Goal: Task Accomplishment & Management: Complete application form

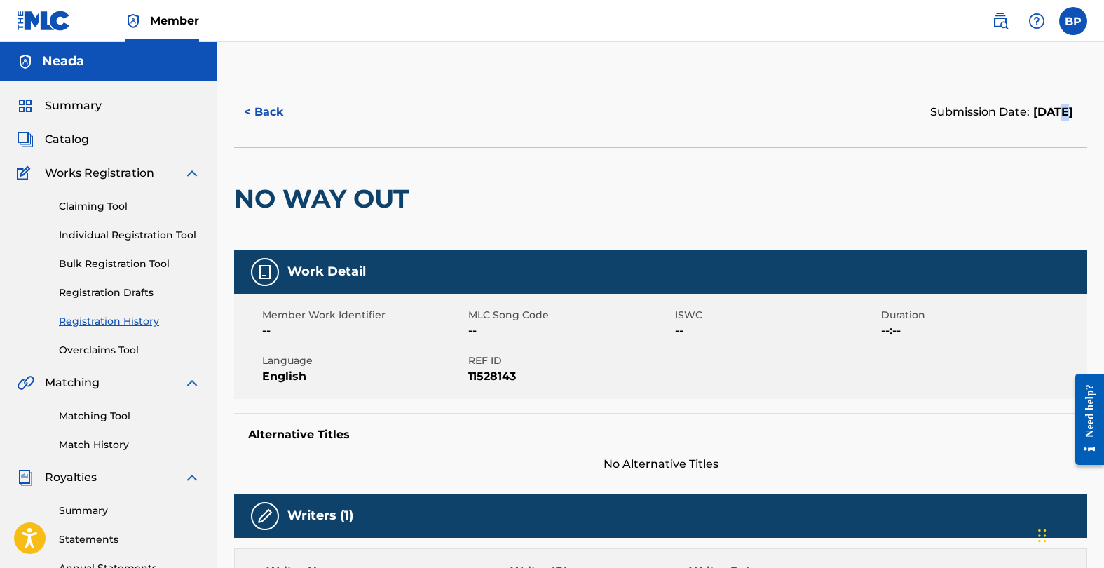
scroll to position [475, 0]
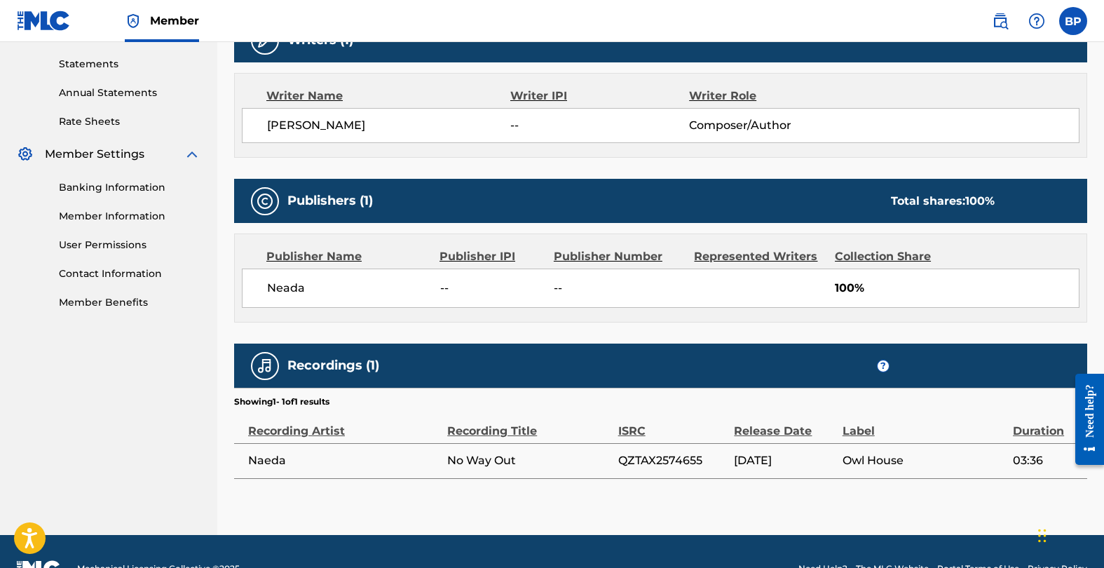
click at [270, 203] on img at bounding box center [265, 201] width 17 height 17
drag, startPoint x: 314, startPoint y: 199, endPoint x: 770, endPoint y: 198, distance: 455.6
click at [322, 209] on div "Publishers (1) Total shares: 100 %" at bounding box center [660, 201] width 853 height 44
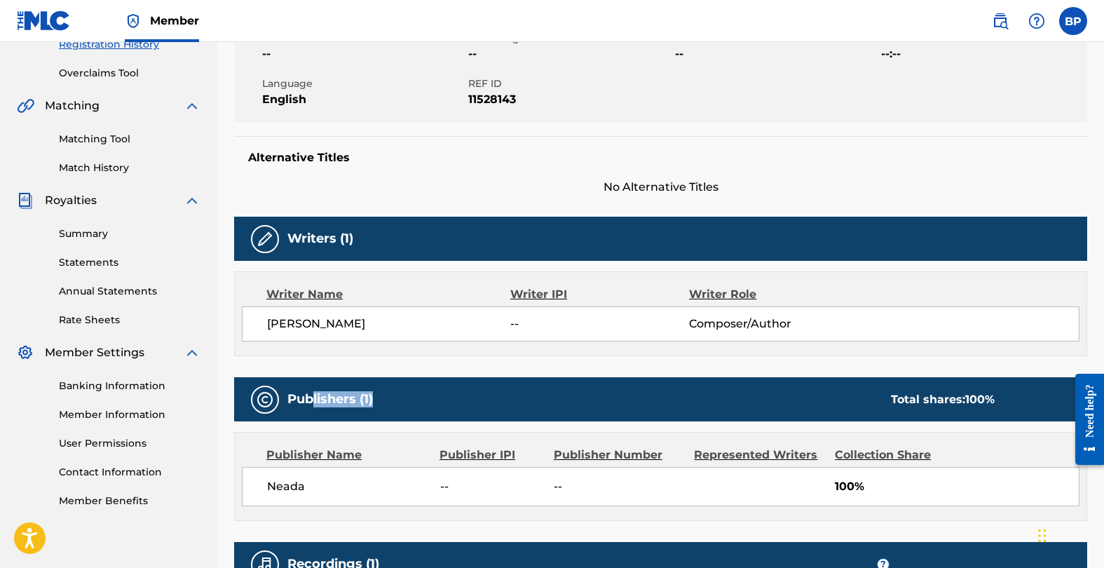
scroll to position [359, 0]
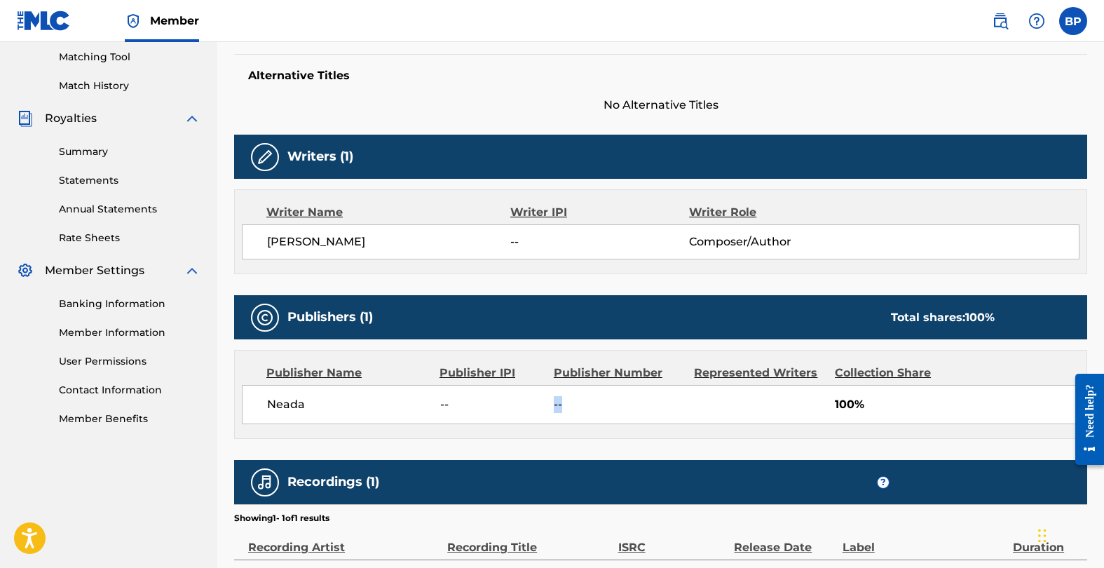
drag, startPoint x: 550, startPoint y: 403, endPoint x: 602, endPoint y: 398, distance: 52.8
click at [601, 398] on div "Neada -- -- 100%" at bounding box center [661, 404] width 838 height 39
click at [618, 376] on div "Publisher Number" at bounding box center [619, 372] width 130 height 17
click at [273, 338] on div "Publishers (1) Total shares: 100 %" at bounding box center [660, 317] width 853 height 44
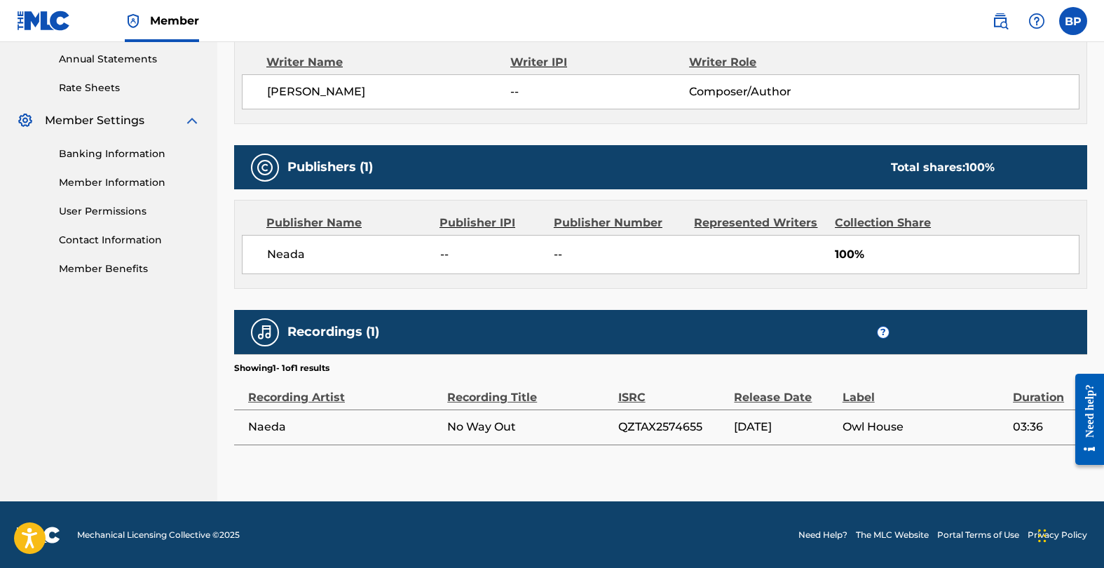
drag, startPoint x: 493, startPoint y: 395, endPoint x: 540, endPoint y: 392, distance: 47.1
click at [497, 395] on div "Recording Title" at bounding box center [528, 390] width 163 height 32
click at [629, 135] on div "Work Detail Member Work Identifier -- MLC Song Code -- ISWC -- Duration --:-- L…" at bounding box center [660, 93] width 853 height 704
click at [712, 88] on span "Composer/Author" at bounding box center [770, 91] width 163 height 17
click at [997, 18] on img at bounding box center [1000, 21] width 17 height 17
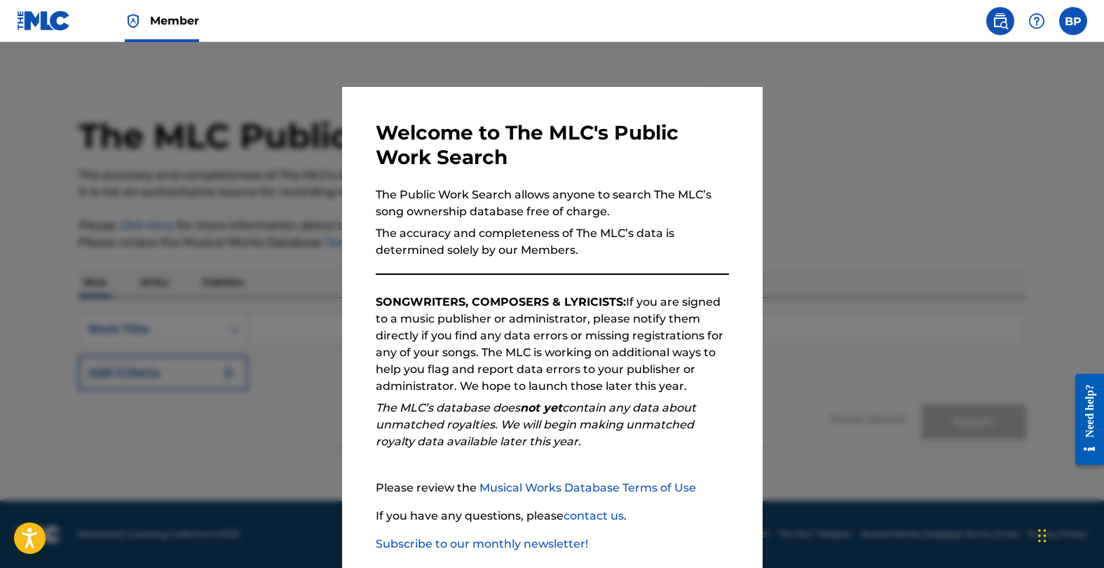
click at [976, 97] on div at bounding box center [552, 326] width 1104 height 568
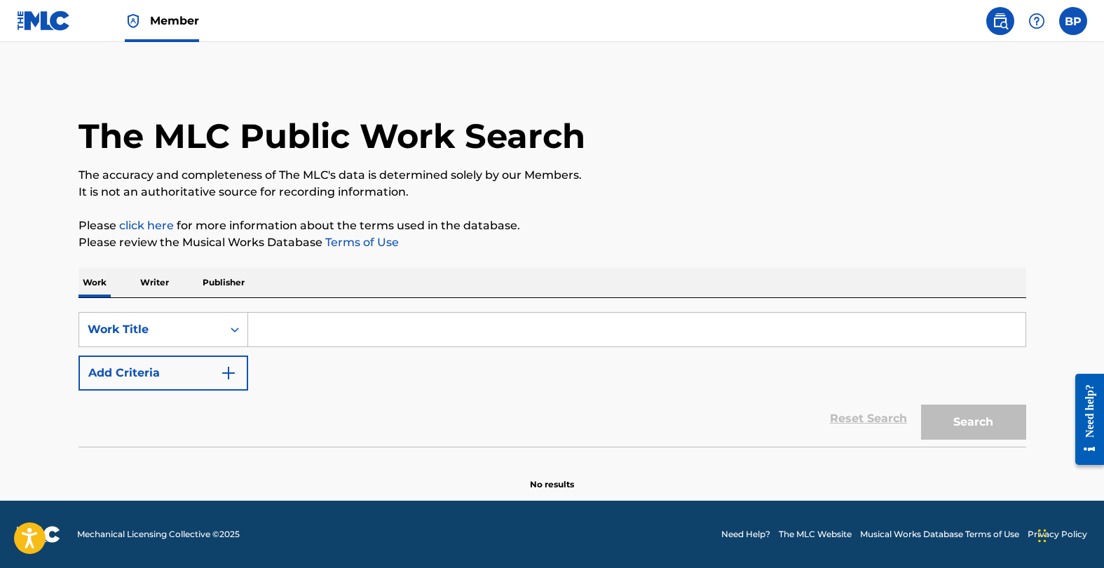
click at [993, 19] on img at bounding box center [1000, 21] width 17 height 17
click at [1058, 25] on div "BP BP [PERSON_NAME] [EMAIL_ADDRESS][DOMAIN_NAME] Notification Preferences Profi…" at bounding box center [1032, 21] width 109 height 28
click at [1065, 25] on label at bounding box center [1073, 21] width 28 height 28
click at [1073, 21] on input "BP [PERSON_NAME] [EMAIL_ADDRESS][DOMAIN_NAME] Notification Preferences Profile …" at bounding box center [1073, 21] width 0 height 0
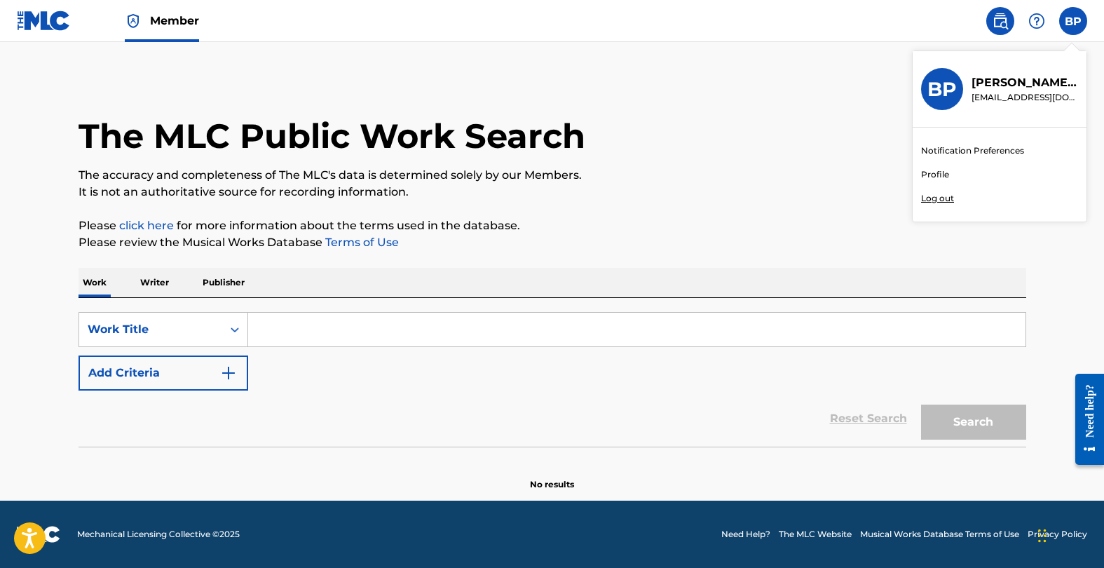
click at [1042, 14] on img at bounding box center [1036, 21] width 17 height 17
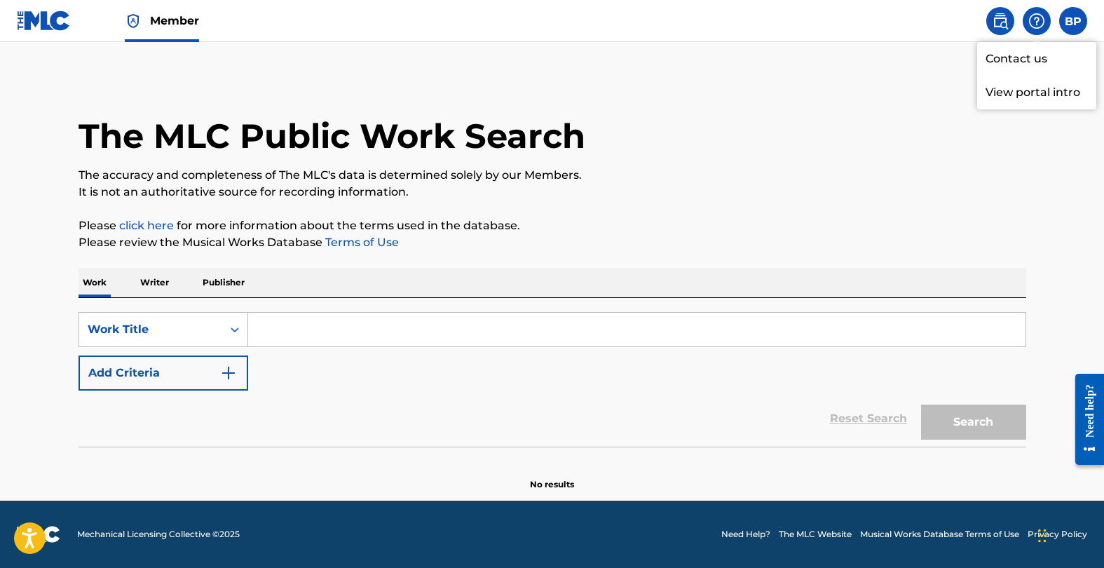
click at [1041, 15] on img at bounding box center [1036, 21] width 17 height 17
click at [62, 20] on img at bounding box center [44, 21] width 54 height 20
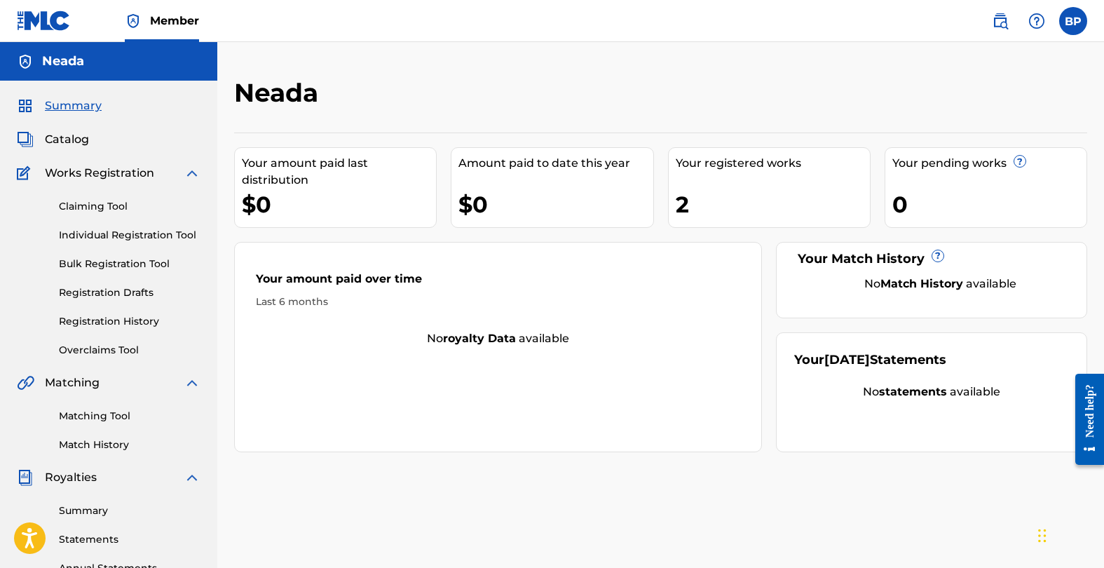
click at [80, 143] on span "Catalog" at bounding box center [67, 139] width 44 height 17
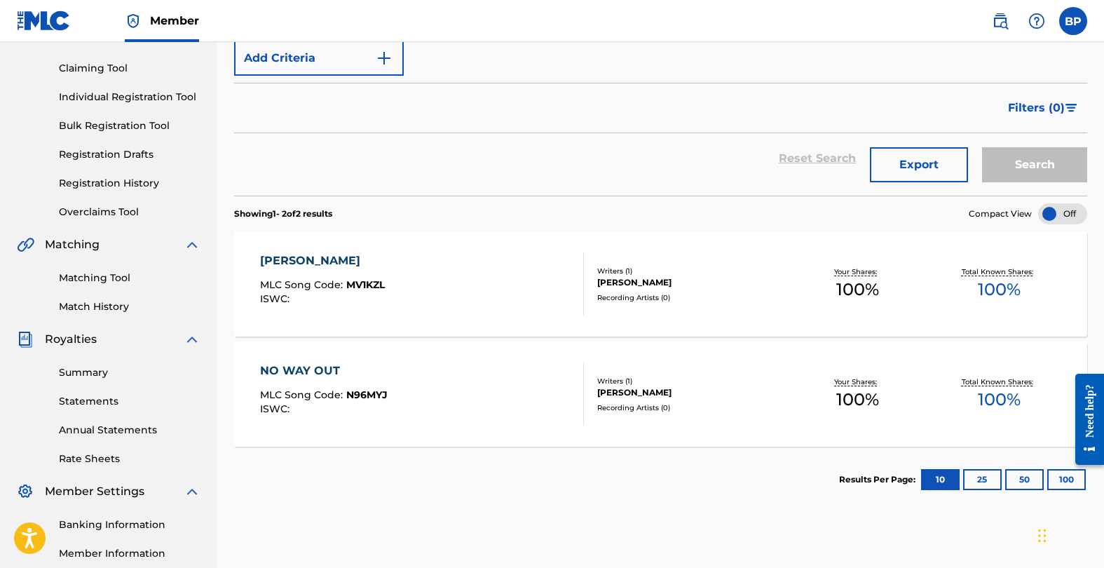
scroll to position [141, 0]
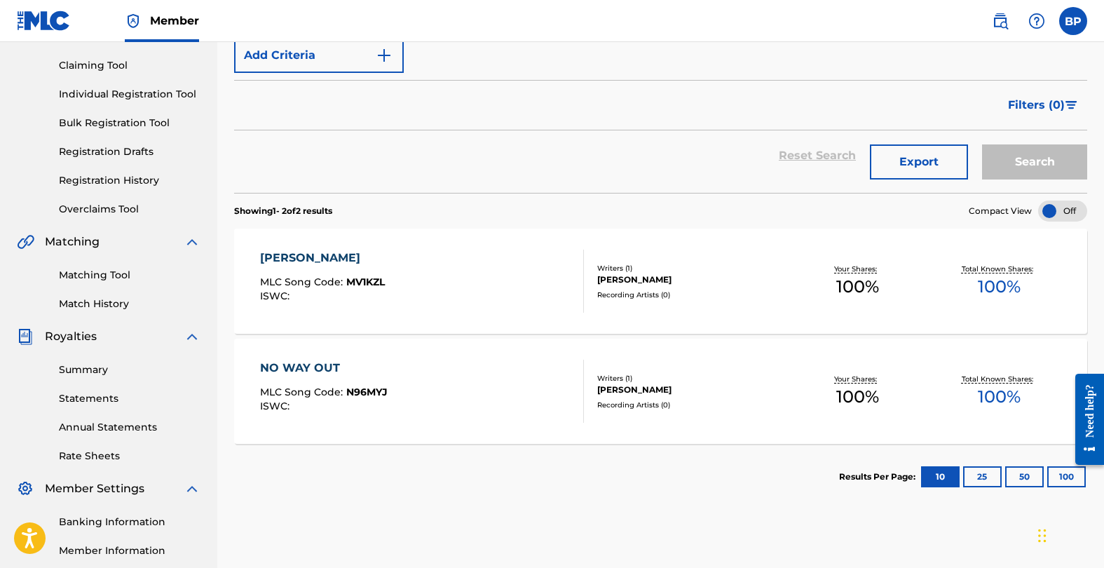
click at [623, 272] on div "Writers ( 1 )" at bounding box center [691, 268] width 189 height 11
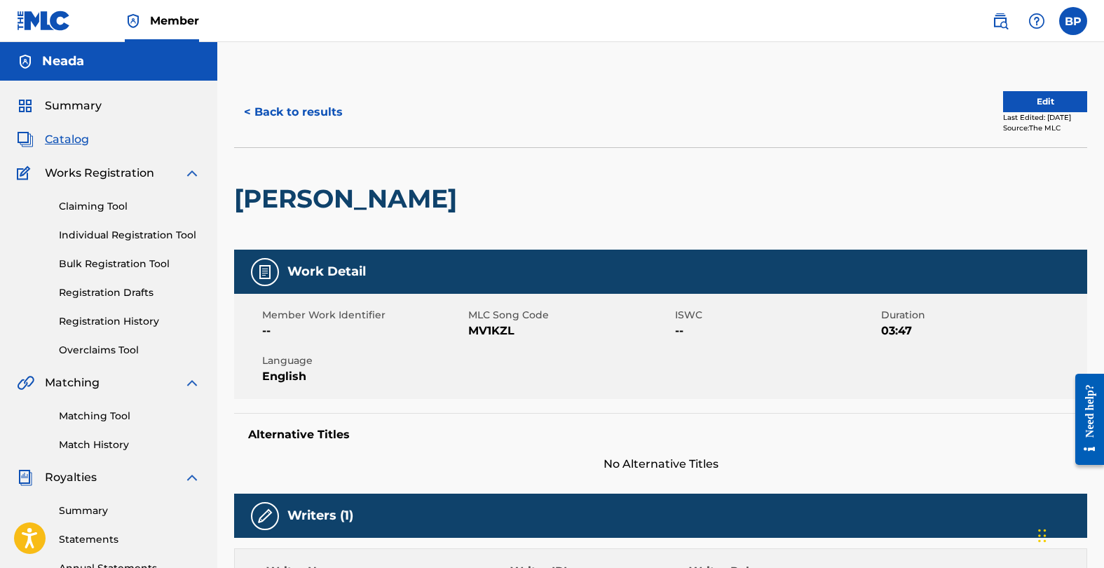
click at [266, 271] on img at bounding box center [265, 272] width 17 height 17
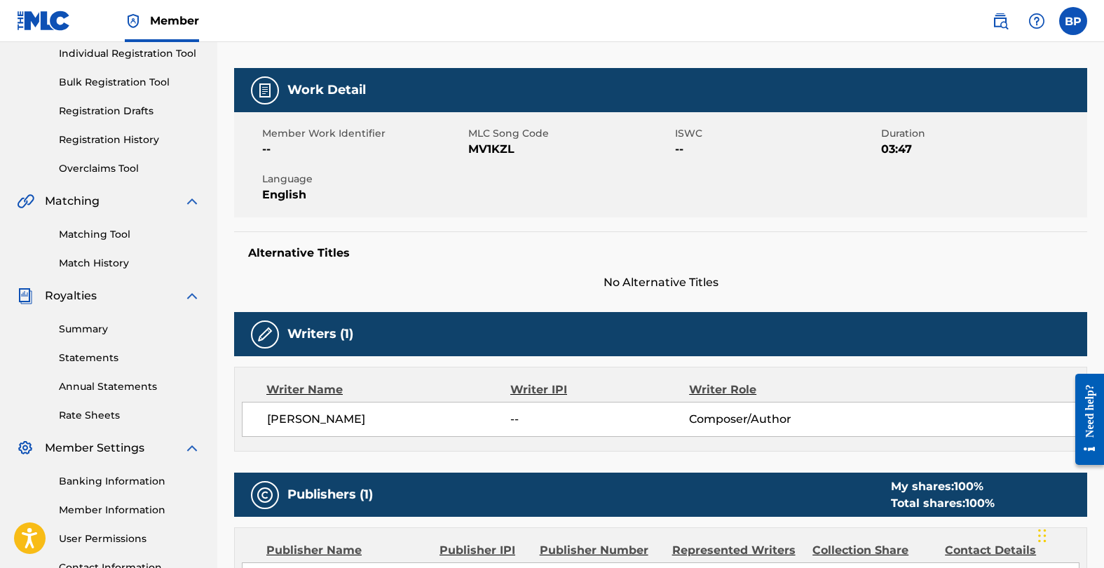
click at [266, 336] on img at bounding box center [265, 334] width 17 height 17
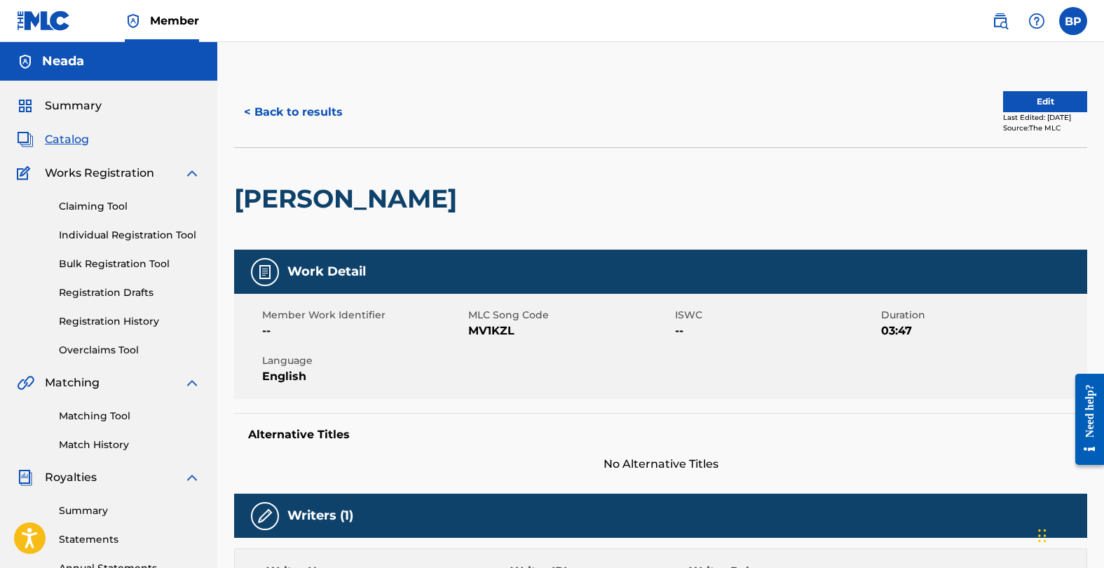
click at [1030, 98] on button "Edit" at bounding box center [1045, 101] width 84 height 21
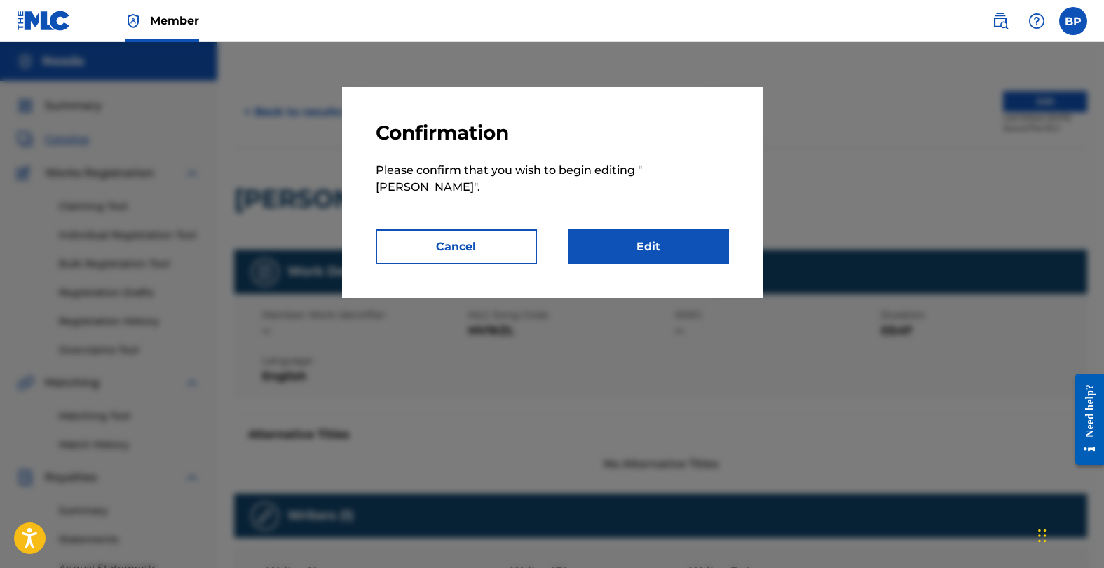
click at [507, 237] on button "Cancel" at bounding box center [456, 246] width 161 height 35
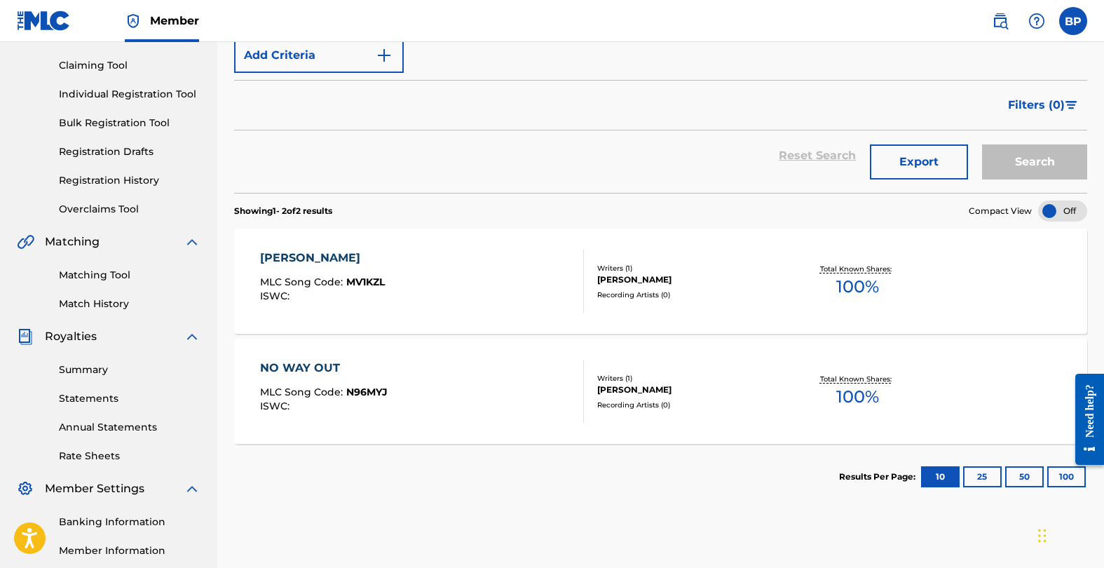
scroll to position [301, 0]
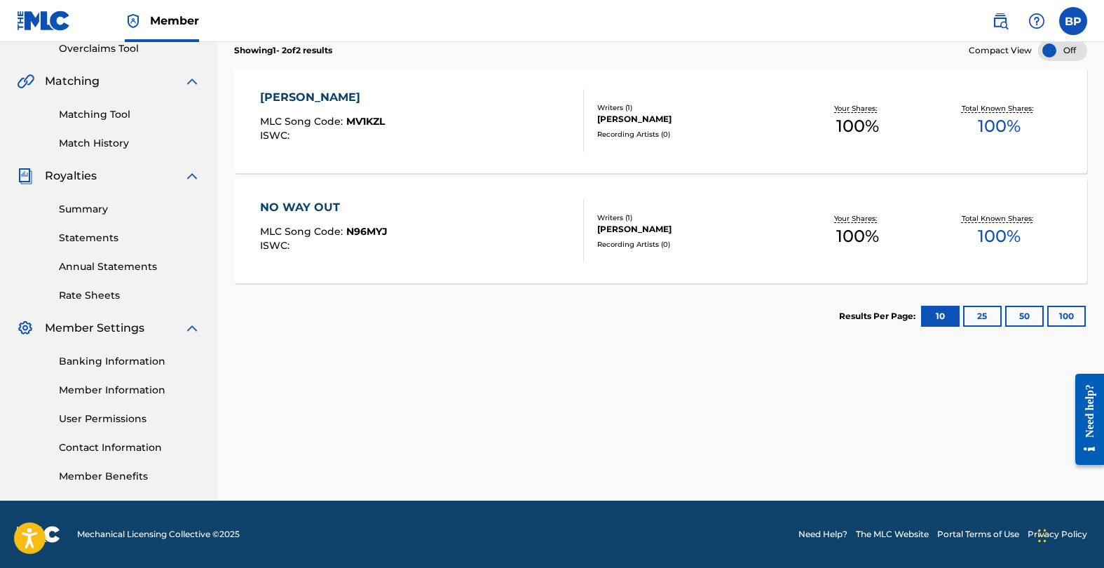
click at [821, 222] on div "Your Shares: 100 %" at bounding box center [857, 231] width 142 height 43
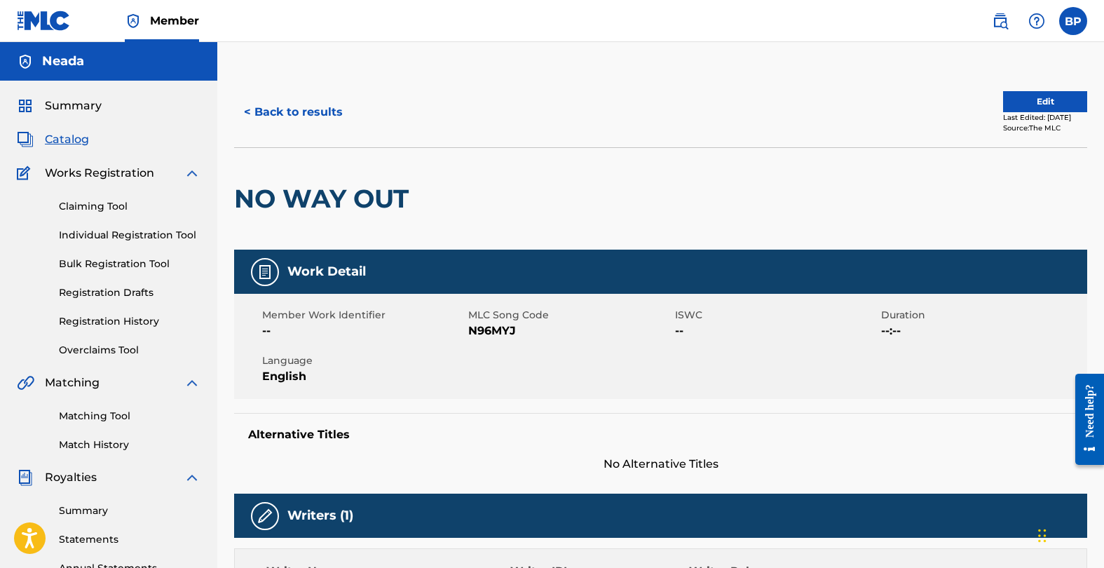
click at [1003, 103] on button "Edit" at bounding box center [1045, 101] width 84 height 21
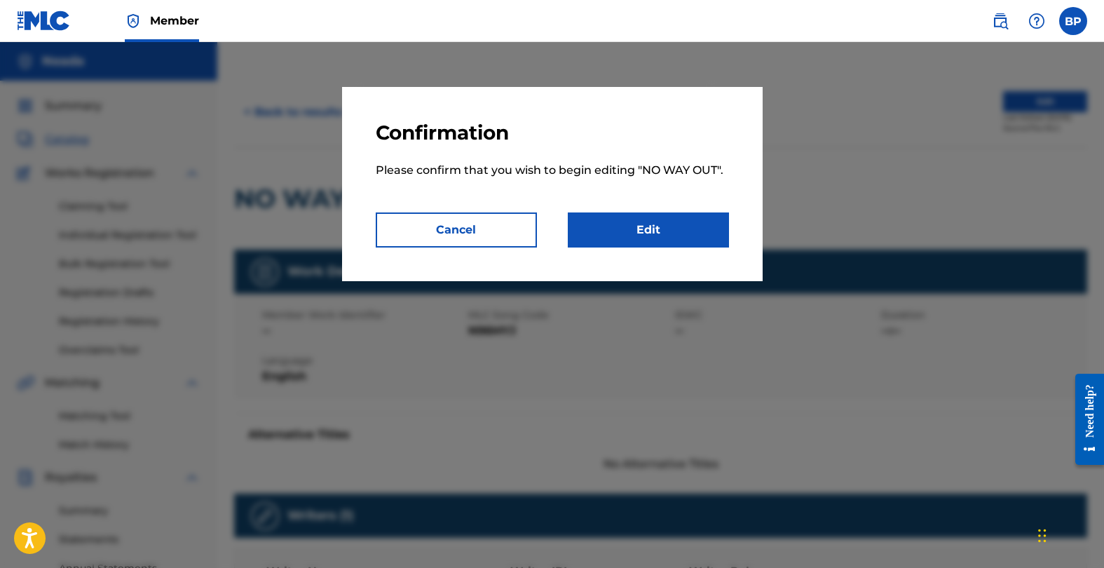
click at [680, 221] on link "Edit" at bounding box center [648, 229] width 161 height 35
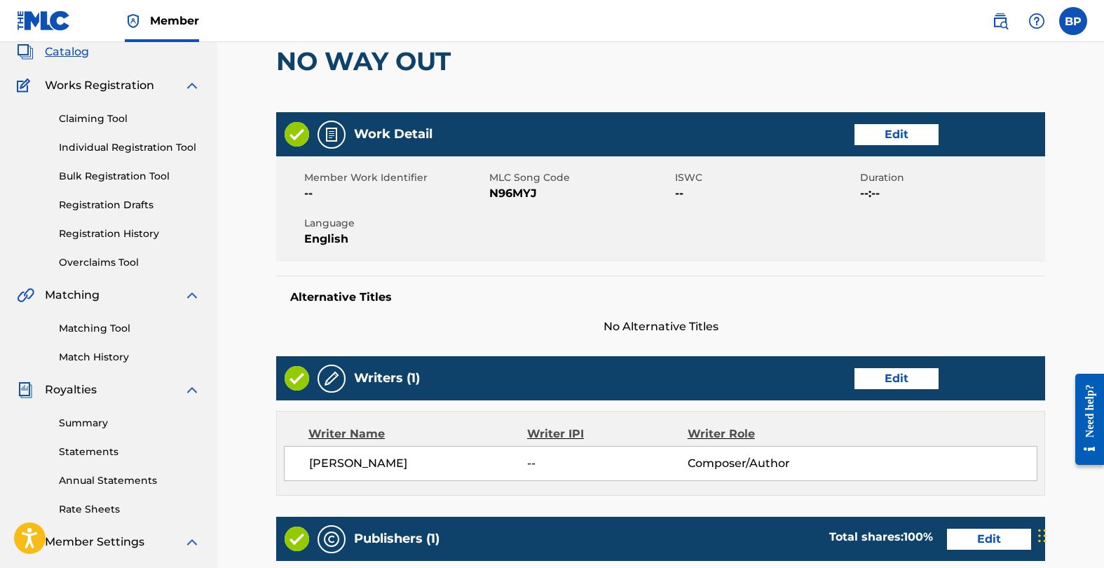
scroll to position [128, 0]
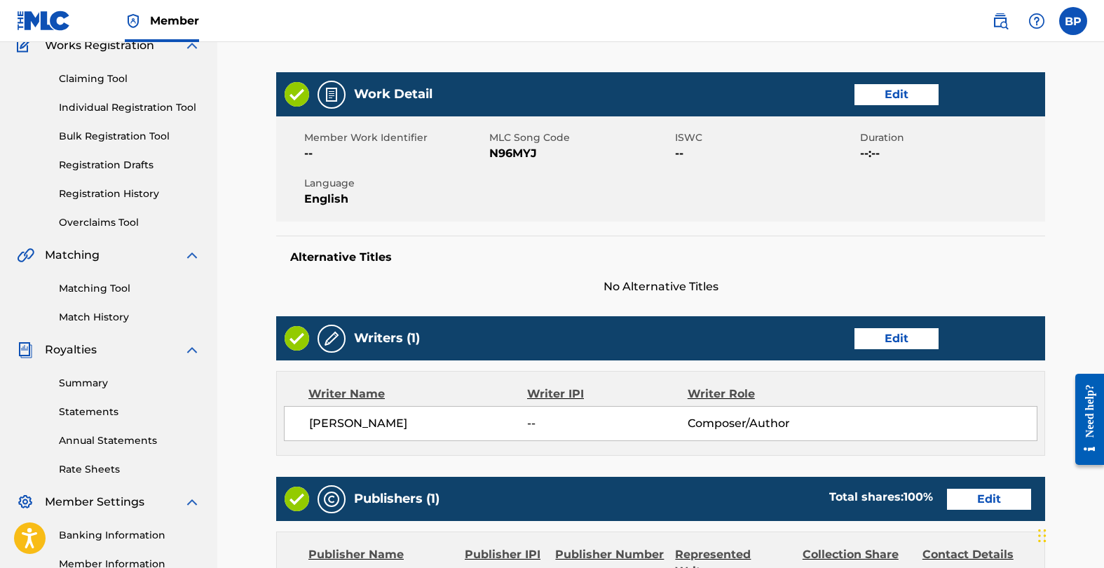
click at [911, 344] on link "Edit" at bounding box center [896, 338] width 84 height 21
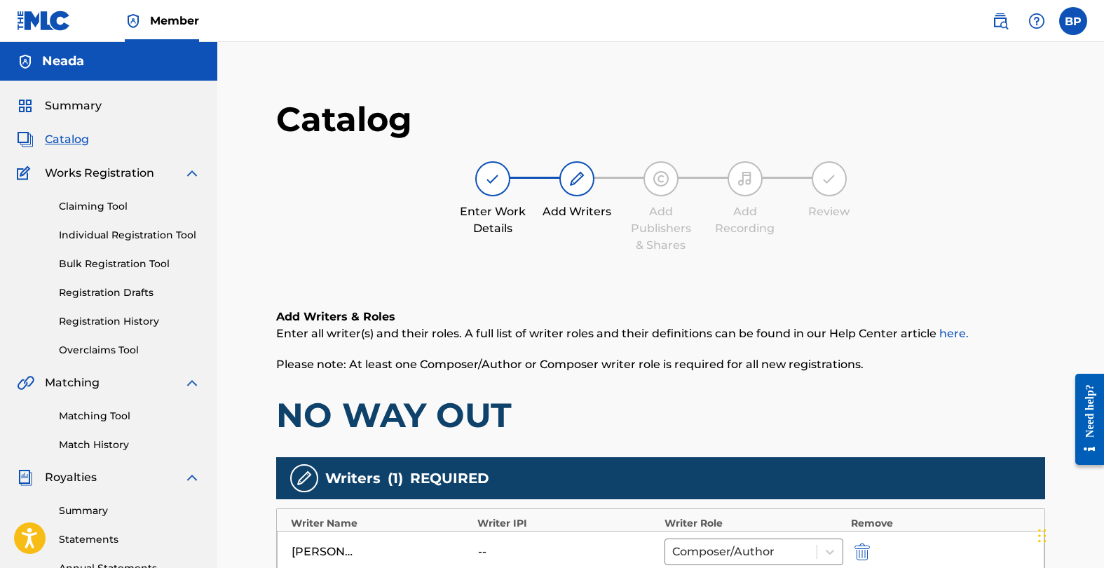
scroll to position [322, 0]
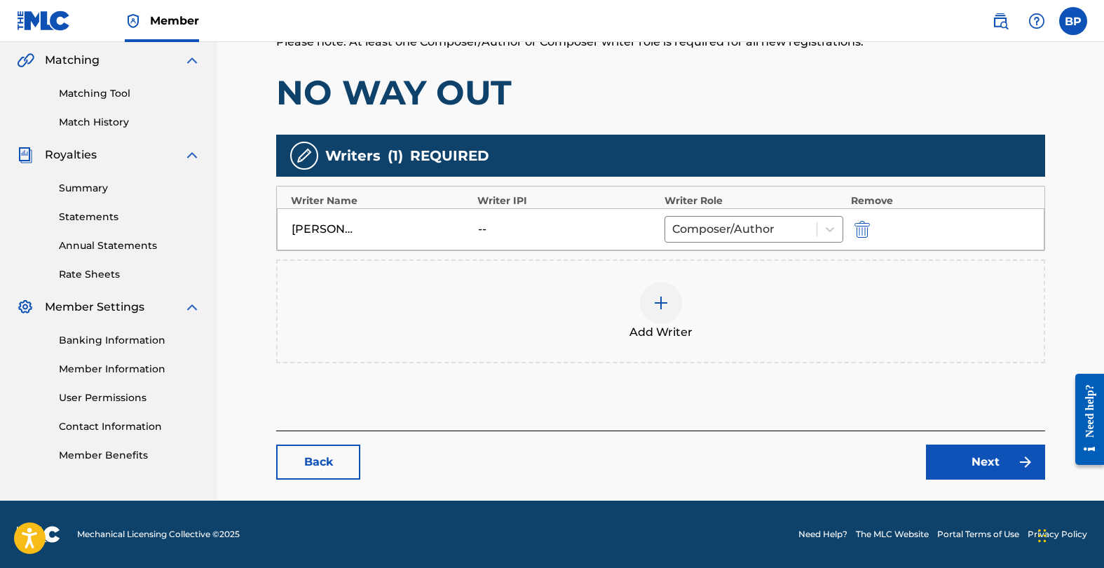
click at [490, 226] on div "--" at bounding box center [509, 229] width 63 height 17
click at [469, 228] on div "[PERSON_NAME]" at bounding box center [381, 229] width 179 height 17
click at [481, 229] on div "--" at bounding box center [509, 229] width 63 height 17
click at [521, 214] on div "[PERSON_NAME] -- Composer/Author" at bounding box center [661, 229] width 768 height 42
drag, startPoint x: 493, startPoint y: 226, endPoint x: 485, endPoint y: 227, distance: 7.8
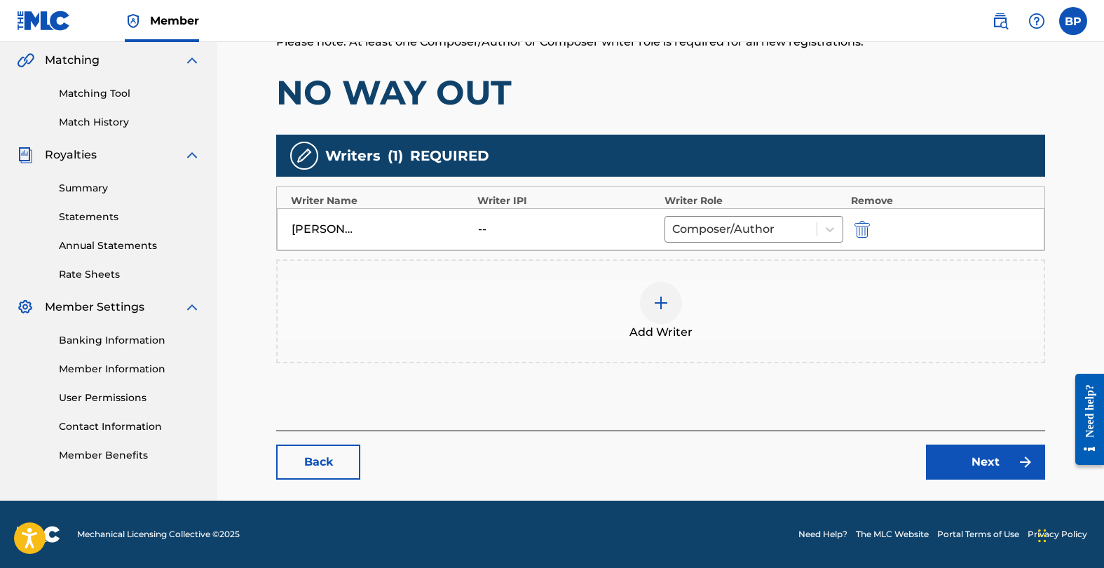
click at [485, 227] on div "--" at bounding box center [509, 229] width 63 height 17
click at [482, 227] on div "--" at bounding box center [509, 229] width 63 height 17
drag, startPoint x: 482, startPoint y: 227, endPoint x: 698, endPoint y: 180, distance: 221.6
click at [482, 227] on div "--" at bounding box center [509, 229] width 63 height 17
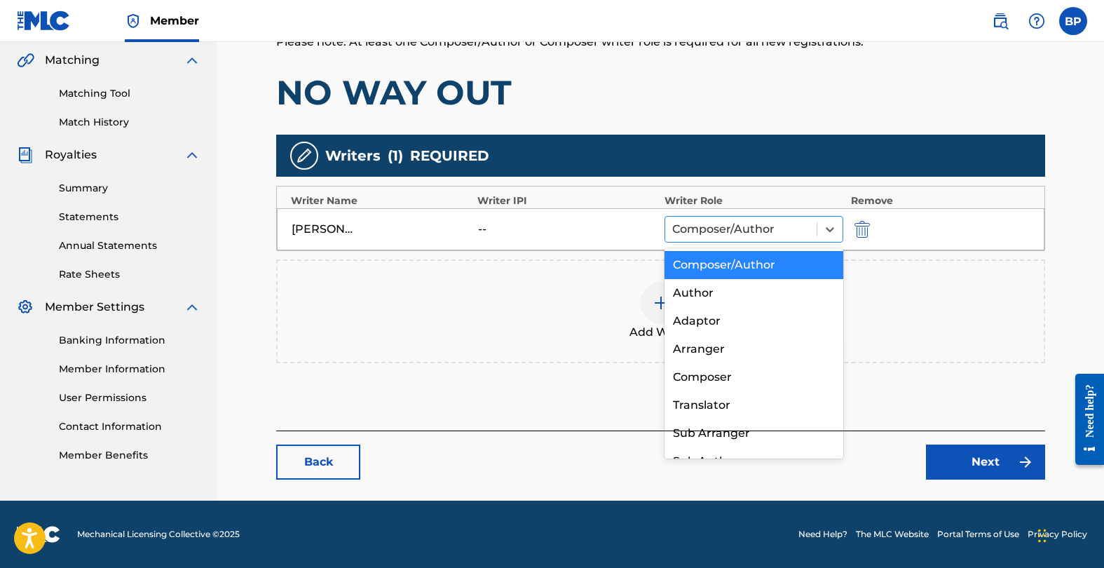
click at [796, 228] on div at bounding box center [741, 229] width 138 height 20
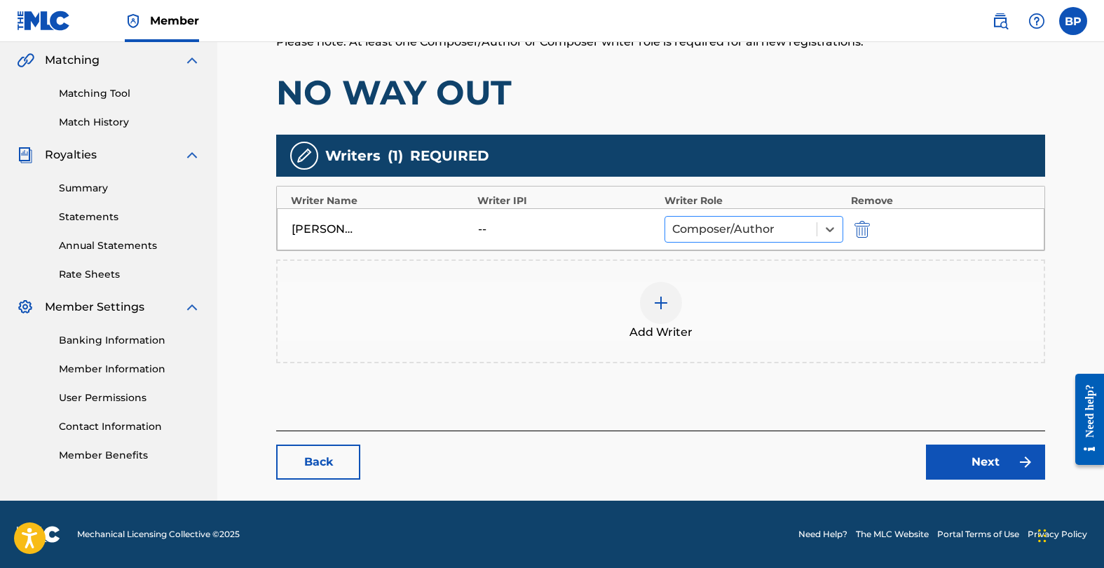
click at [784, 235] on div at bounding box center [741, 229] width 138 height 20
click at [864, 226] on img "submit" at bounding box center [861, 229] width 15 height 17
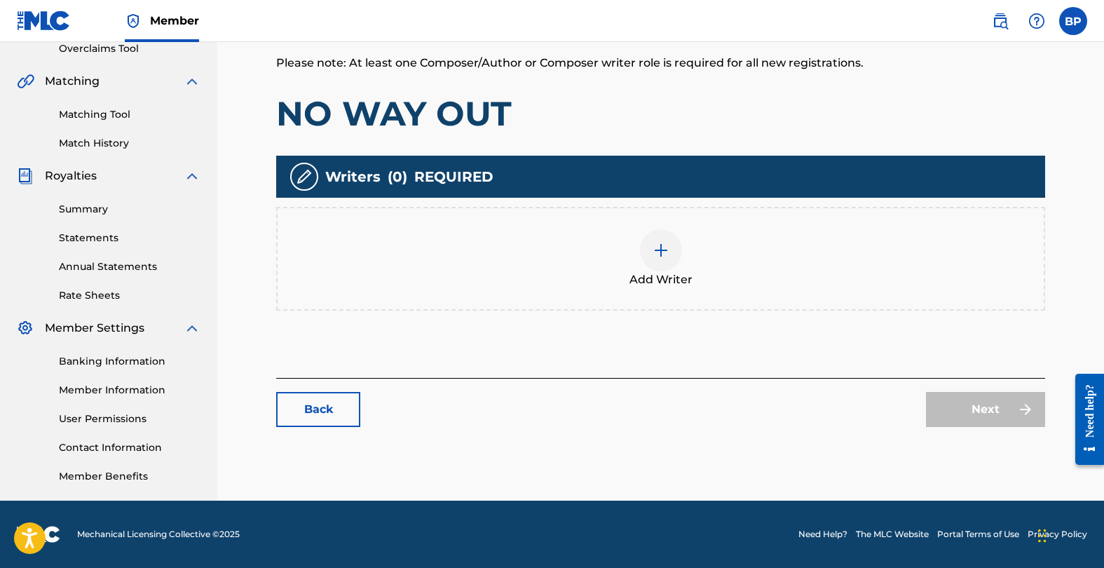
scroll to position [301, 0]
click at [660, 258] on div at bounding box center [661, 250] width 42 height 42
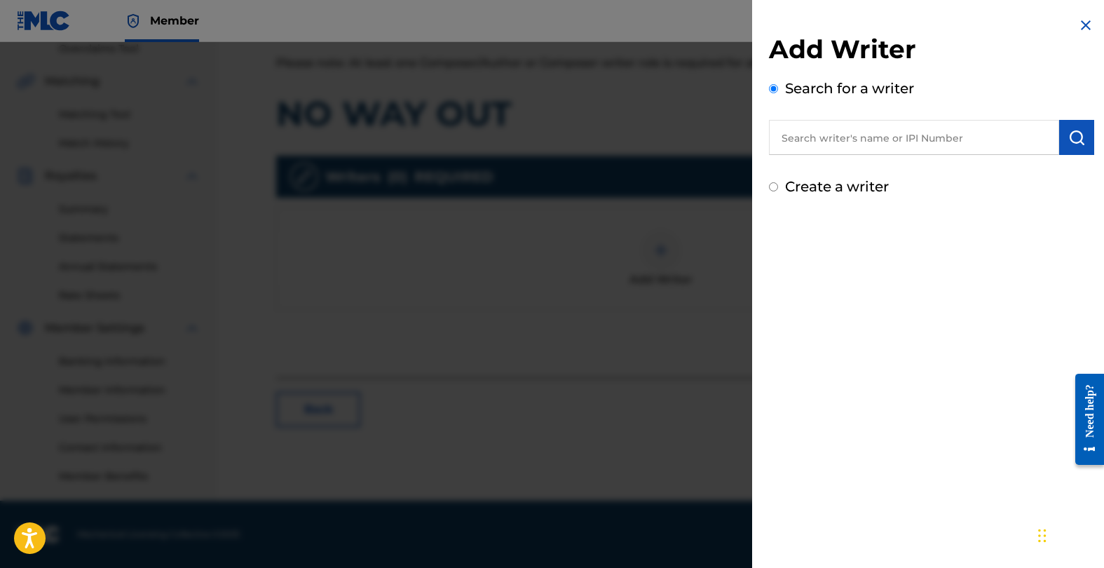
click at [875, 136] on input "text" at bounding box center [914, 137] width 290 height 35
paste input "738344622"
type input "738344622"
click at [1068, 139] on img "submit" at bounding box center [1076, 137] width 17 height 17
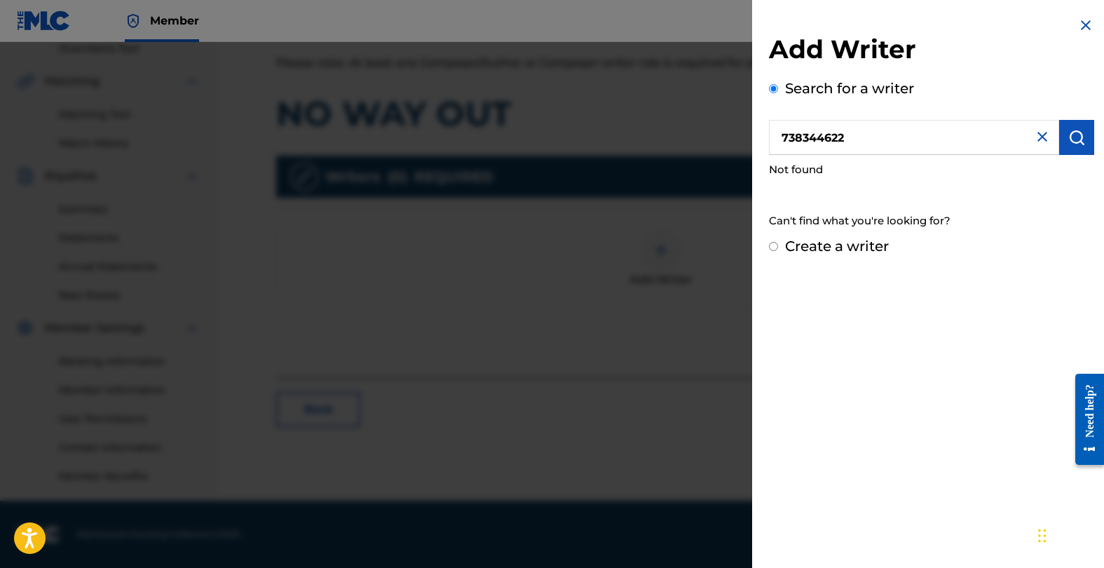
click at [826, 243] on label "Create a writer" at bounding box center [837, 246] width 104 height 17
radio input "true"
click at [778, 243] on input "Create a writer" at bounding box center [773, 246] width 9 height 9
radio input "false"
radio input "true"
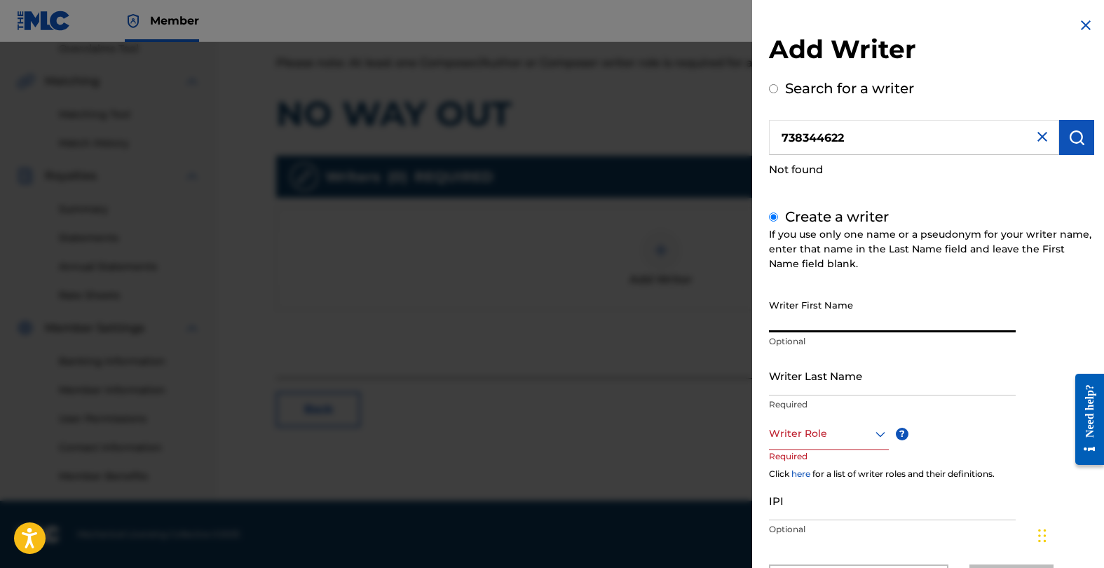
click at [833, 325] on input "Writer First Name" at bounding box center [892, 312] width 247 height 40
type input "[PERSON_NAME]"
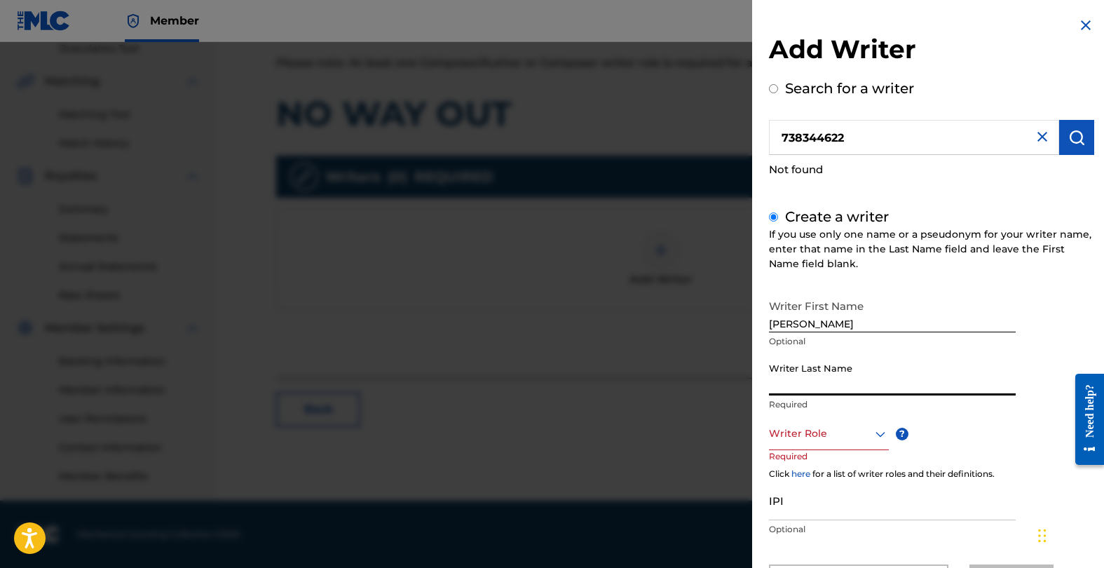
click at [846, 391] on input "Writer Last Name" at bounding box center [892, 375] width 247 height 40
type input "[PERSON_NAME]"
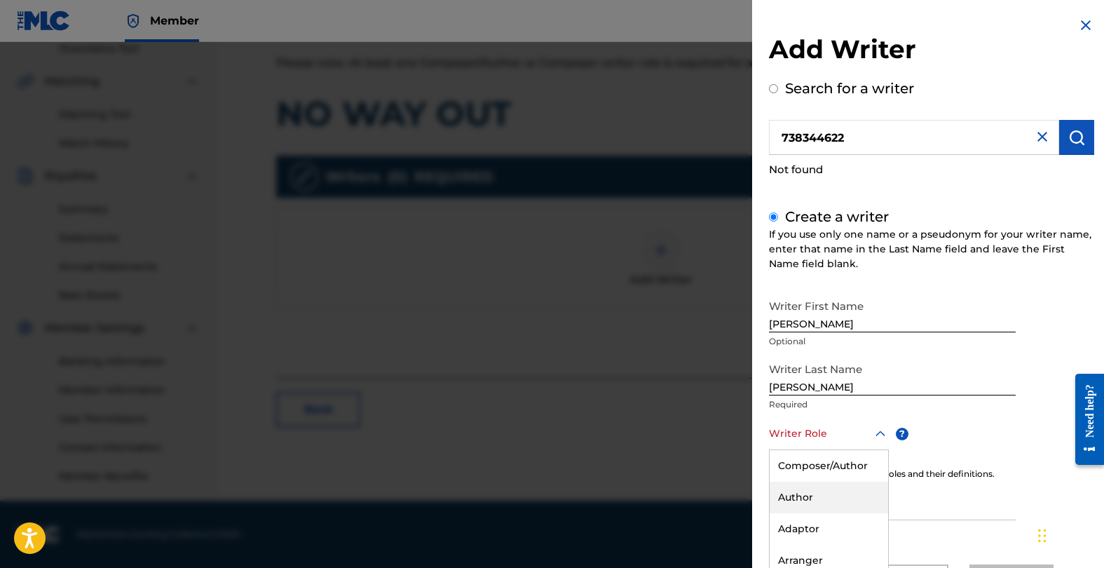
click at [844, 439] on div "Author, 2 of 8. 8 results available. Use Up and Down to choose options, press E…" at bounding box center [829, 434] width 120 height 32
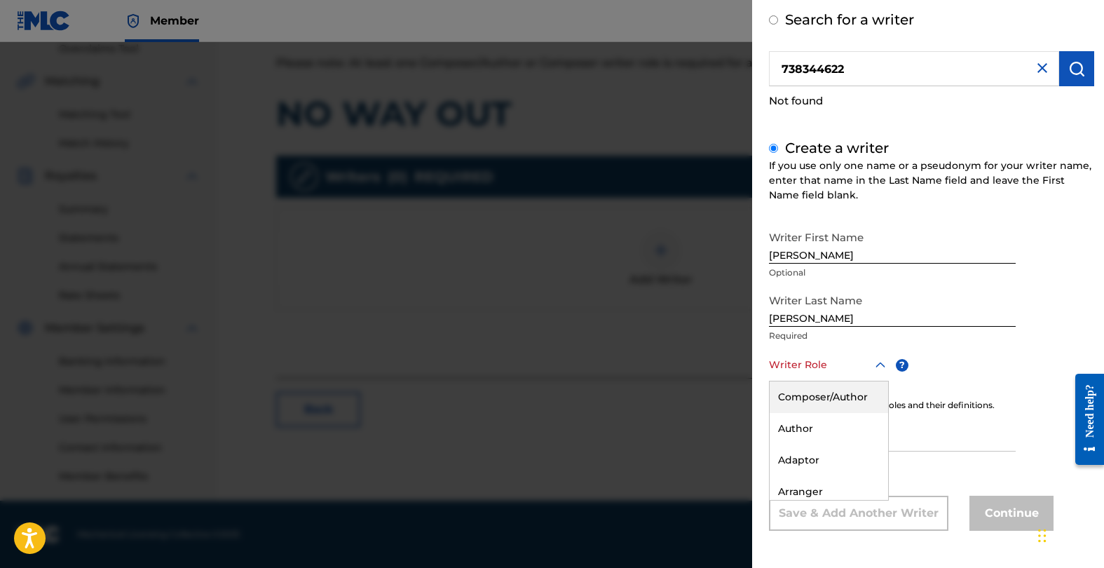
click at [841, 393] on div "Composer/Author" at bounding box center [829, 397] width 118 height 32
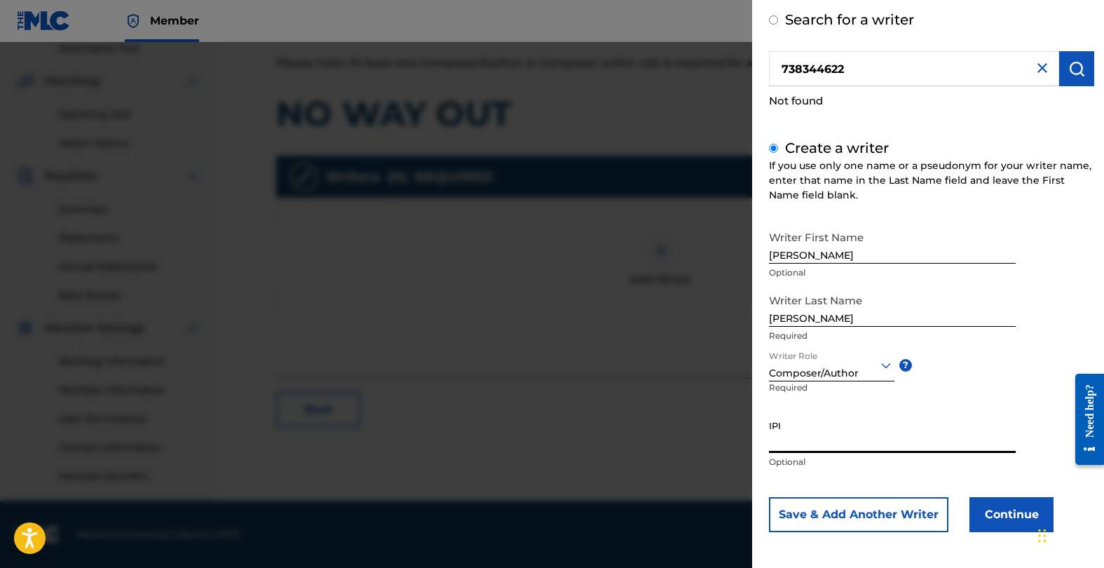
click at [836, 441] on input "IPI" at bounding box center [892, 433] width 247 height 40
paste input "738344622"
type input "738344622"
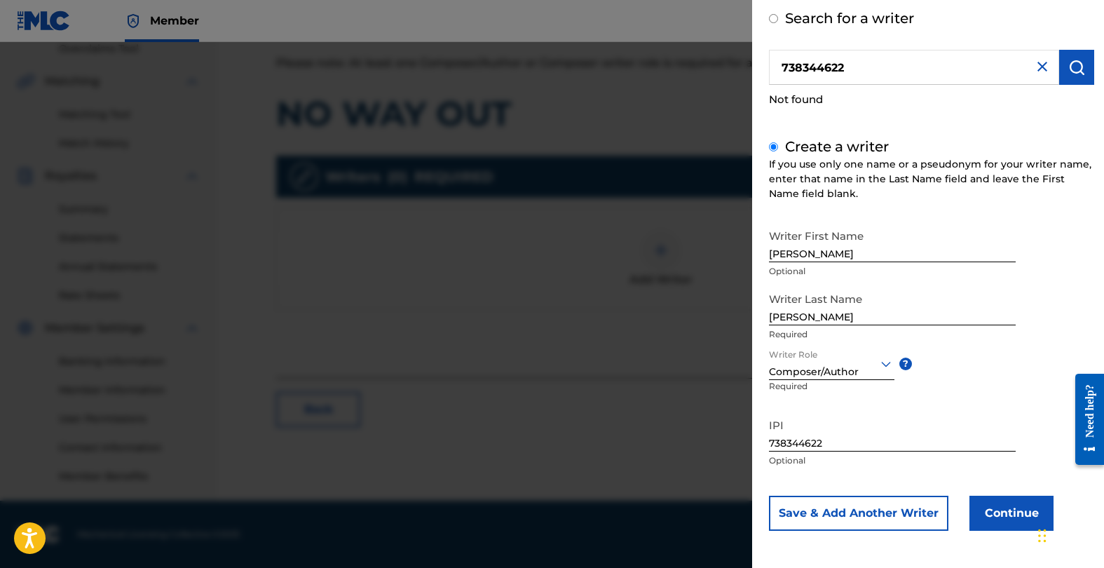
click at [975, 510] on button "Continue" at bounding box center [1011, 513] width 84 height 35
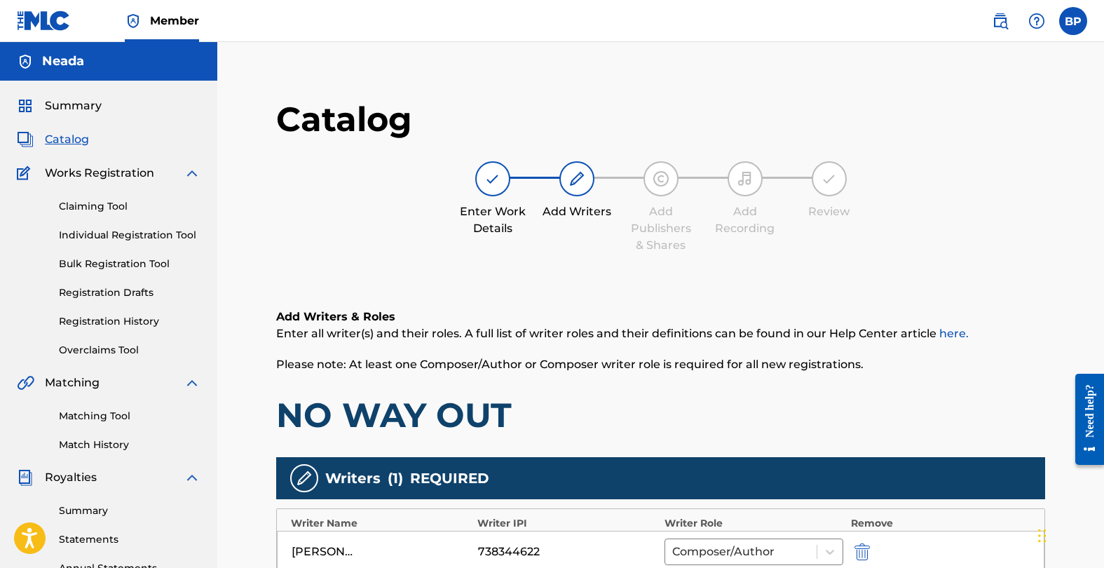
scroll to position [322, 0]
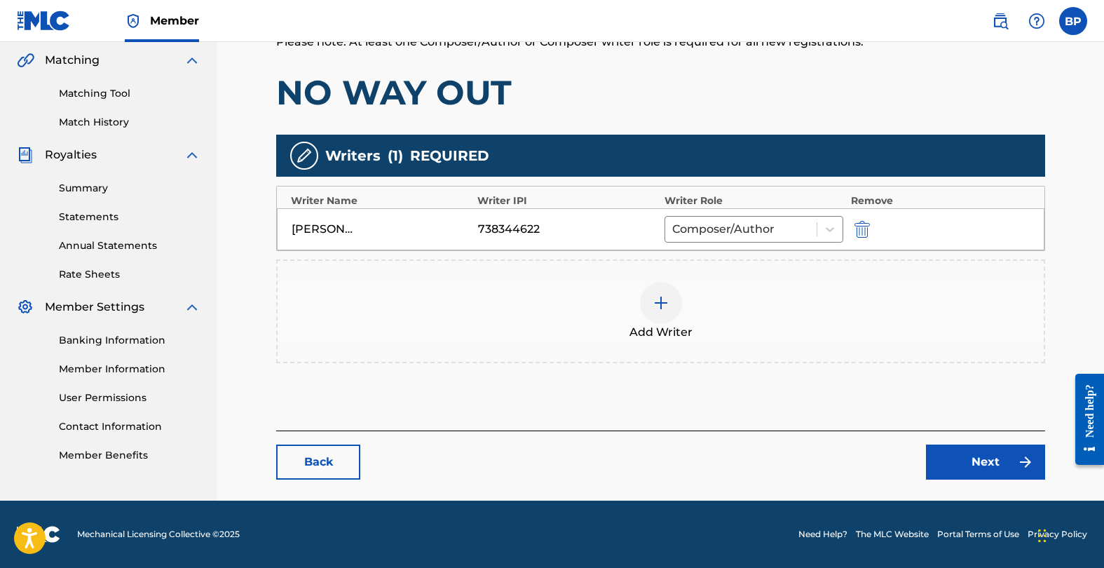
click at [988, 453] on link "Next" at bounding box center [985, 461] width 119 height 35
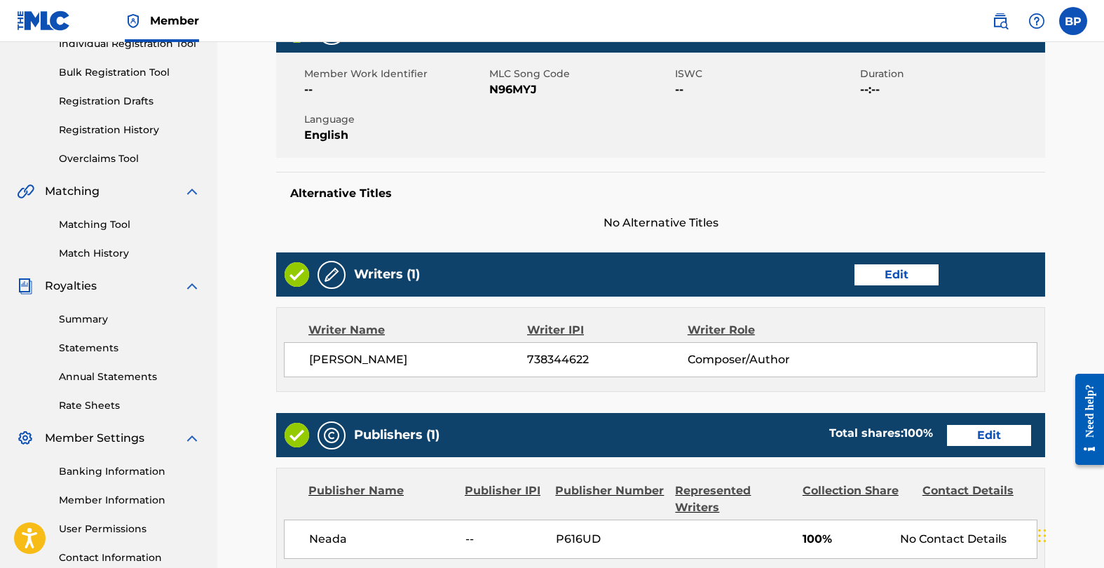
scroll to position [266, 0]
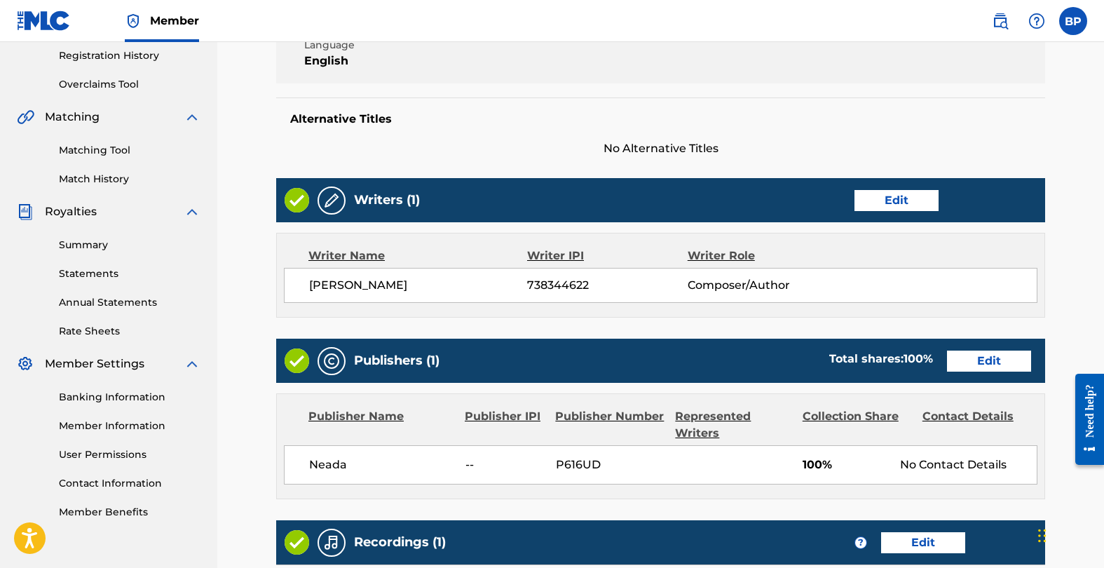
click at [988, 362] on link "Edit" at bounding box center [989, 360] width 84 height 21
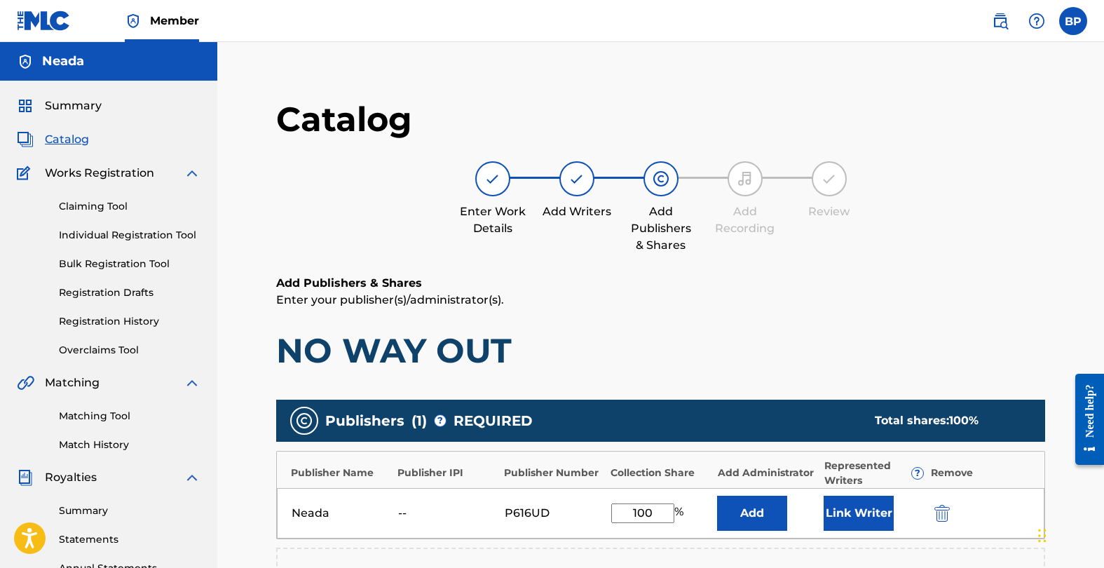
scroll to position [172, 0]
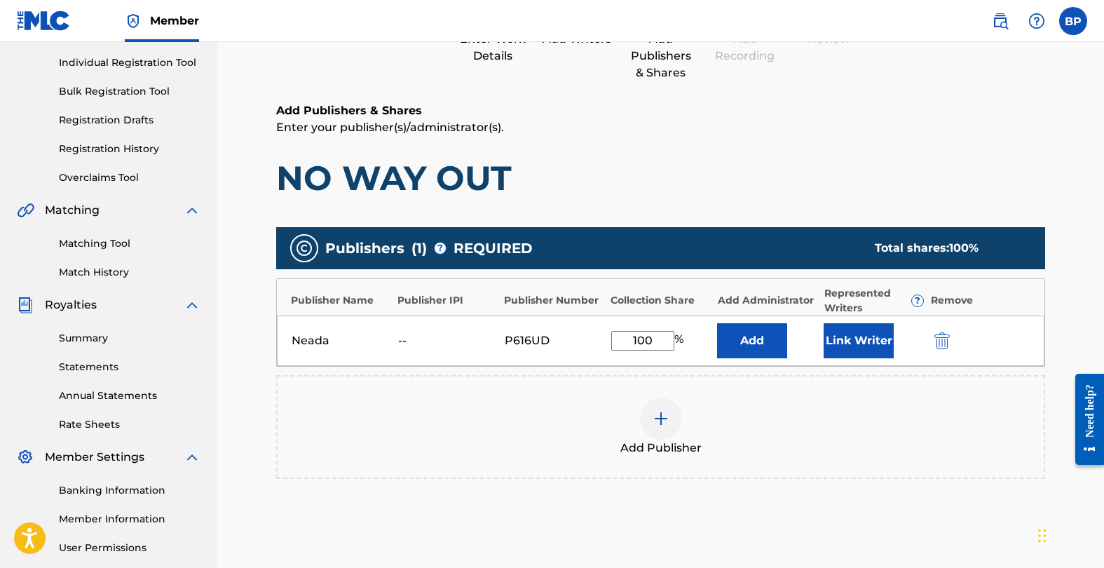
click at [840, 349] on button "Link Writer" at bounding box center [859, 340] width 70 height 35
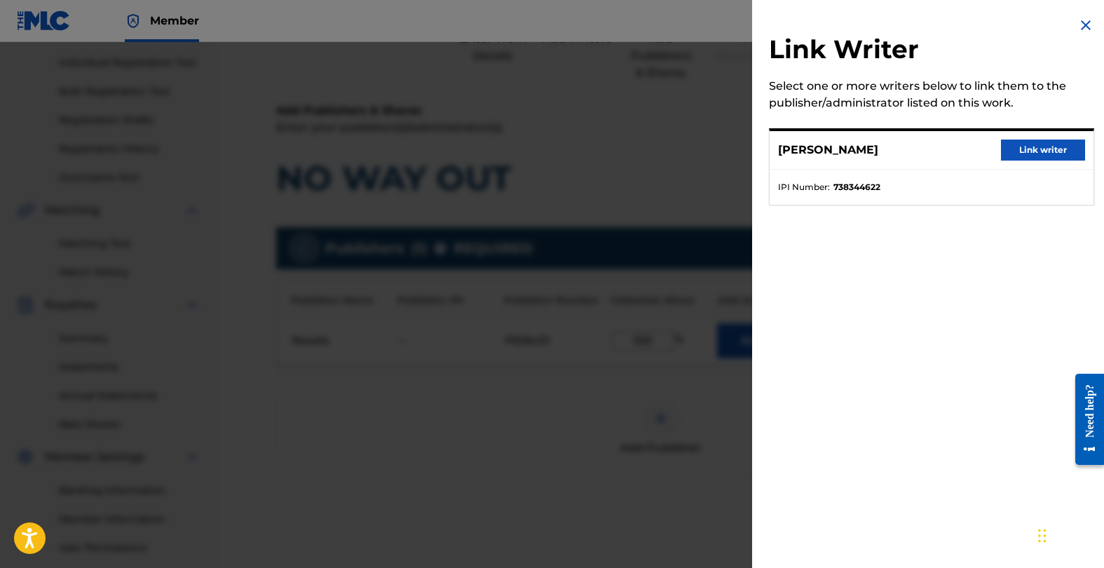
click at [1023, 151] on button "Link writer" at bounding box center [1043, 149] width 84 height 21
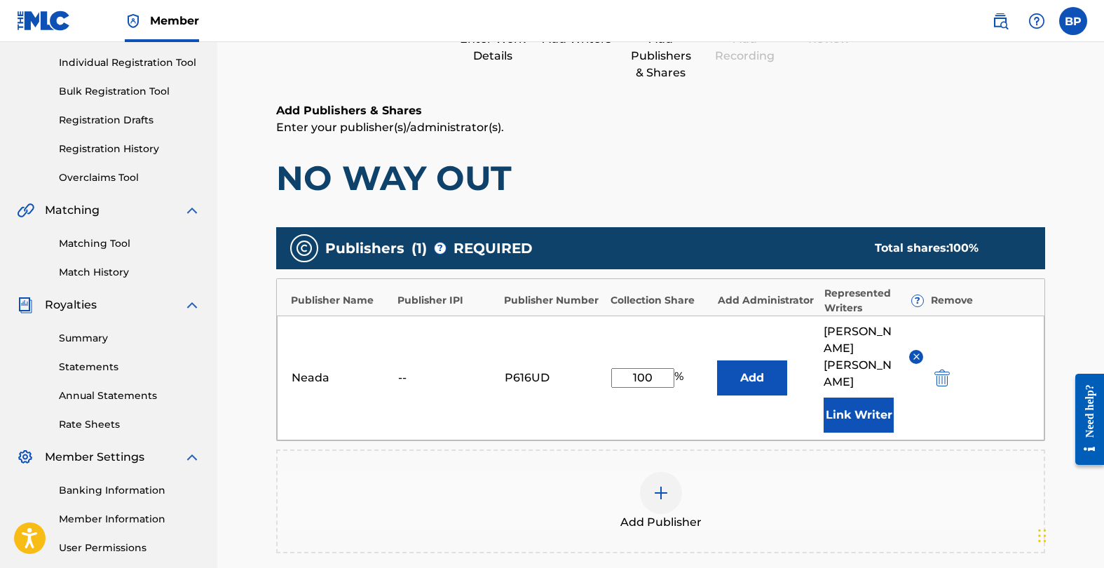
click at [415, 369] on div "--" at bounding box center [429, 377] width 63 height 17
click at [669, 472] on div at bounding box center [661, 493] width 42 height 42
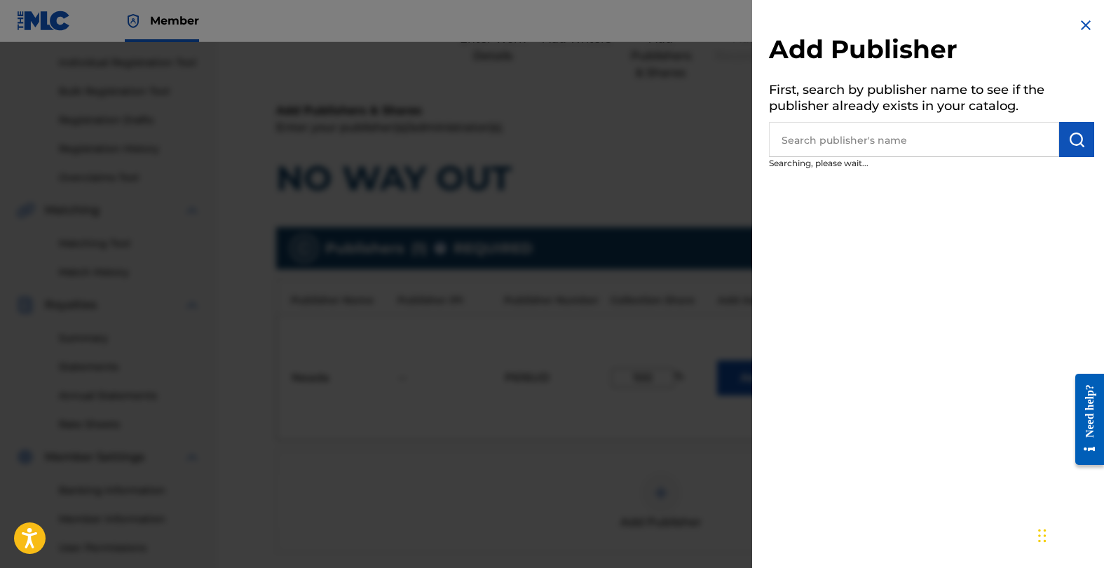
click at [894, 136] on input "text" at bounding box center [914, 139] width 290 height 35
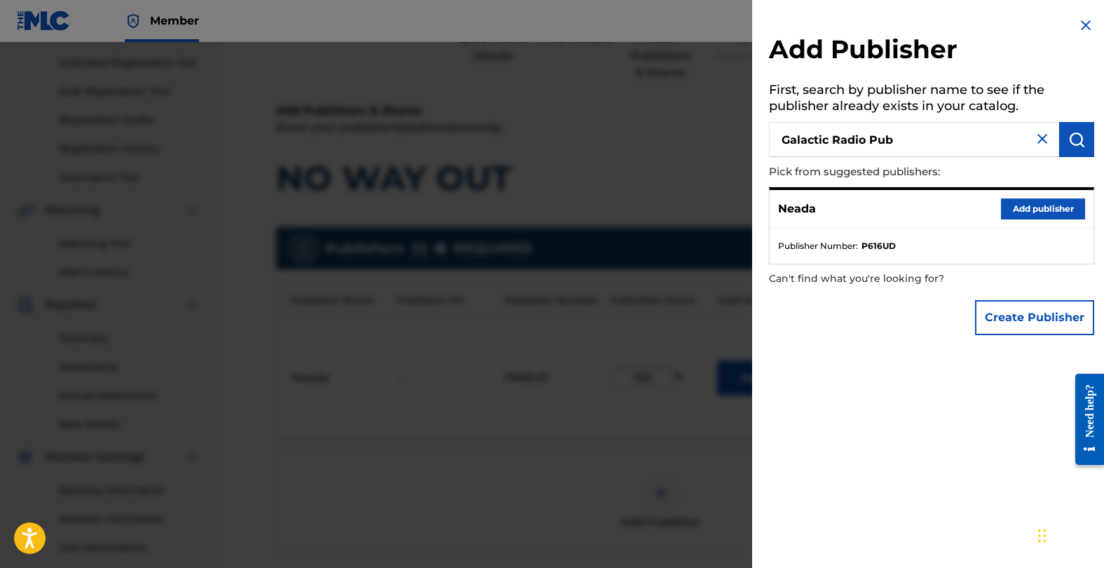
type input "Galactic Radio Pub"
click at [1009, 306] on button "Create Publisher" at bounding box center [1034, 317] width 119 height 35
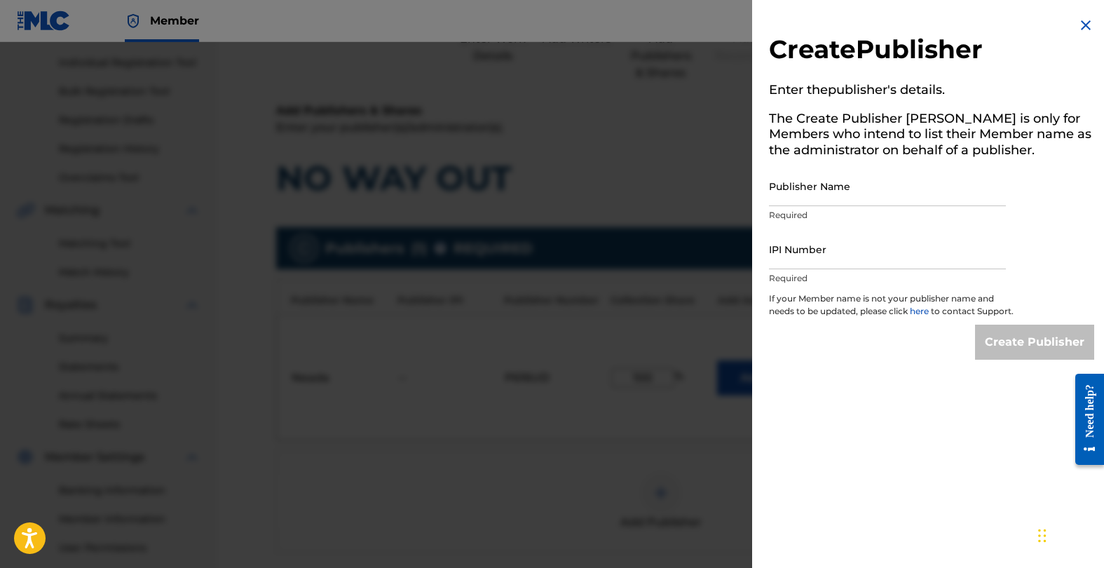
click at [826, 193] on input "Publisher Name" at bounding box center [887, 186] width 237 height 40
type input "Galactic Radio Pub"
click at [836, 261] on input "IPI Number" at bounding box center [887, 249] width 237 height 40
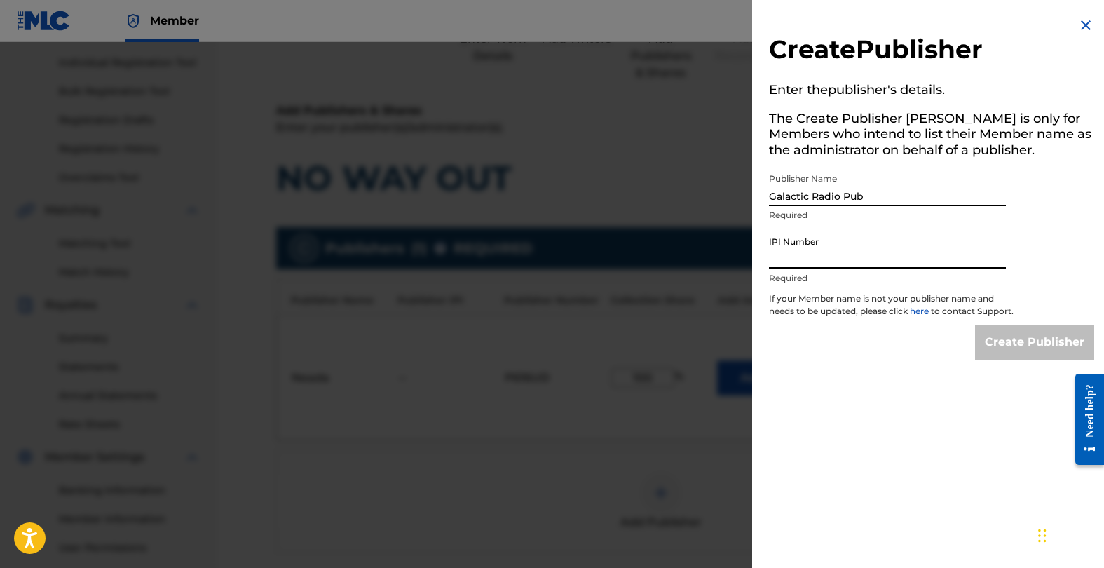
paste input "1306862847"
type input "1306862847"
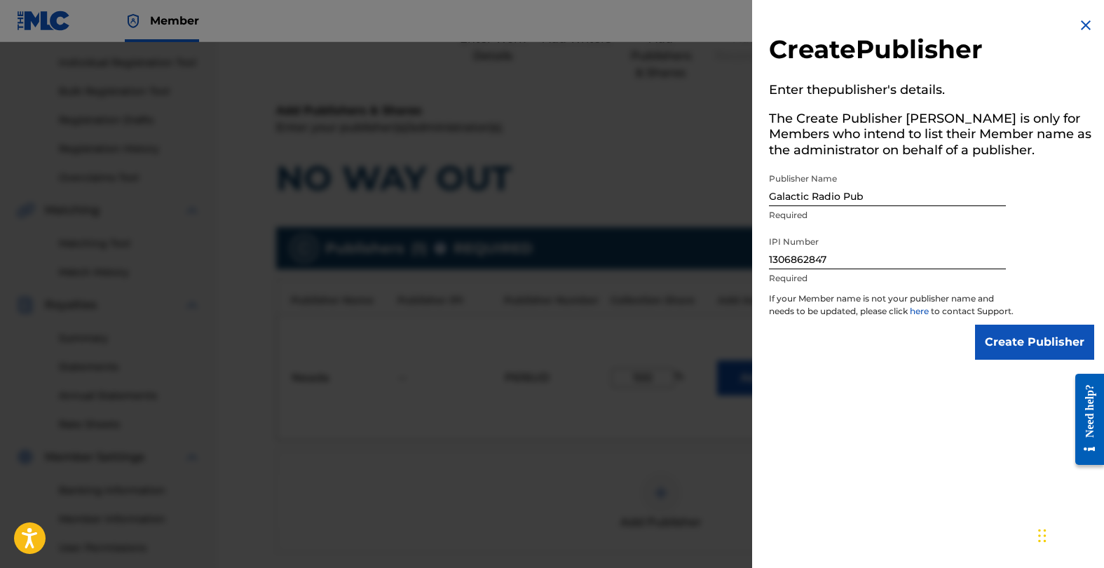
drag, startPoint x: 986, startPoint y: 352, endPoint x: 936, endPoint y: 341, distance: 51.0
click at [938, 342] on div "Create Publisher" at bounding box center [931, 342] width 325 height 35
click at [922, 306] on link "here" at bounding box center [920, 311] width 21 height 11
click at [1009, 354] on input "Create Publisher" at bounding box center [1034, 342] width 119 height 35
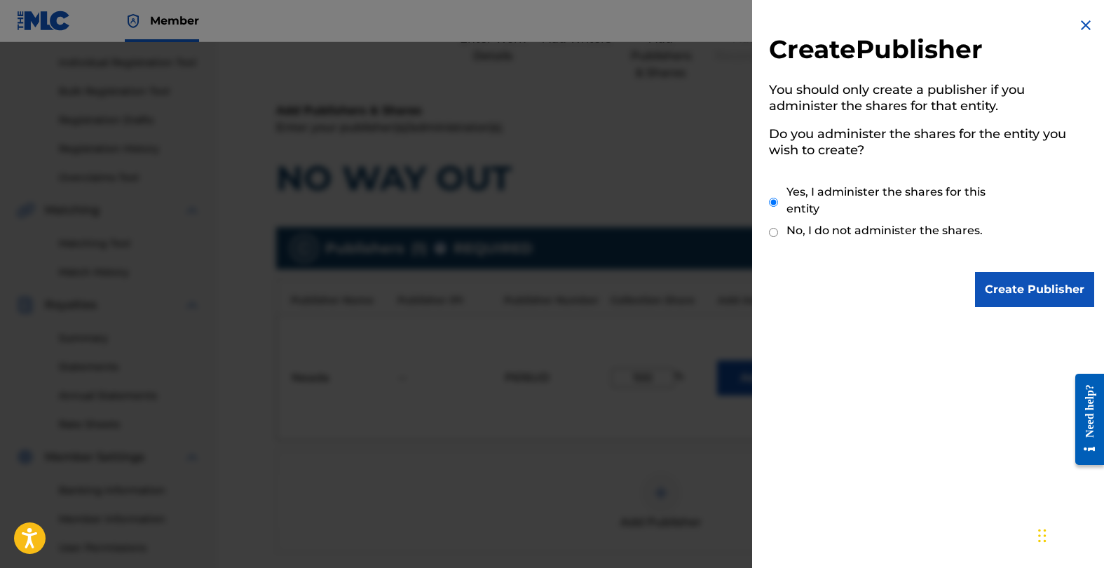
click at [994, 272] on input "Create Publisher" at bounding box center [1034, 289] width 119 height 35
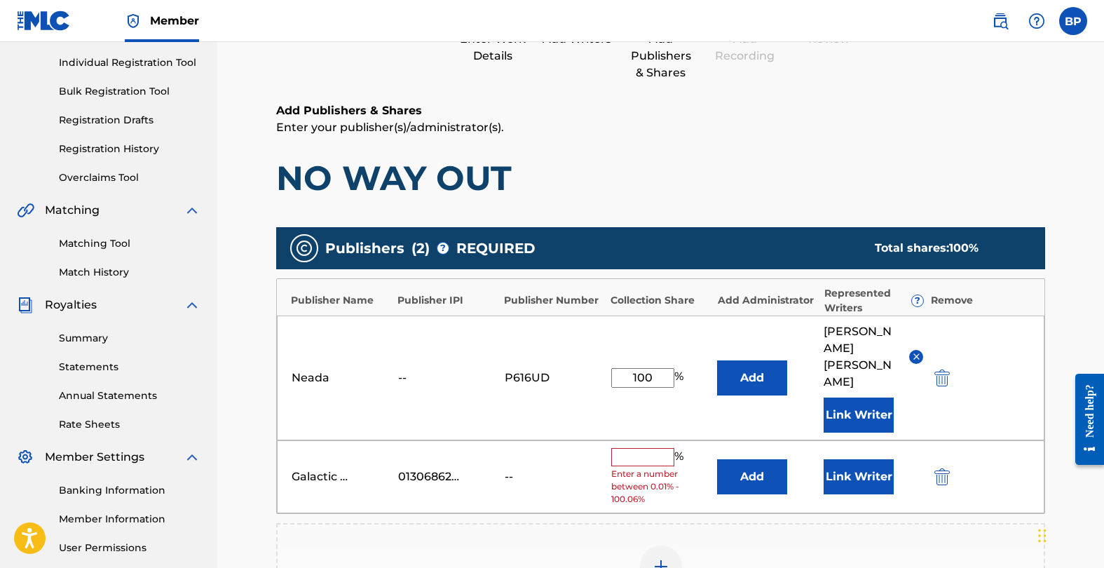
click at [622, 448] on input "text" at bounding box center [642, 457] width 63 height 18
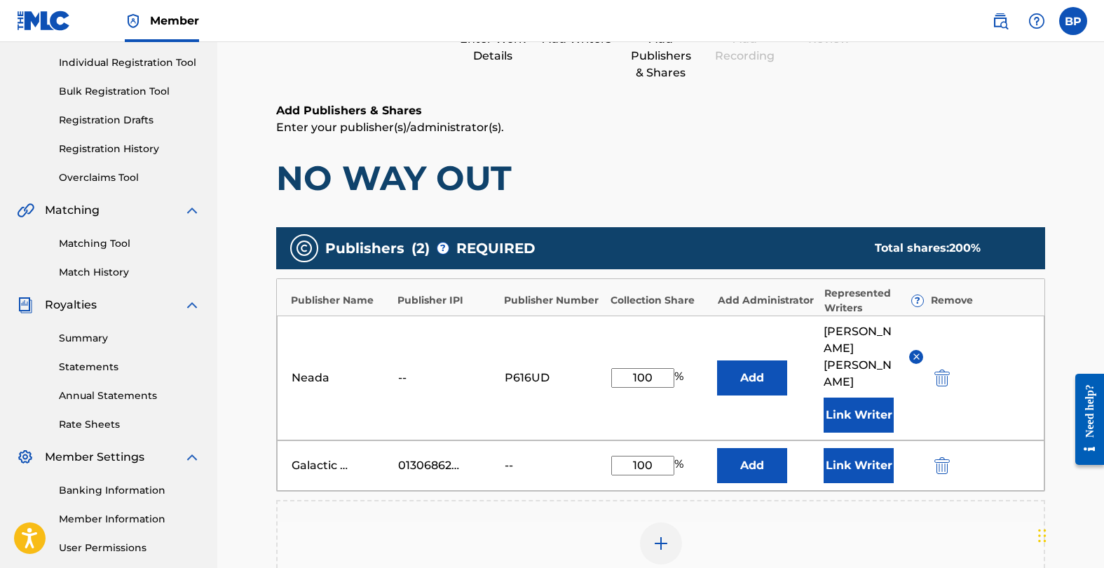
type input "100"
click at [934, 369] on button "submit" at bounding box center [940, 377] width 21 height 16
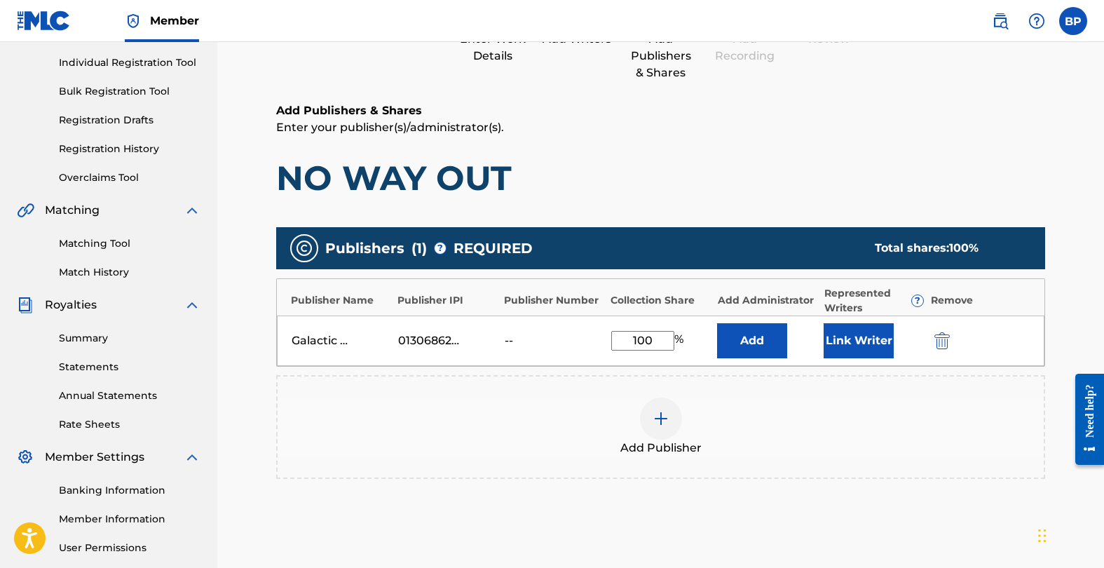
click at [866, 340] on button "Link Writer" at bounding box center [859, 340] width 70 height 35
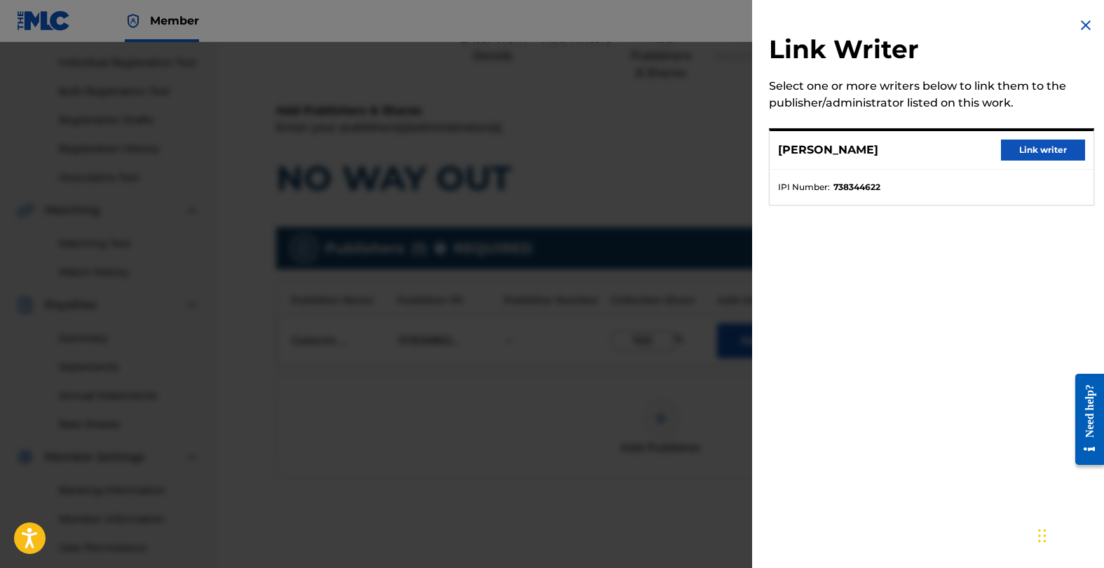
click at [1021, 140] on button "Link writer" at bounding box center [1043, 149] width 84 height 21
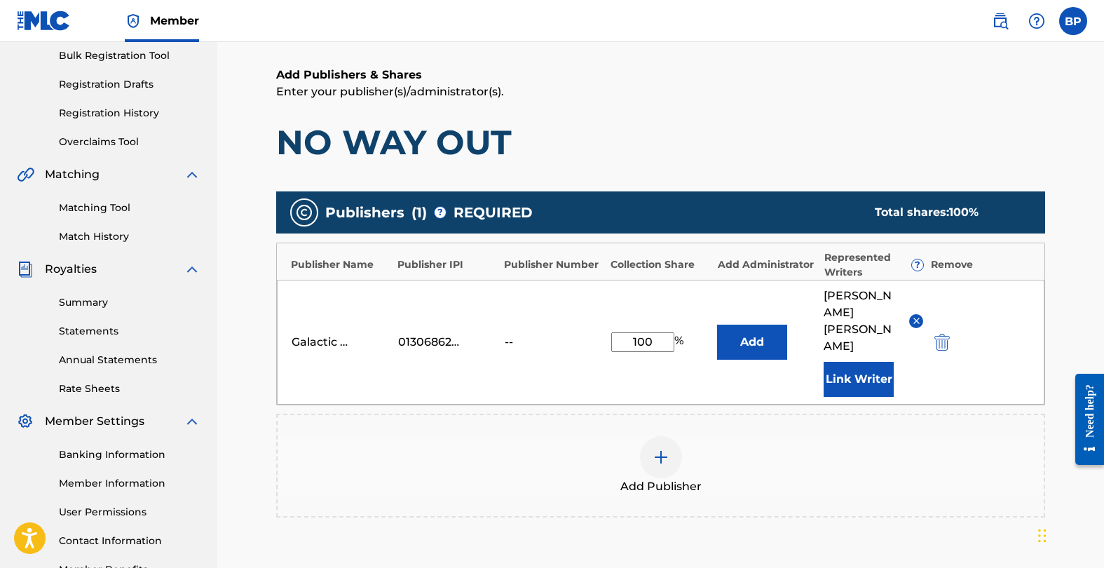
scroll to position [371, 0]
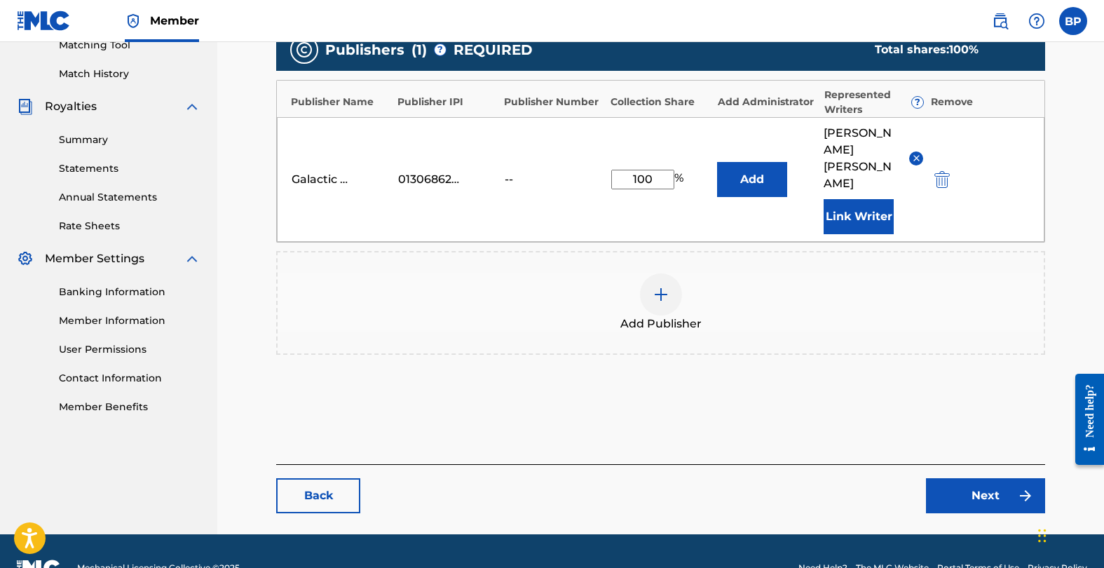
click at [972, 478] on link "Next" at bounding box center [985, 495] width 119 height 35
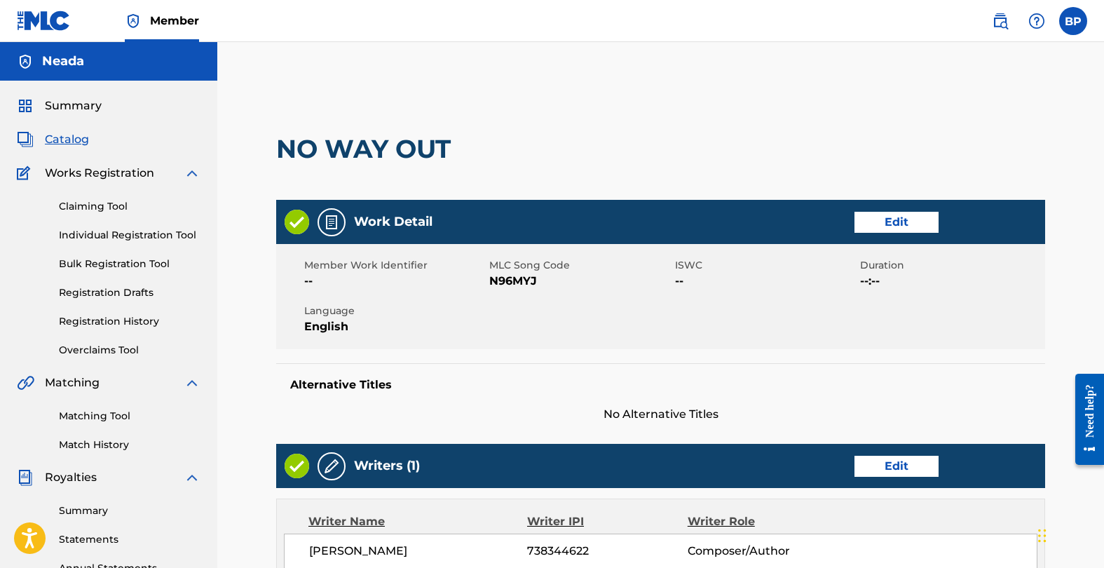
click at [884, 216] on link "Edit" at bounding box center [896, 222] width 84 height 21
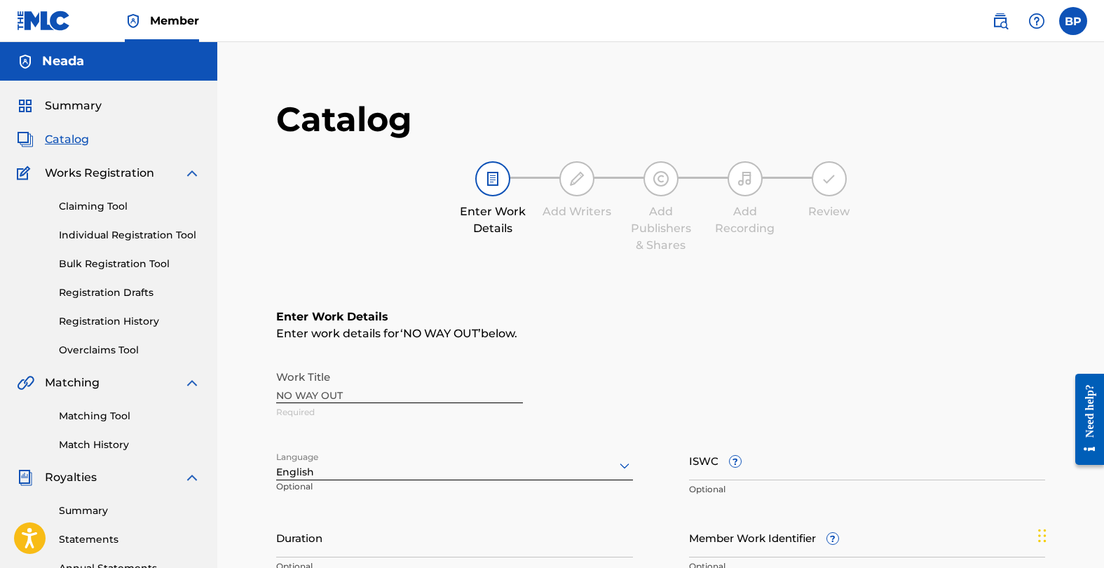
scroll to position [149, 0]
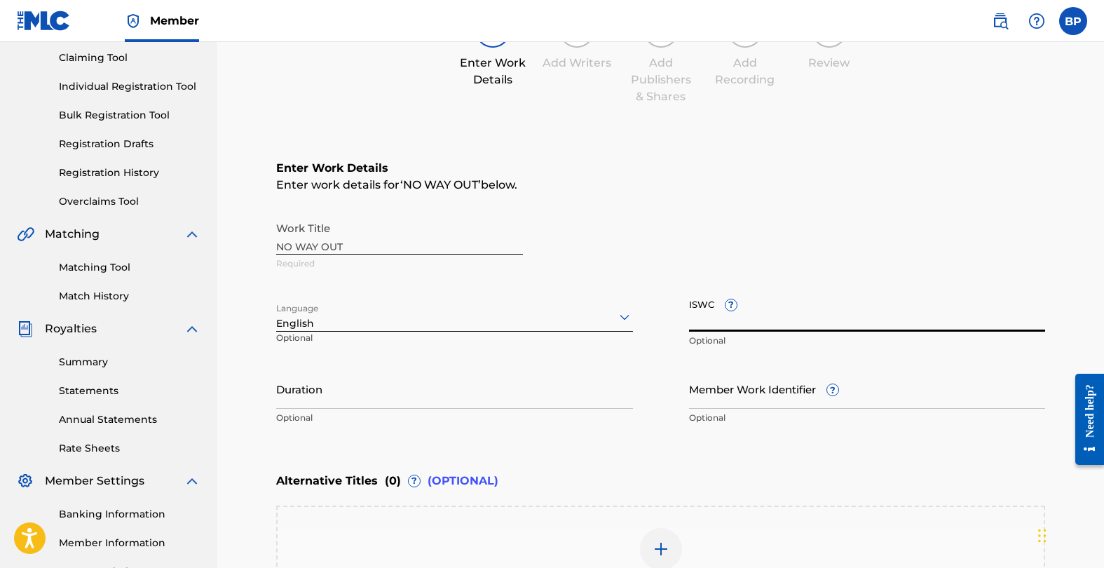
click at [710, 325] on input "ISWC ?" at bounding box center [867, 312] width 357 height 40
paste input "T3339004109"
type input "T3339004109"
click at [470, 404] on input "Duration" at bounding box center [454, 389] width 357 height 40
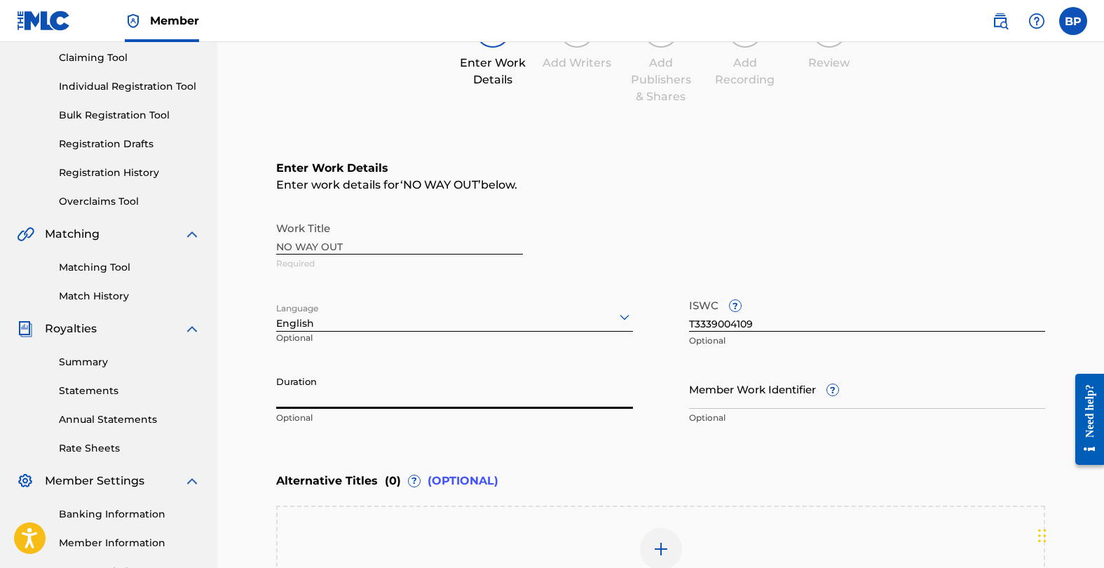
paste input "00:03:11"
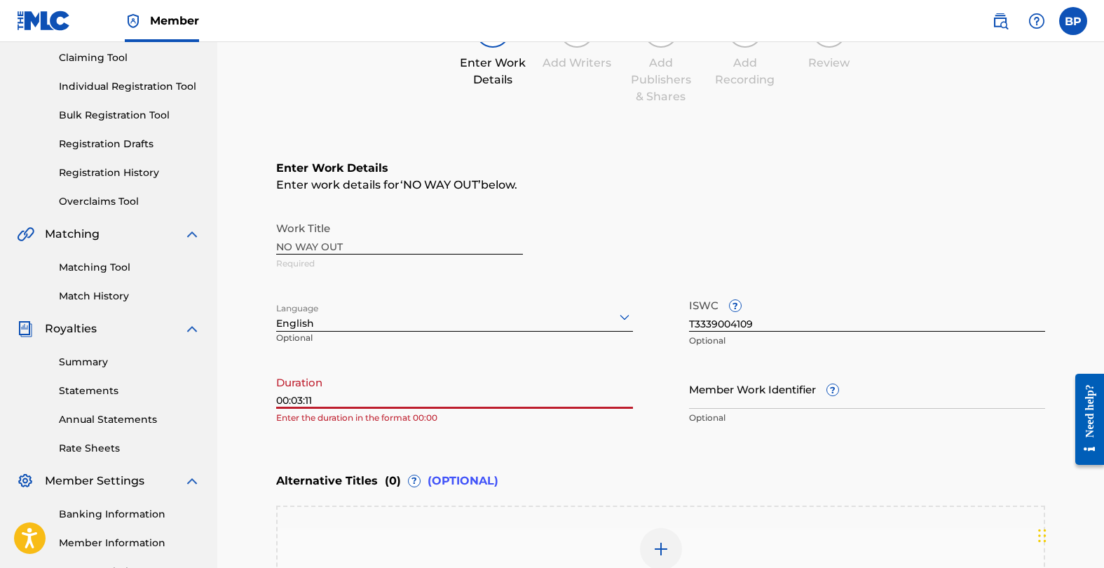
drag, startPoint x: 286, startPoint y: 398, endPoint x: 262, endPoint y: 398, distance: 23.8
click at [262, 399] on main "Catalog Enter Work Details Add Writers Add Publishers & Shares Add Recording Re…" at bounding box center [660, 322] width 853 height 786
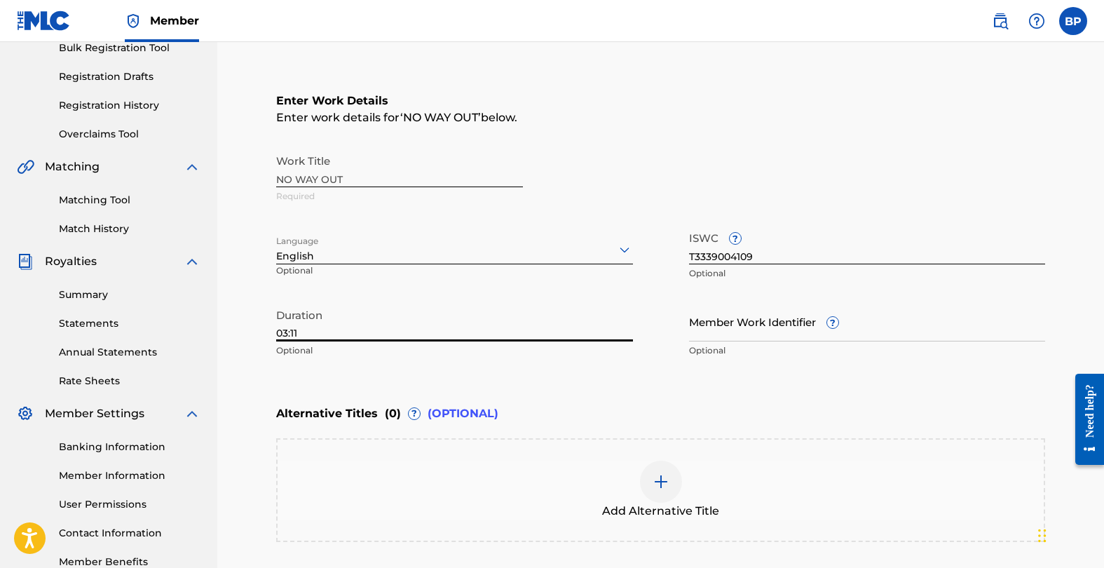
scroll to position [362, 0]
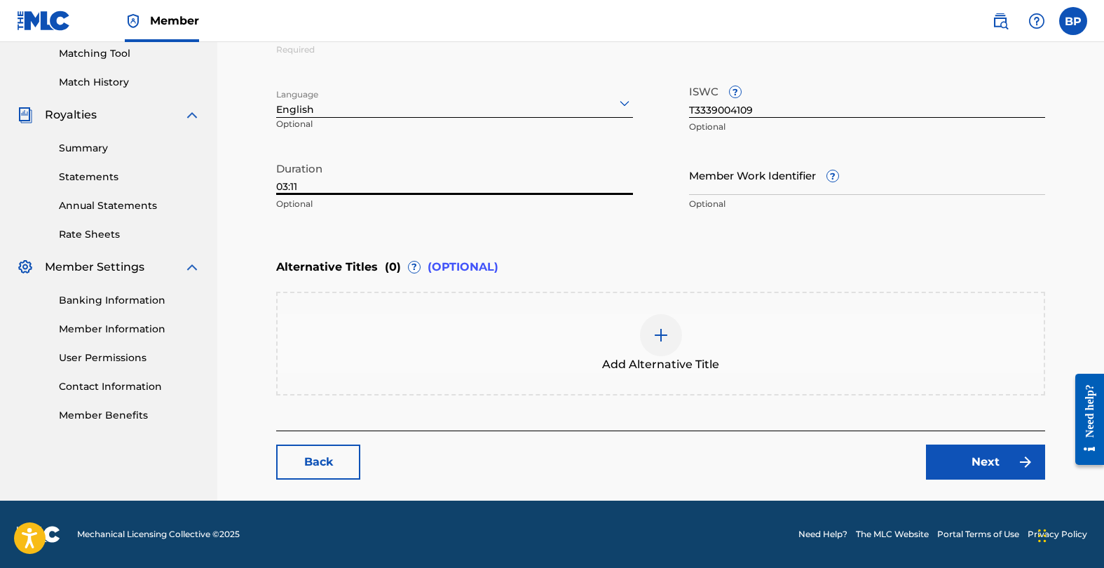
type input "03:11"
click at [955, 451] on link "Next" at bounding box center [985, 461] width 119 height 35
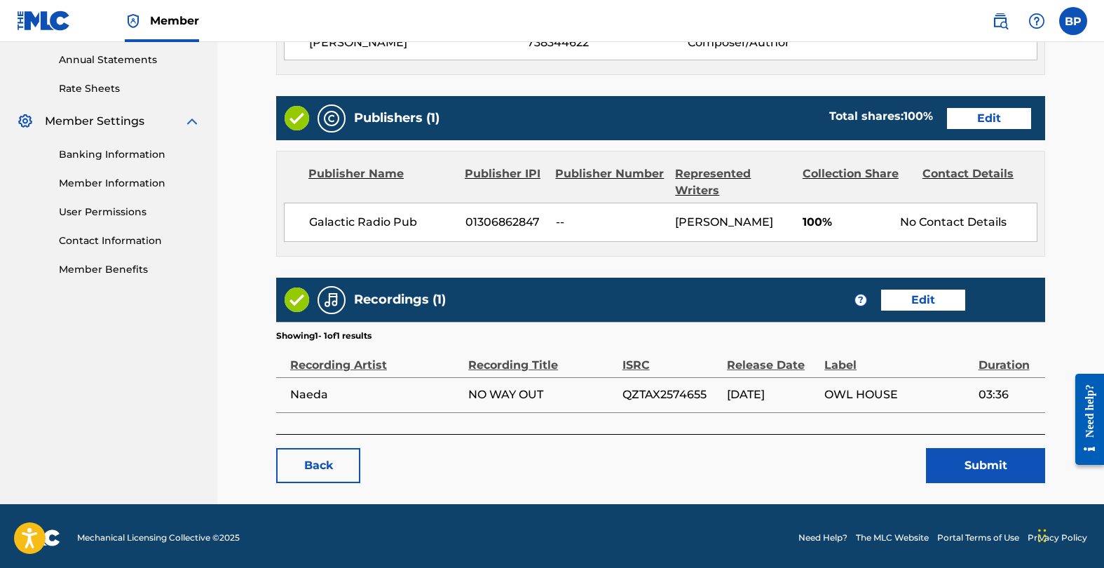
scroll to position [511, 0]
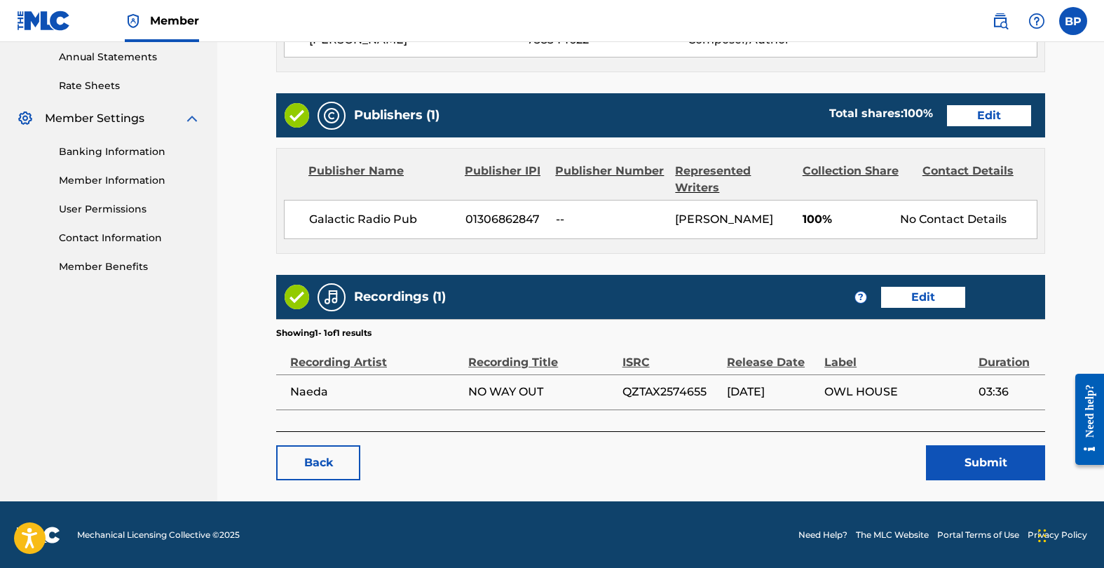
click at [956, 461] on button "Submit" at bounding box center [985, 462] width 119 height 35
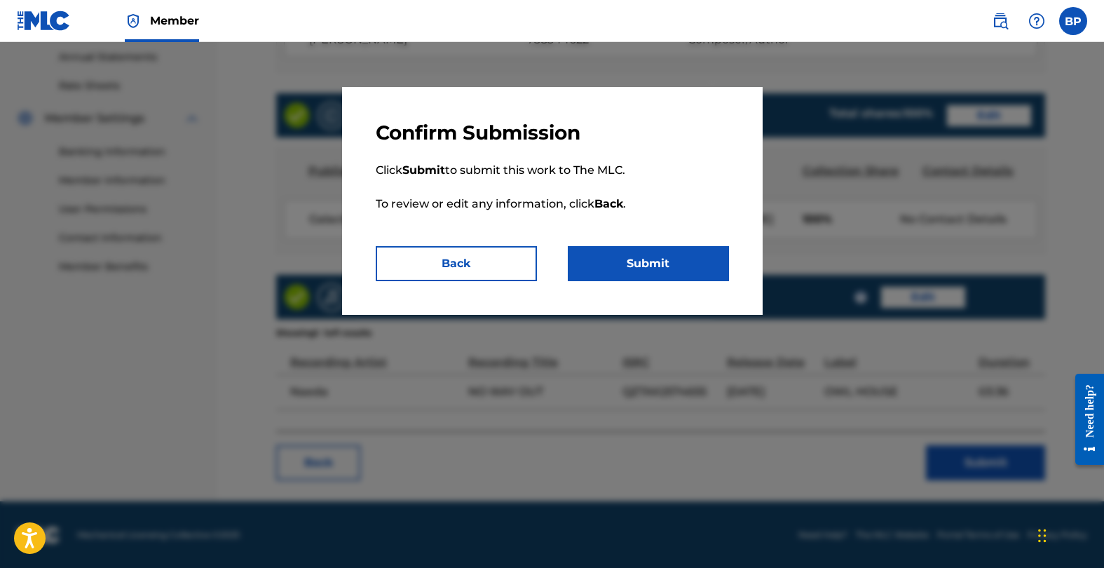
click at [624, 252] on button "Submit" at bounding box center [648, 263] width 161 height 35
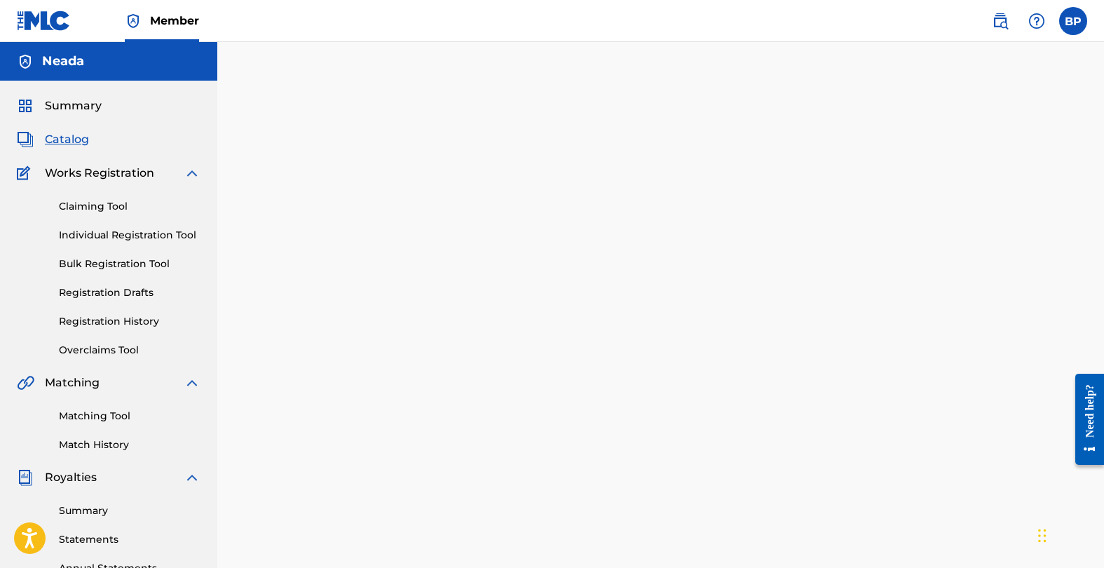
click at [154, 235] on link "Individual Registration Tool" at bounding box center [130, 235] width 142 height 15
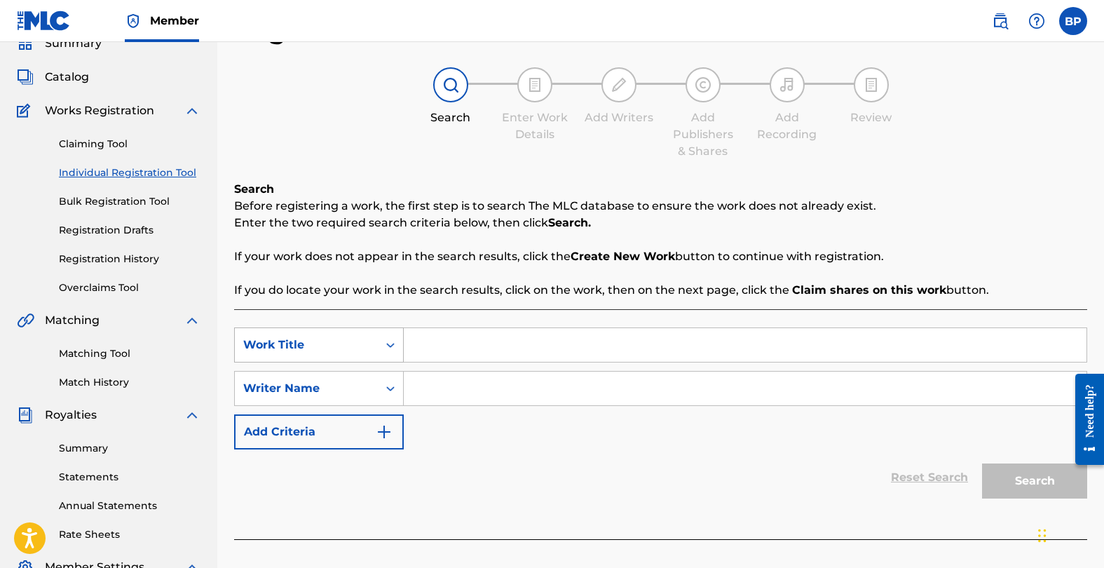
click at [337, 362] on div "Work Title" at bounding box center [319, 344] width 170 height 35
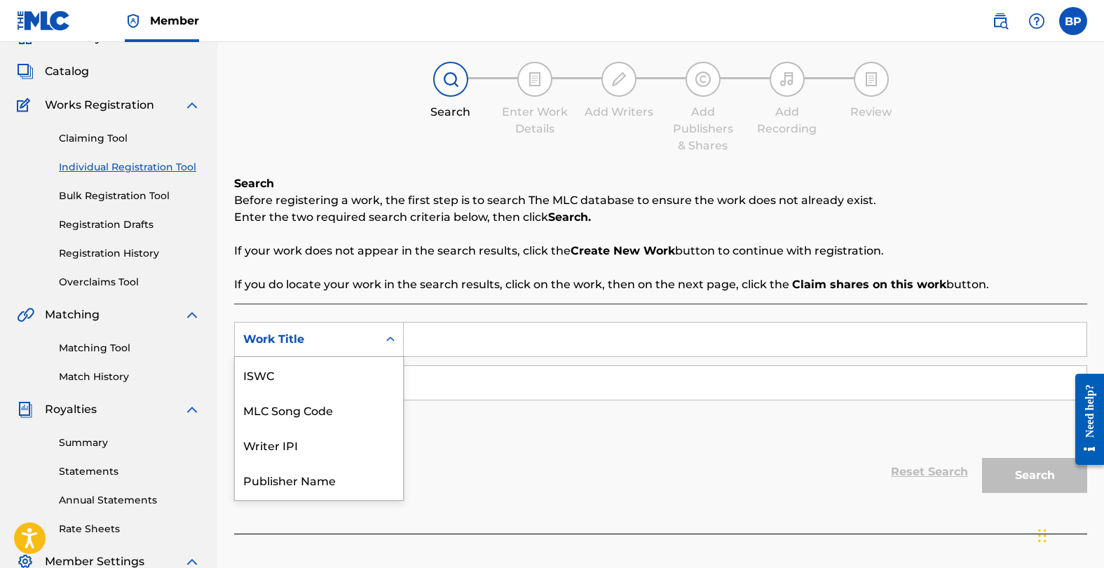
scroll to position [35, 0]
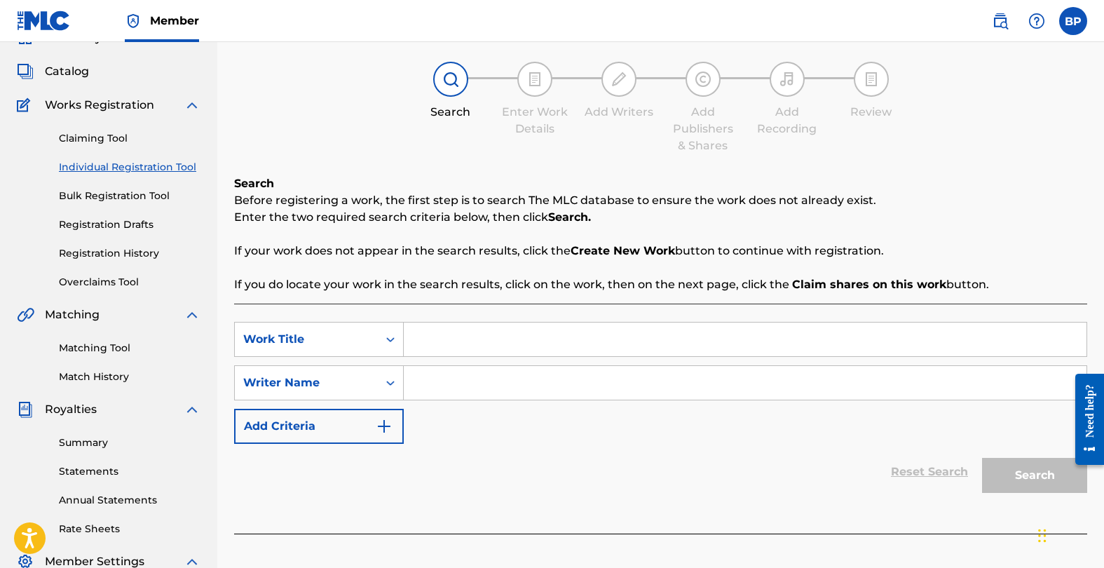
click at [292, 205] on p "Before registering a work, the first step is to search The MLC database to ensu…" at bounding box center [660, 200] width 853 height 17
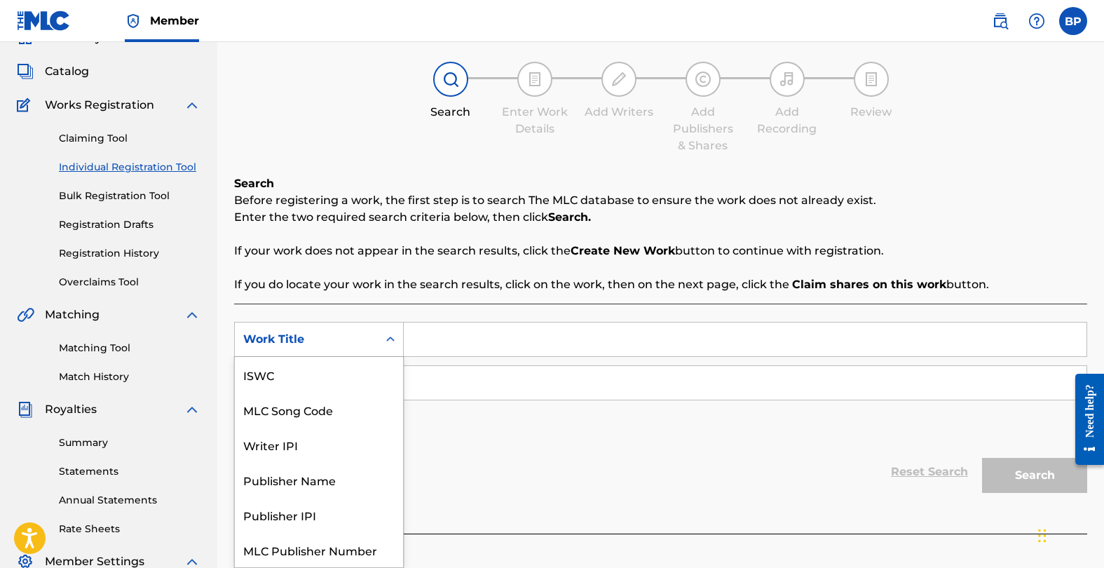
click at [362, 338] on div "Work Title" at bounding box center [306, 339] width 126 height 17
click at [297, 550] on div "Work Title" at bounding box center [319, 549] width 168 height 35
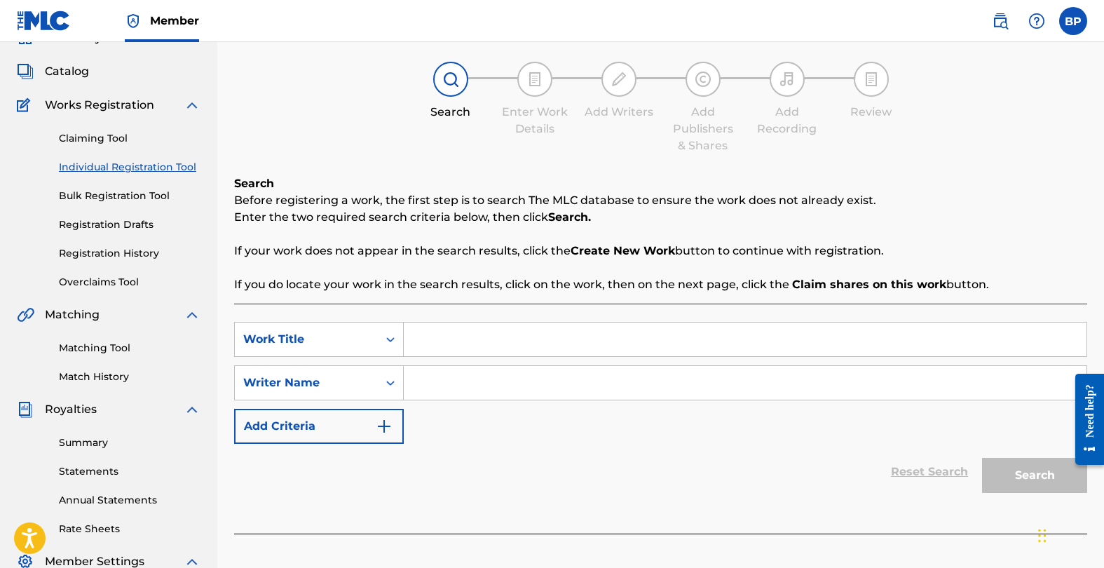
click at [456, 341] on input "Search Form" at bounding box center [745, 339] width 683 height 34
type input "Autumn Leaves"
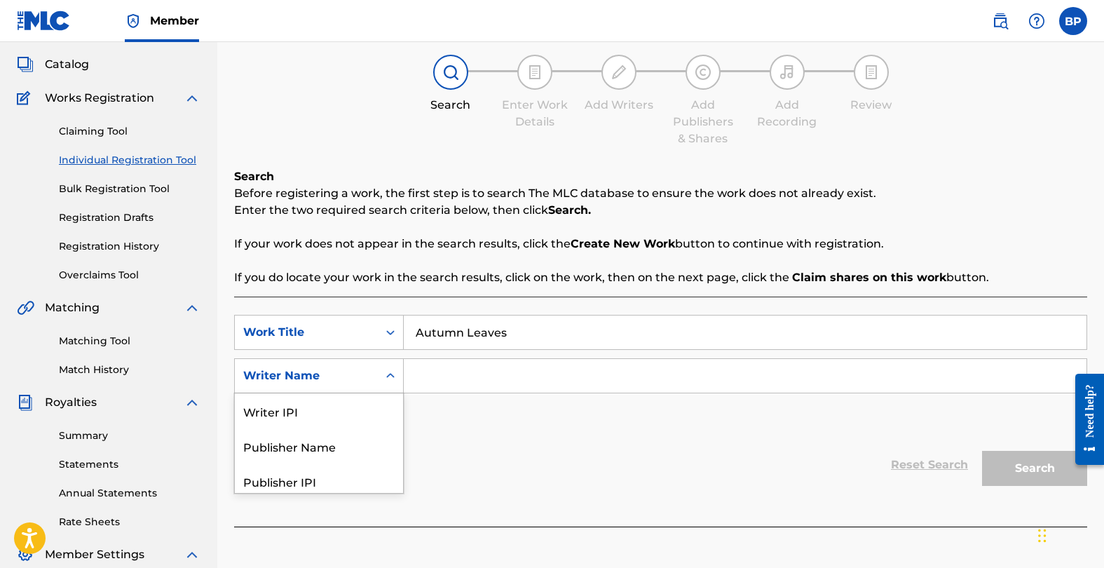
click at [331, 389] on div "Writer Name" at bounding box center [319, 375] width 170 height 35
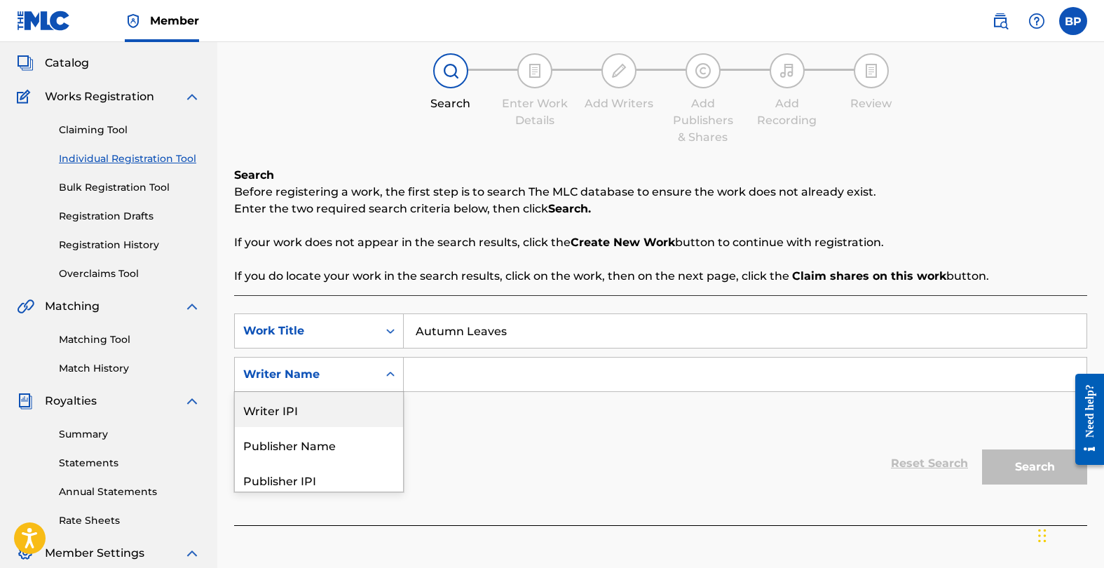
click at [332, 416] on div "Writer IPI" at bounding box center [319, 409] width 168 height 35
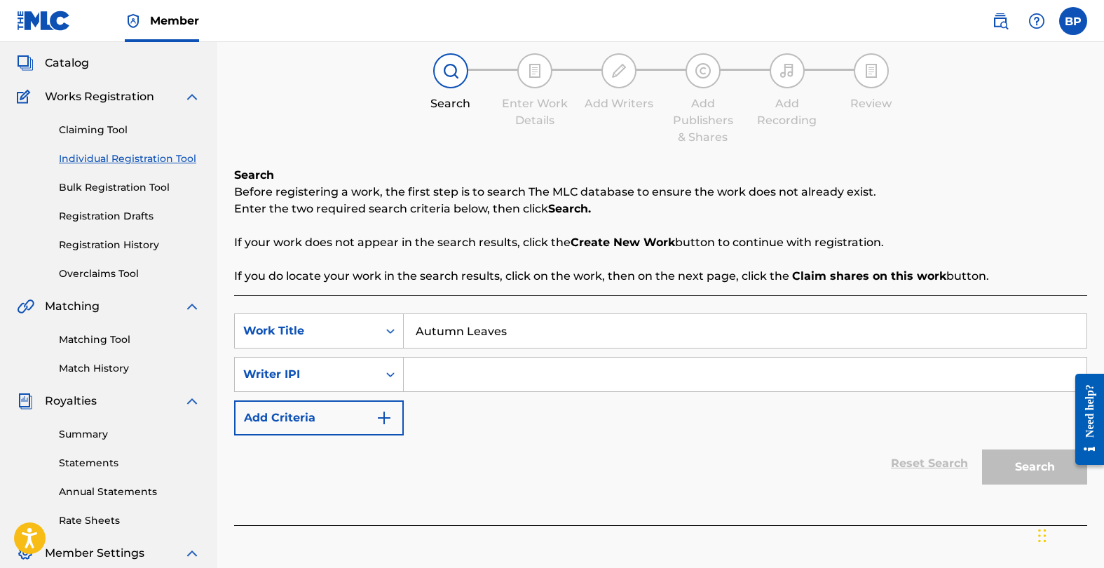
click at [430, 370] on input "Search Form" at bounding box center [745, 374] width 683 height 34
paste input "738344622"
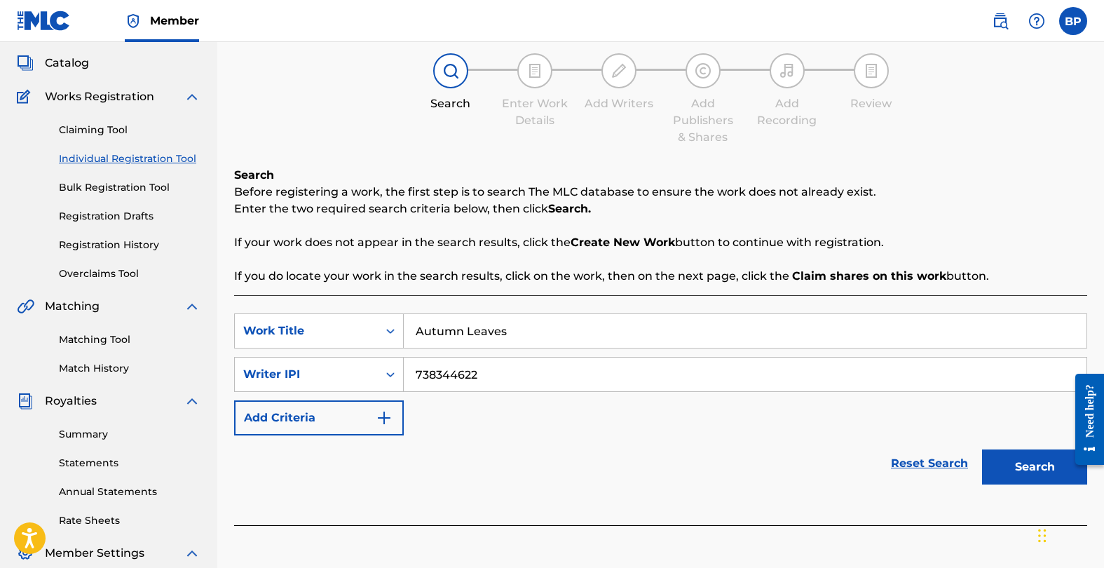
type input "738344622"
click at [1045, 465] on button "Search" at bounding box center [1034, 466] width 105 height 35
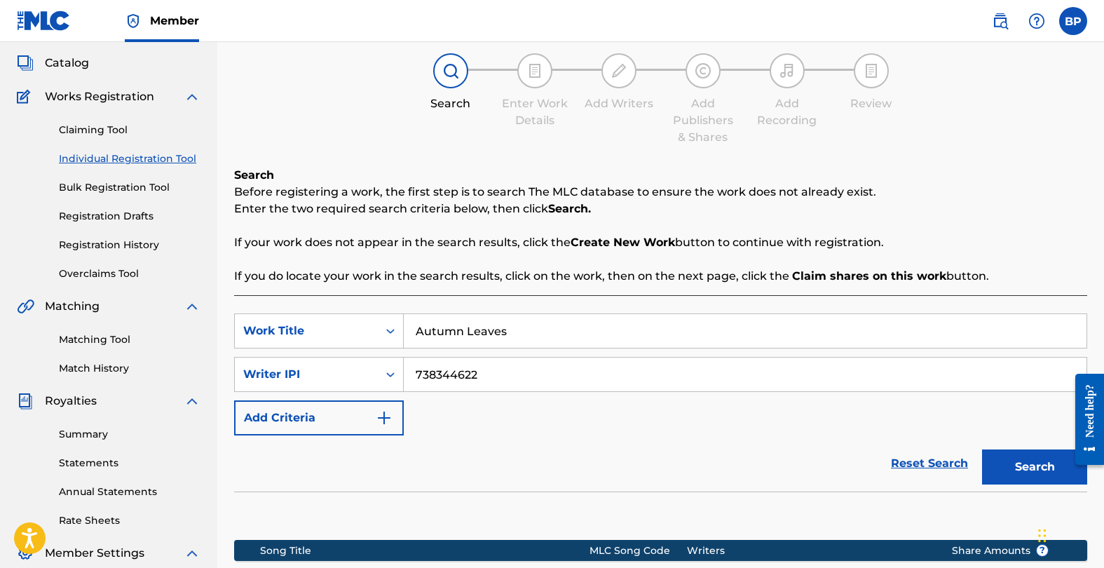
scroll to position [235, 0]
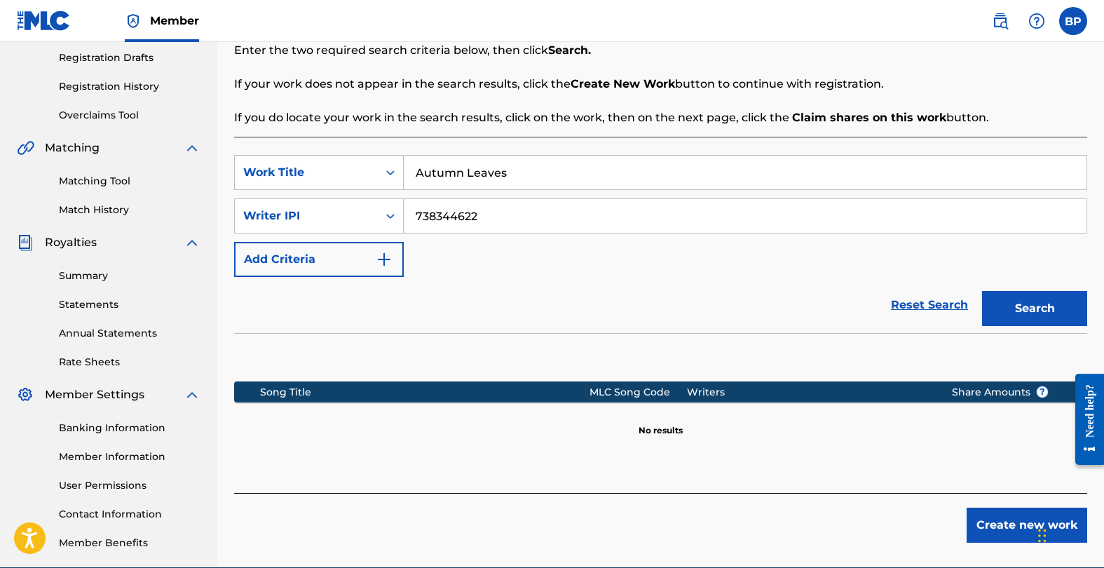
click at [1015, 515] on button "Create new work" at bounding box center [1027, 524] width 121 height 35
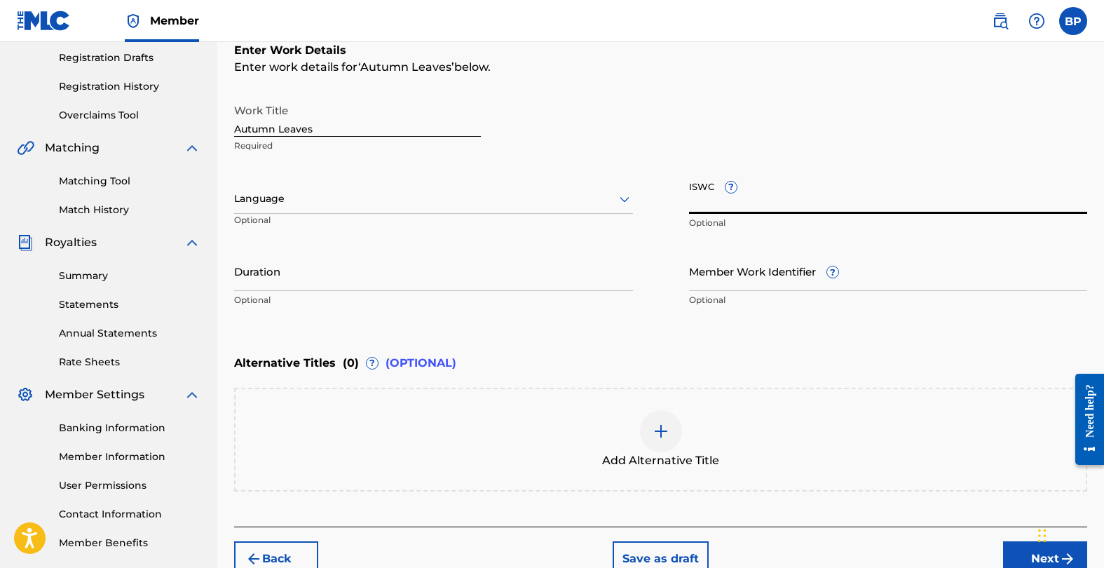
click at [752, 203] on input "ISWC ?" at bounding box center [888, 194] width 399 height 40
paste input "T3338923294"
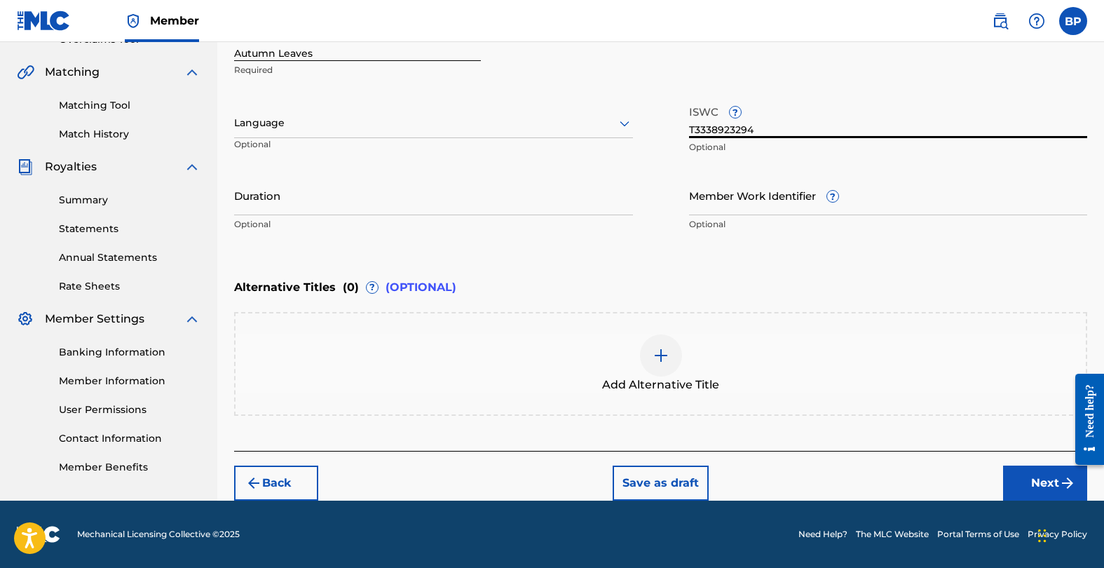
type input "T3338923294"
drag, startPoint x: 391, startPoint y: 201, endPoint x: 393, endPoint y: 208, distance: 7.1
click at [391, 201] on input "Duration" at bounding box center [433, 195] width 399 height 40
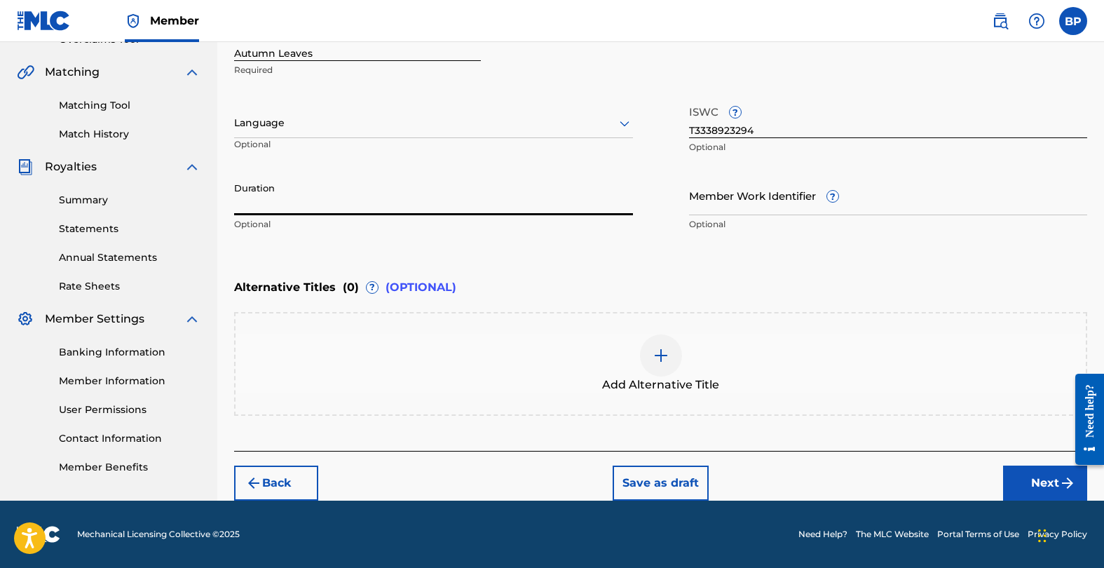
paste input "3:40"
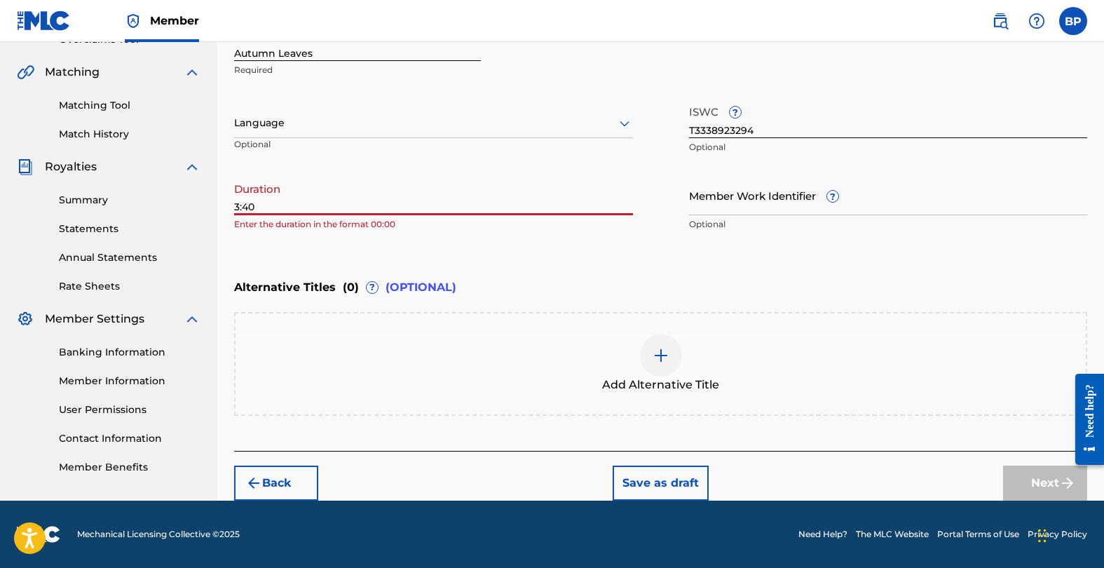
click at [236, 207] on input "3:40" at bounding box center [433, 195] width 399 height 40
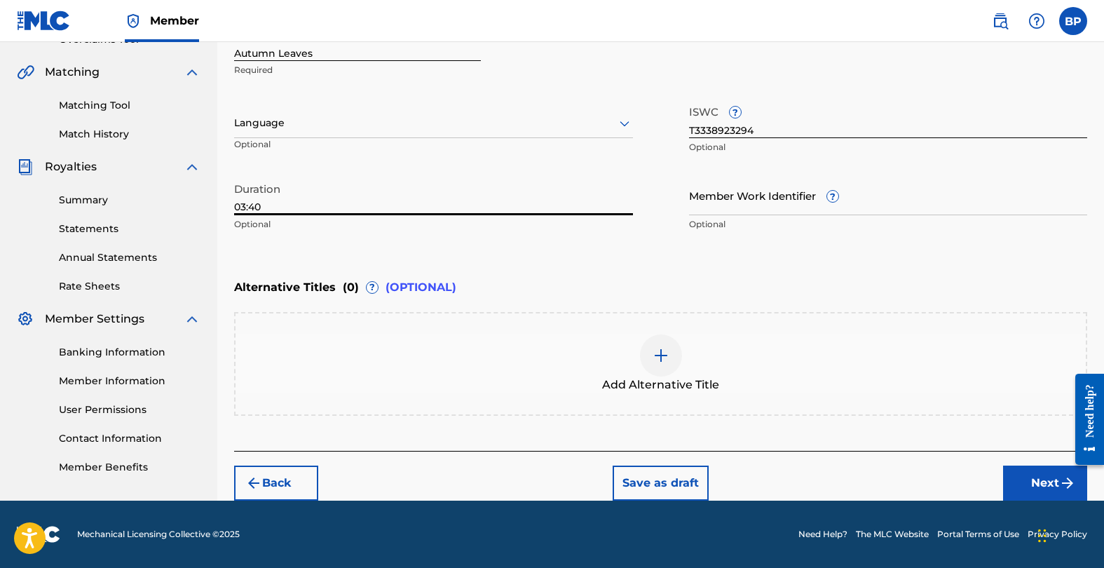
type input "03:40"
click at [367, 131] on div at bounding box center [433, 123] width 399 height 18
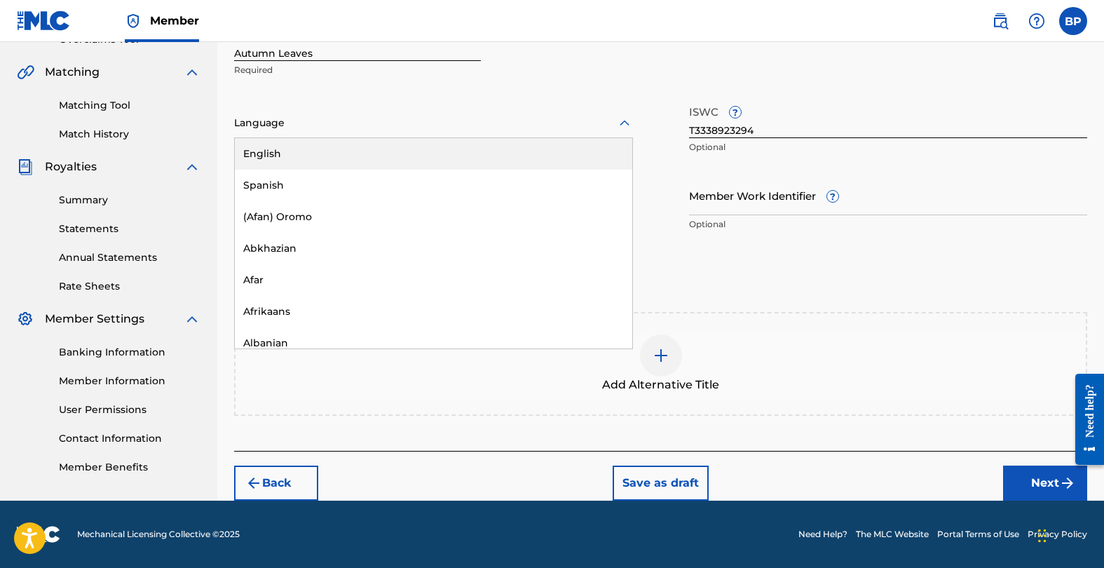
click at [365, 158] on div "English" at bounding box center [433, 154] width 397 height 32
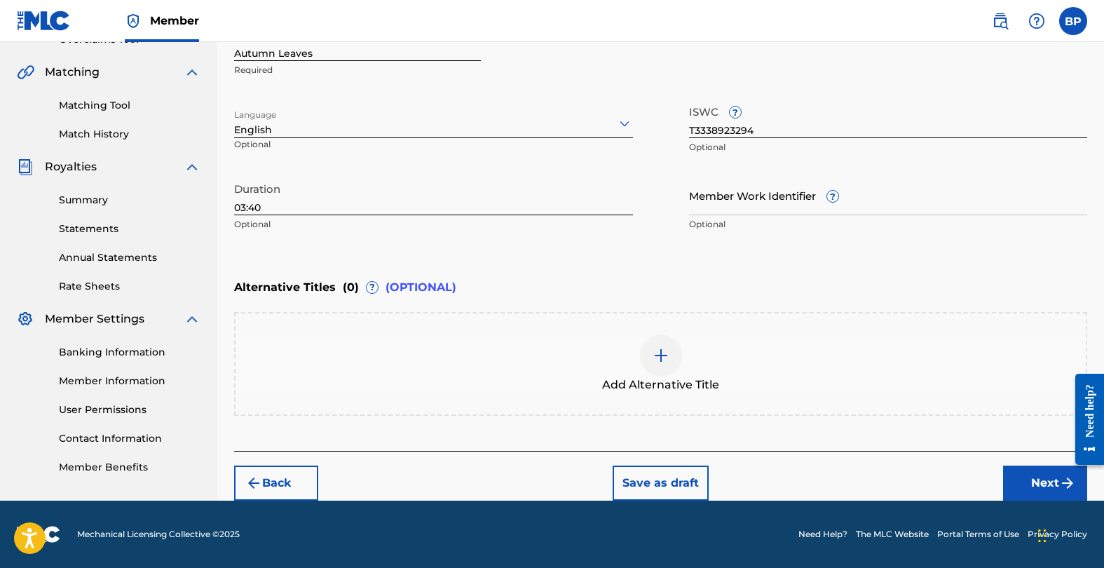
click at [1037, 488] on button "Next" at bounding box center [1045, 482] width 84 height 35
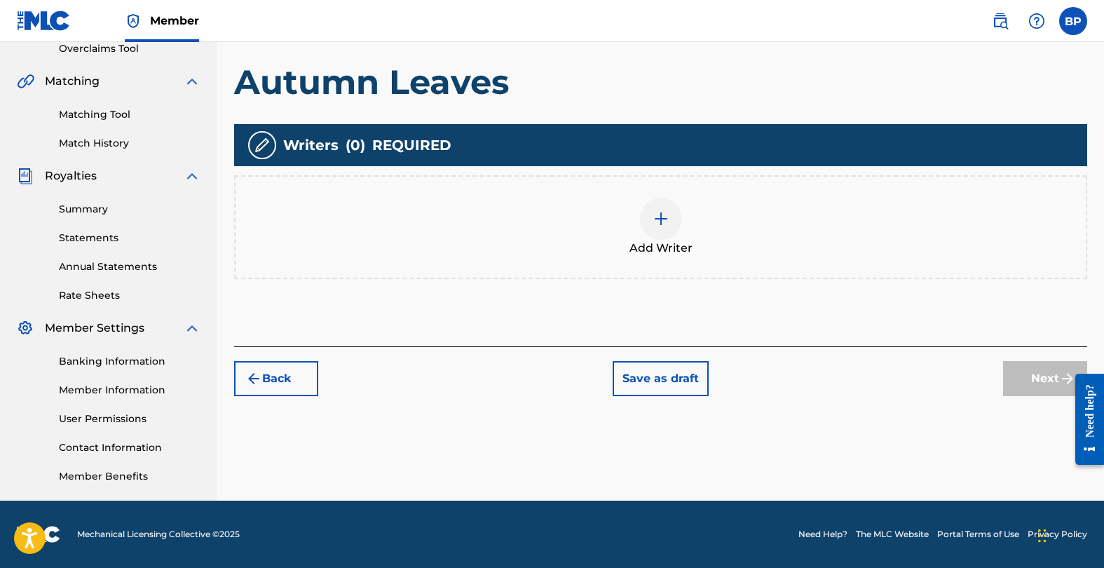
scroll to position [301, 0]
click at [568, 240] on div "Add Writer" at bounding box center [661, 227] width 850 height 59
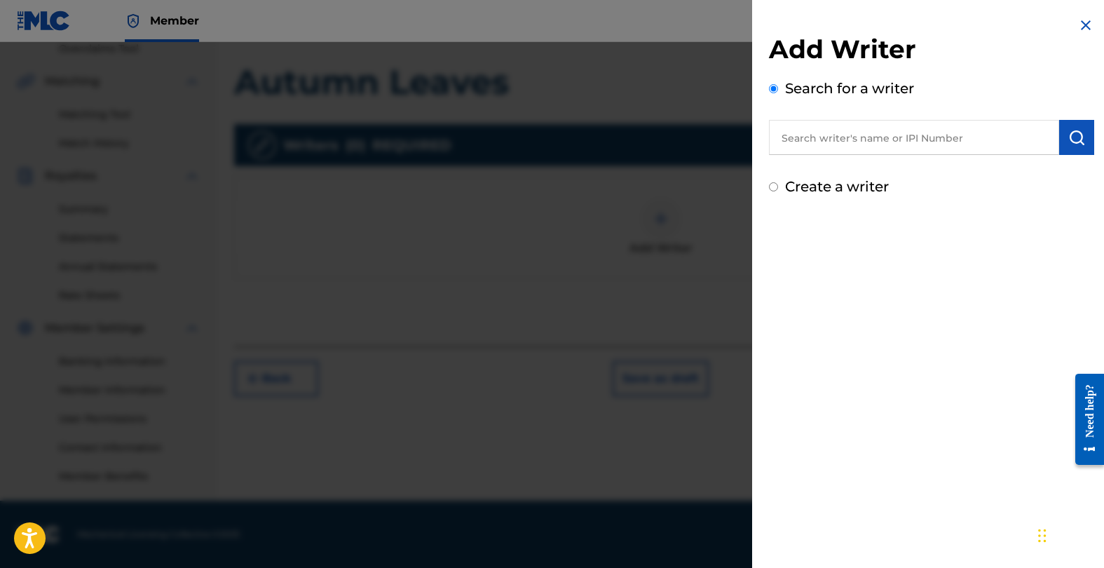
click at [824, 148] on input "text" at bounding box center [914, 137] width 290 height 35
type input "[PERSON_NAME]"
click at [850, 237] on div "Add Writer Search for a writer [PERSON_NAME] [PERSON_NAME] Create a writer" at bounding box center [931, 284] width 359 height 568
click at [1035, 142] on img at bounding box center [1042, 136] width 17 height 17
click at [822, 137] on input "text" at bounding box center [914, 137] width 290 height 35
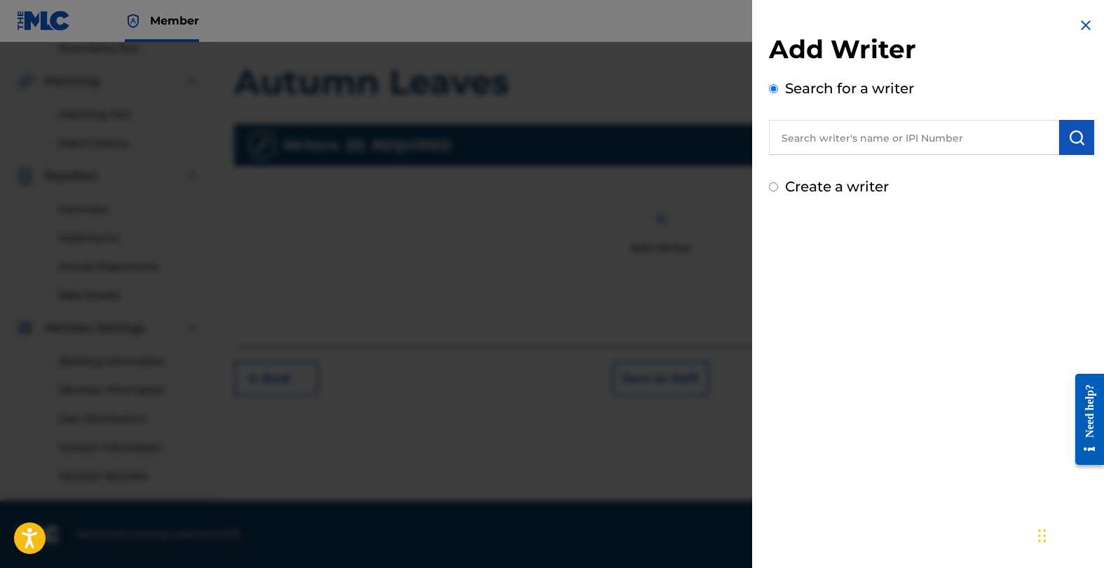
paste input "738344622"
type input "738344622"
click at [1068, 138] on img "submit" at bounding box center [1076, 137] width 17 height 17
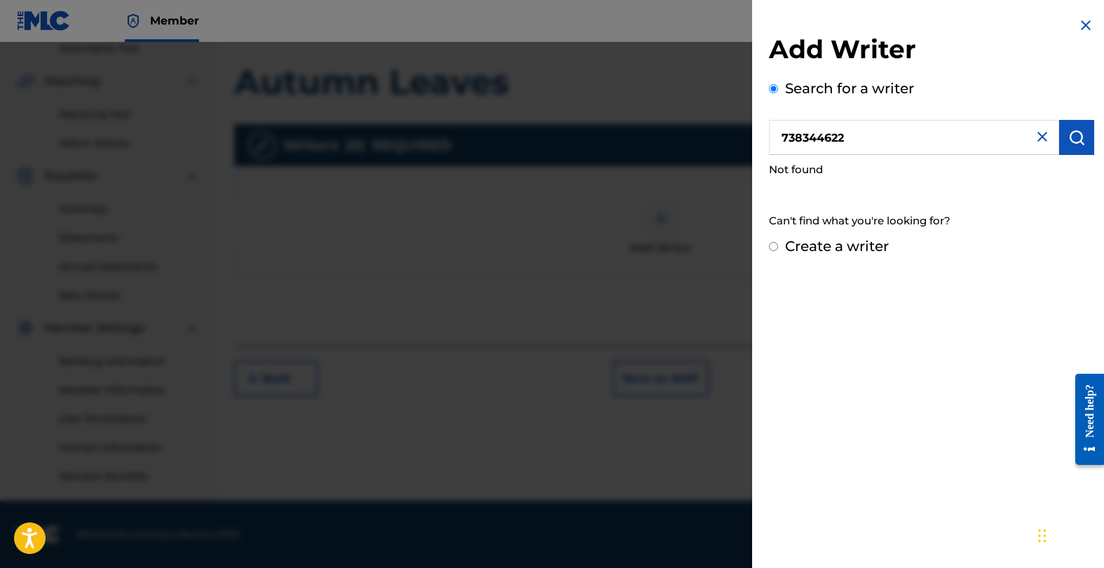
click at [803, 244] on label "Create a writer" at bounding box center [837, 246] width 104 height 17
radio input "true"
click at [778, 244] on input "Create a writer" at bounding box center [773, 246] width 9 height 9
radio input "false"
radio input "true"
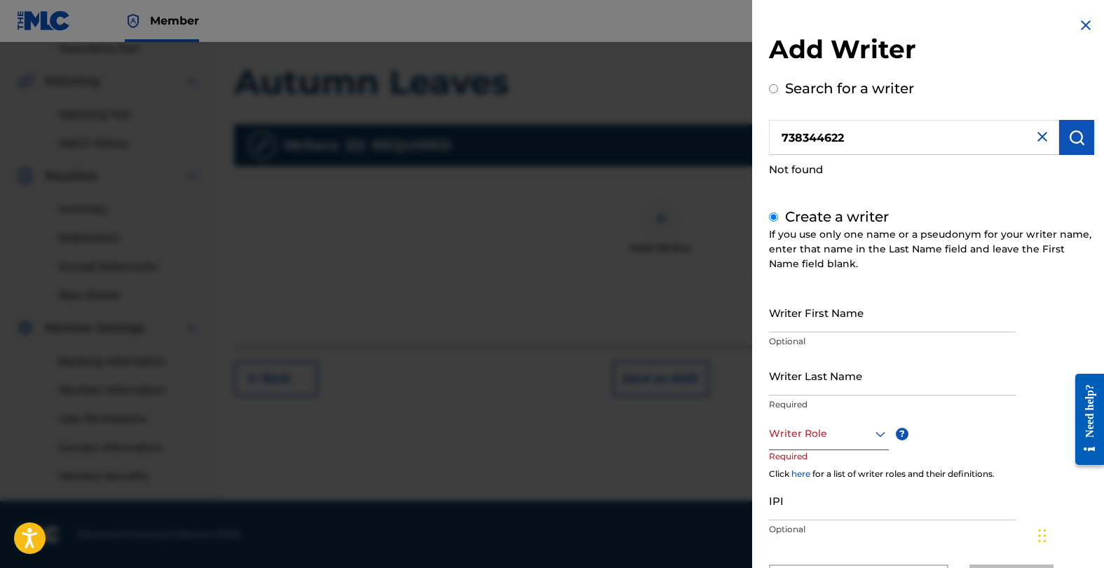
click at [875, 325] on input "Writer First Name" at bounding box center [892, 312] width 247 height 40
type input "[PERSON_NAME]"
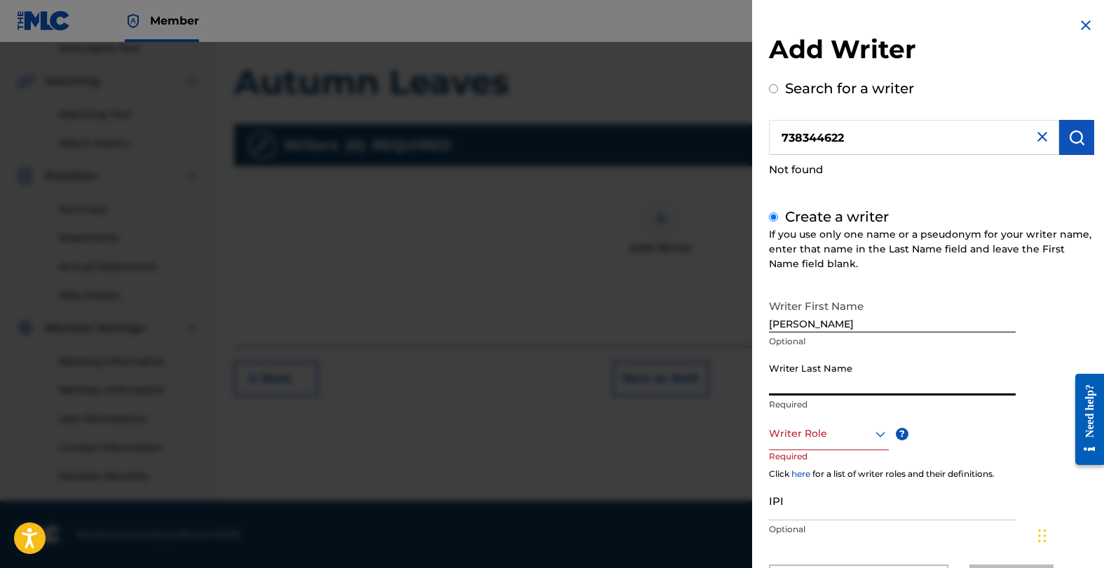
click at [884, 388] on input "Writer Last Name" at bounding box center [892, 375] width 247 height 40
type input "[PERSON_NAME]"
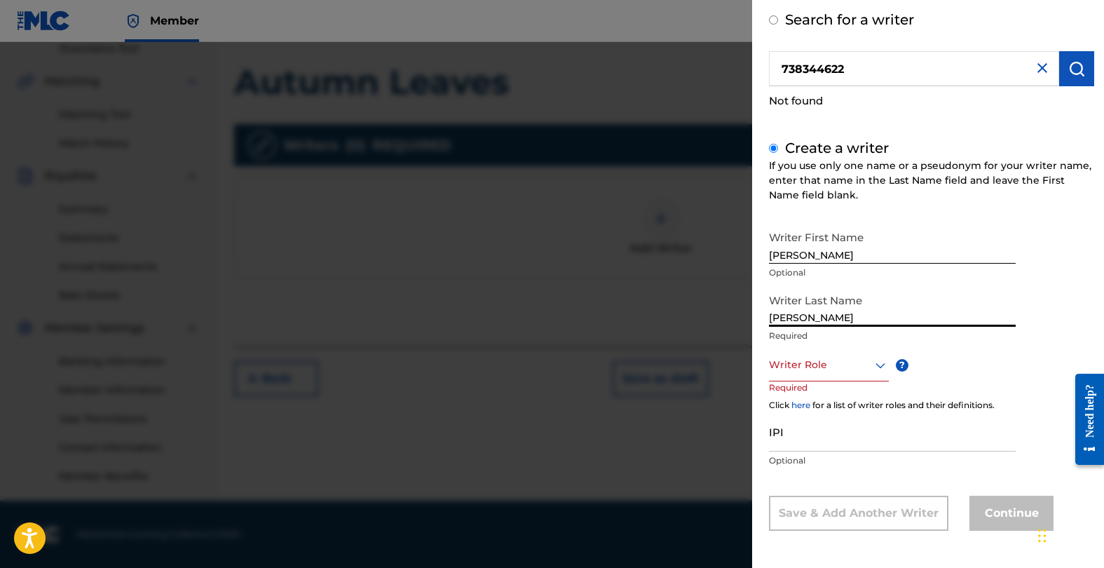
click at [845, 381] on div "Writer Role" at bounding box center [829, 366] width 120 height 32
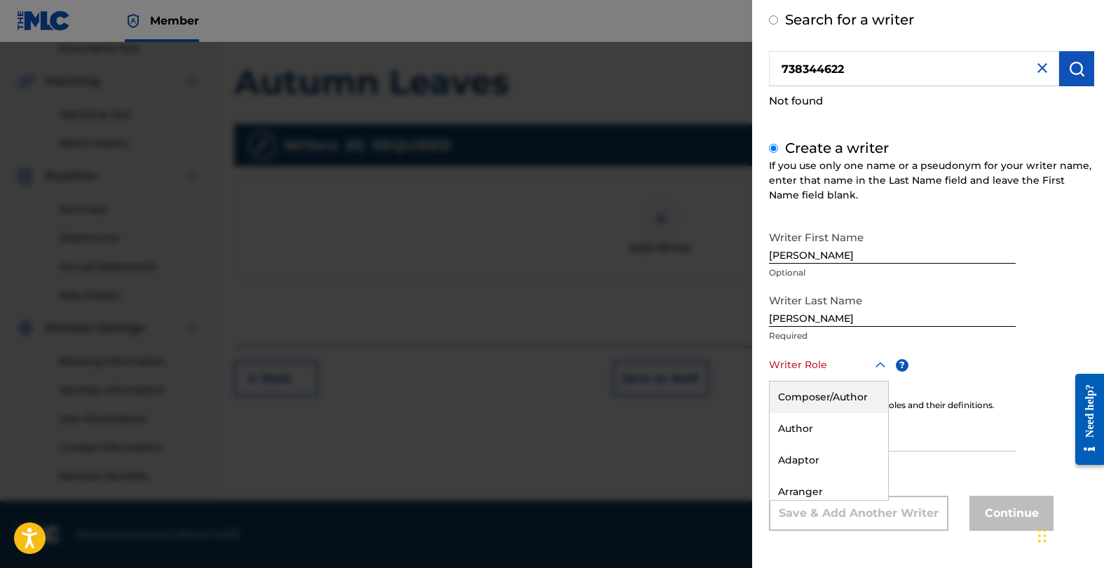
click at [848, 389] on div "Composer/Author" at bounding box center [829, 397] width 118 height 32
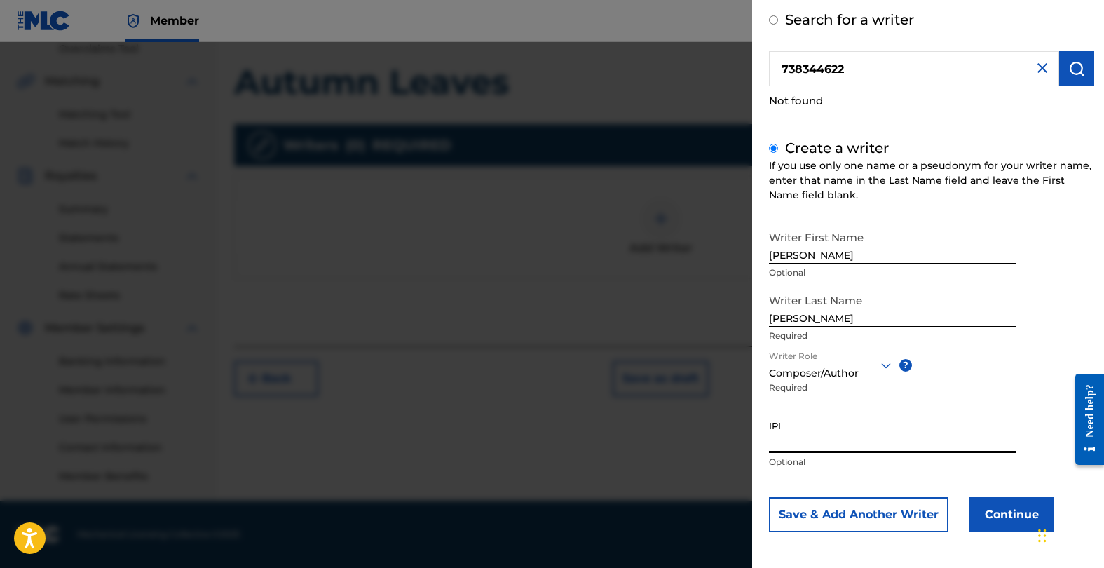
click at [843, 449] on input "IPI" at bounding box center [892, 433] width 247 height 40
paste input "738344622"
type input "738344622"
click at [972, 501] on button "Continue" at bounding box center [1011, 514] width 84 height 35
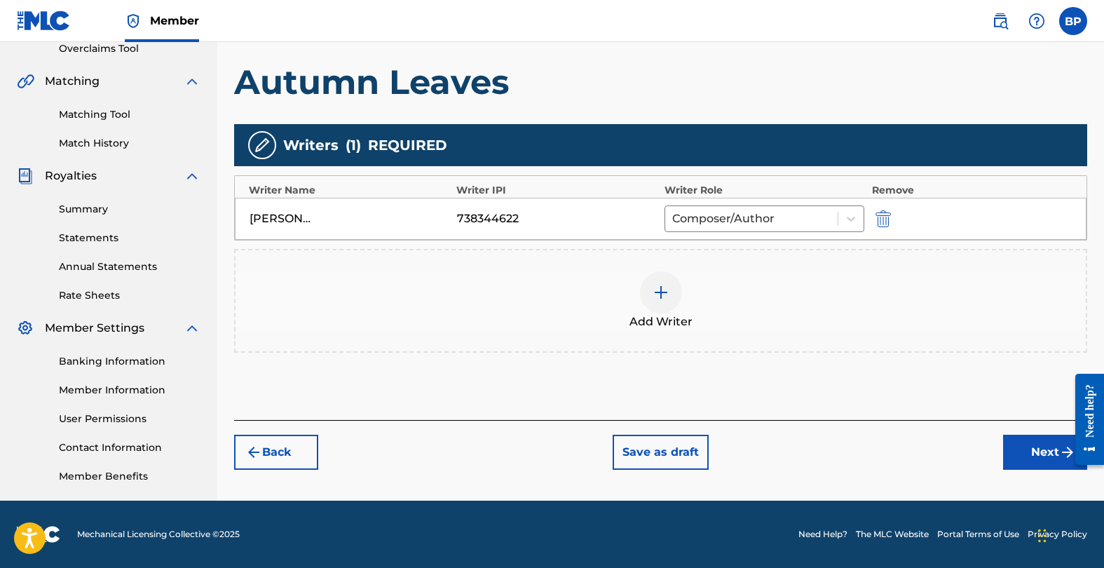
click at [1051, 449] on button "Next" at bounding box center [1045, 452] width 84 height 35
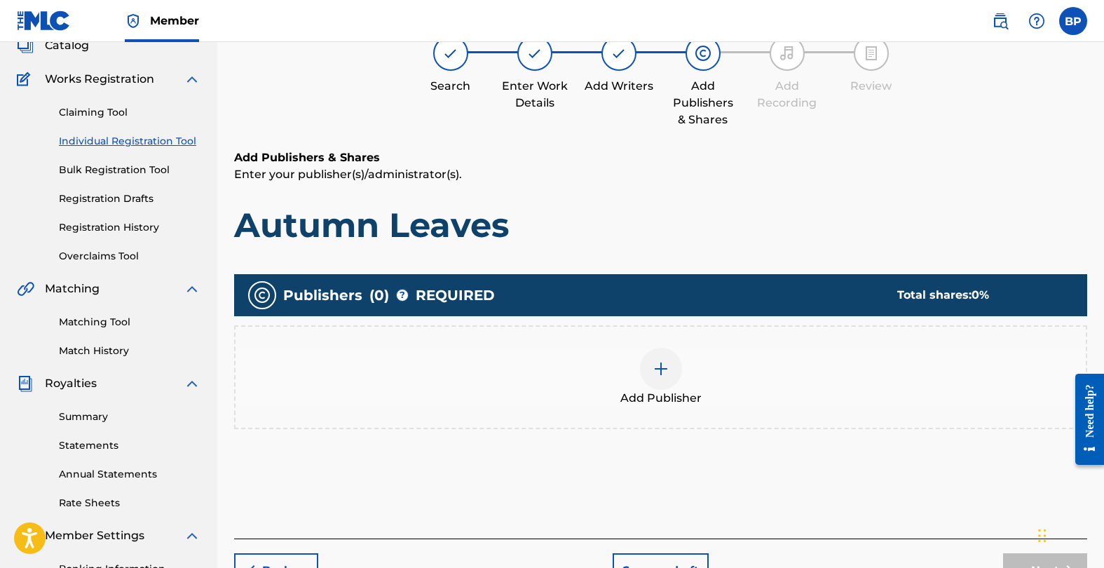
scroll to position [63, 0]
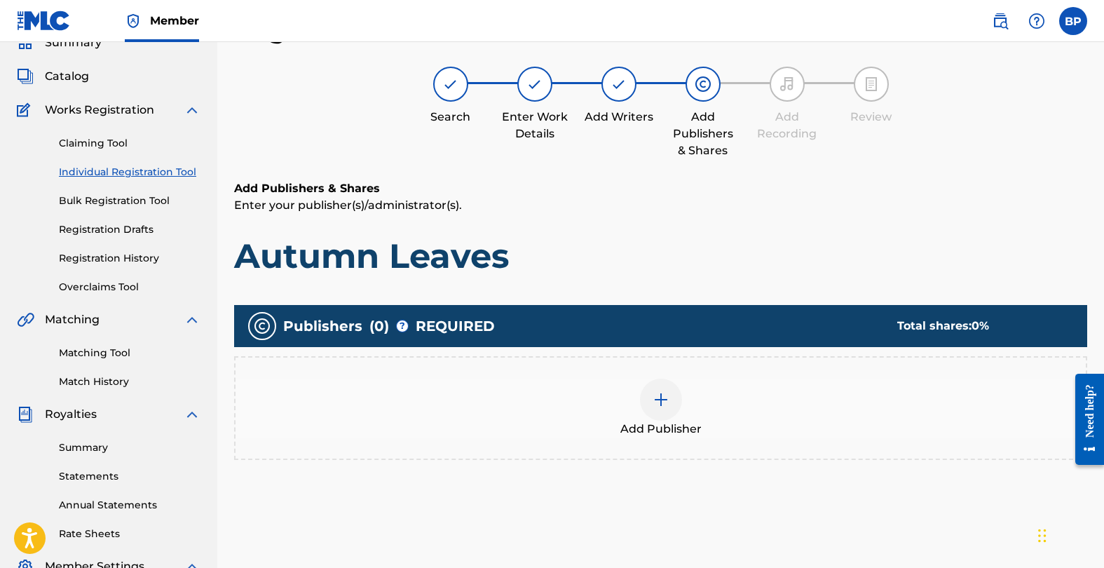
click at [657, 400] on img at bounding box center [661, 399] width 17 height 17
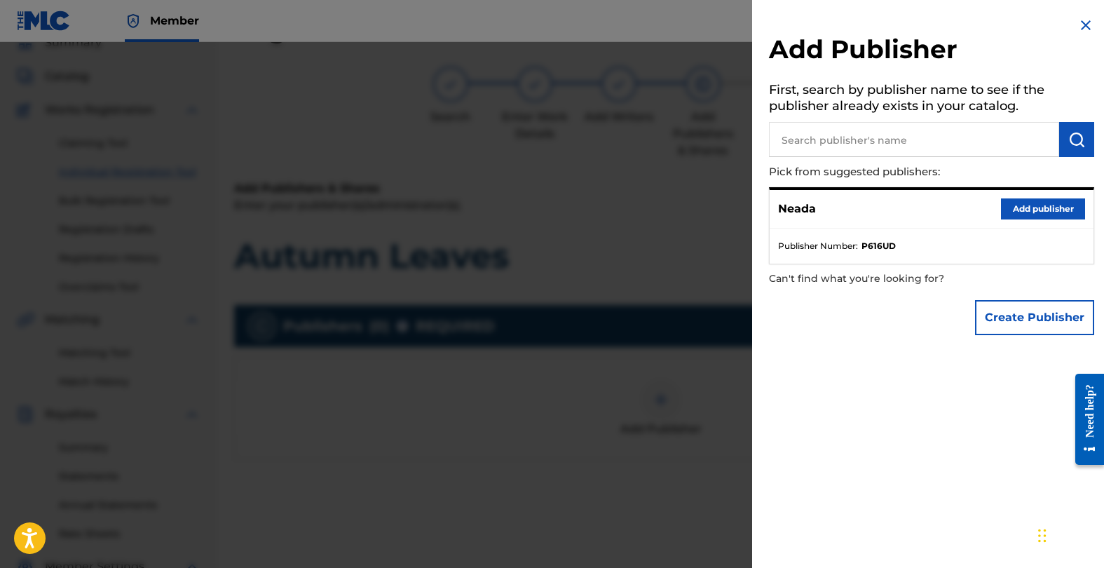
click at [834, 130] on input "text" at bounding box center [914, 139] width 290 height 35
type input "Galactic"
click at [1002, 321] on button "Create Publisher" at bounding box center [1034, 317] width 119 height 35
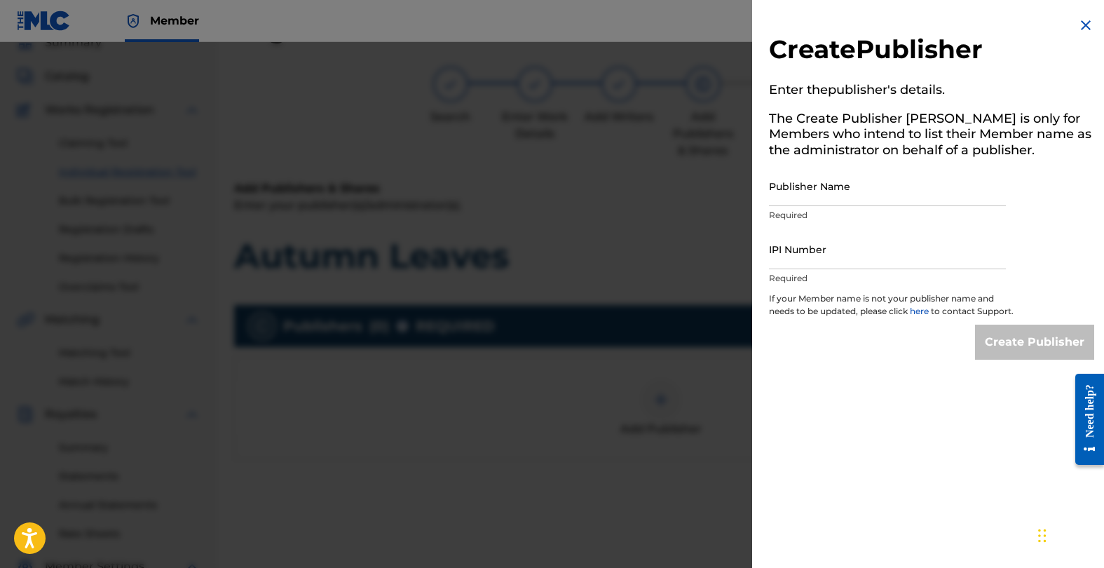
click at [833, 189] on input "Publisher Name" at bounding box center [887, 186] width 237 height 40
type input "Galactic Radio Pub"
click at [831, 261] on input "IPI Number" at bounding box center [887, 249] width 237 height 40
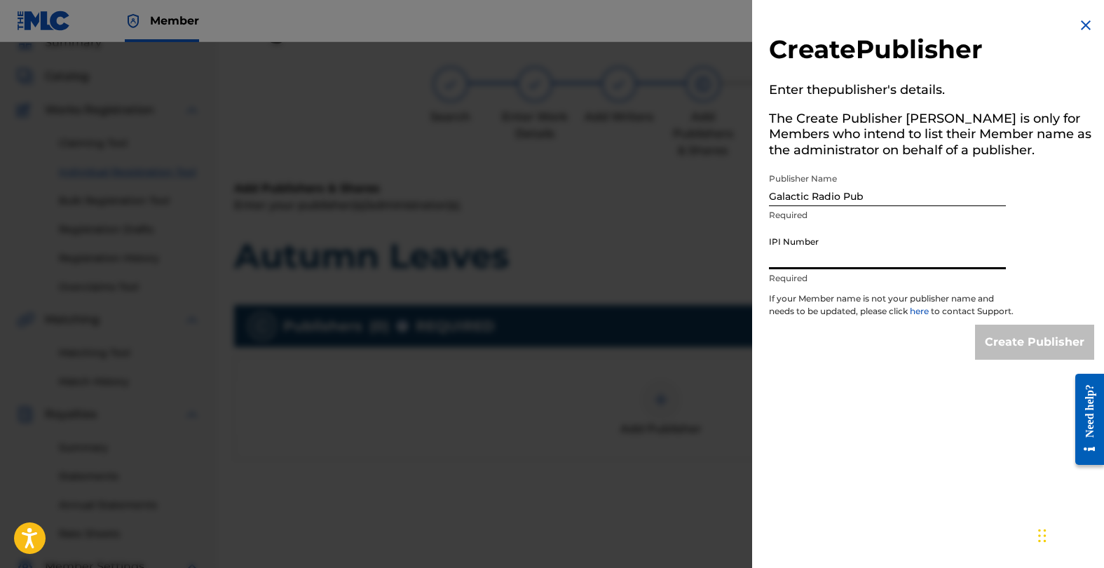
paste input "1306862847"
type input "1306862847"
click at [1013, 360] on input "Create Publisher" at bounding box center [1034, 342] width 119 height 35
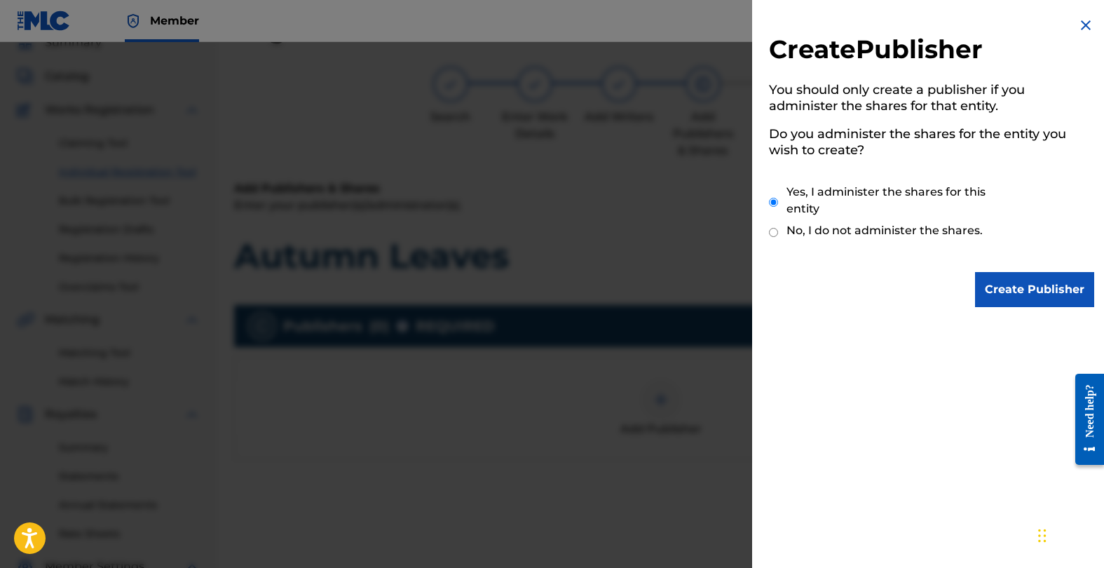
click at [1003, 280] on input "Create Publisher" at bounding box center [1034, 289] width 119 height 35
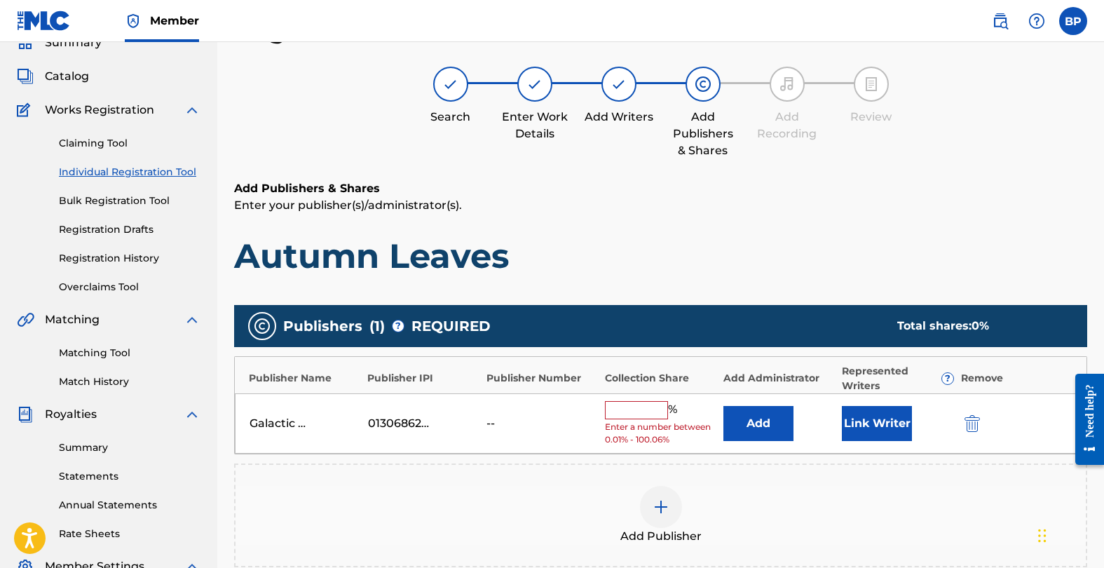
click at [642, 408] on input "text" at bounding box center [636, 410] width 63 height 18
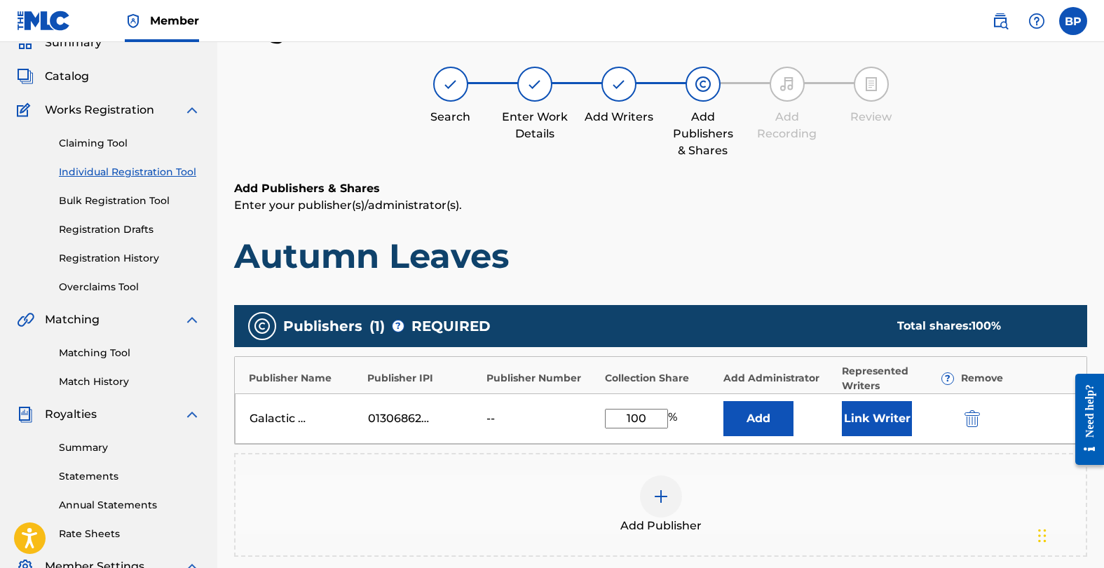
type input "100"
click at [897, 407] on button "Link Writer" at bounding box center [877, 418] width 70 height 35
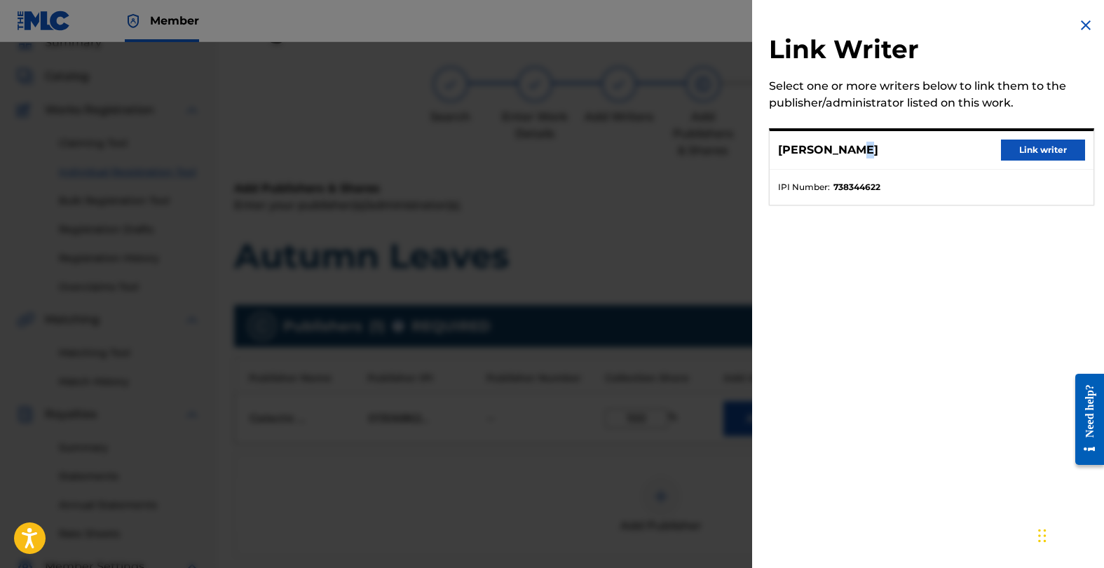
click at [854, 154] on p "[PERSON_NAME]" at bounding box center [828, 150] width 100 height 17
click at [1023, 146] on button "Link writer" at bounding box center [1043, 149] width 84 height 21
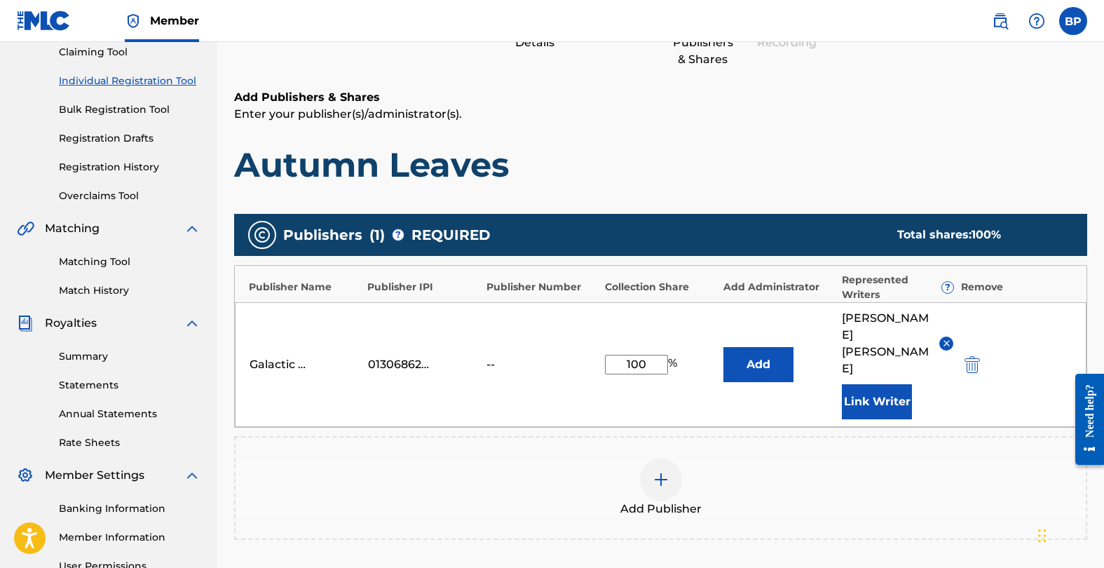
scroll to position [319, 0]
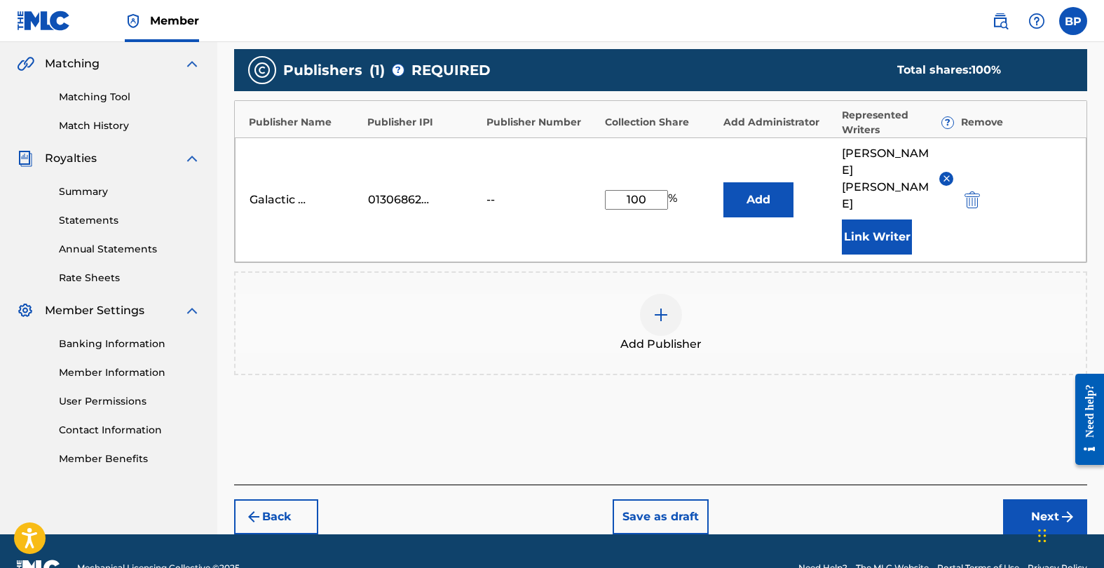
click at [1037, 499] on button "Next" at bounding box center [1045, 516] width 84 height 35
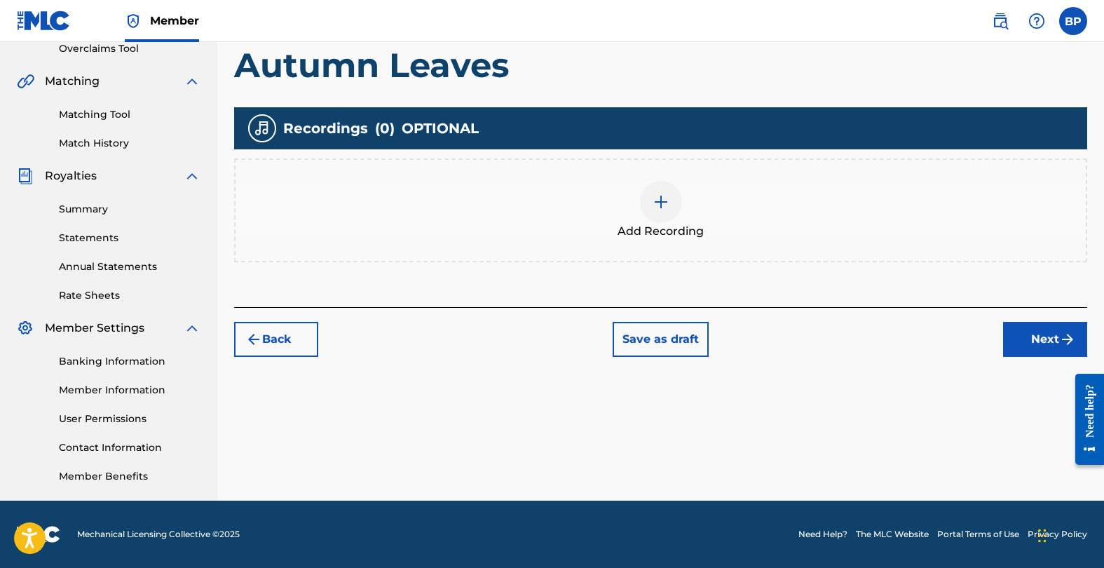
click at [661, 198] on img at bounding box center [661, 201] width 17 height 17
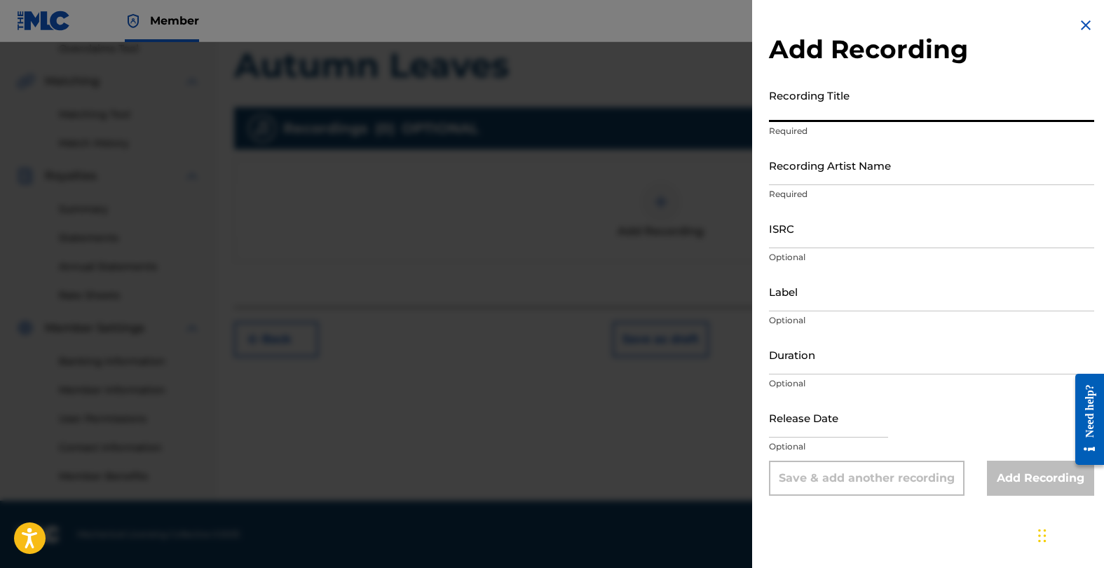
click at [805, 121] on input "Recording Title" at bounding box center [931, 102] width 325 height 40
type input "Autumn Leaves"
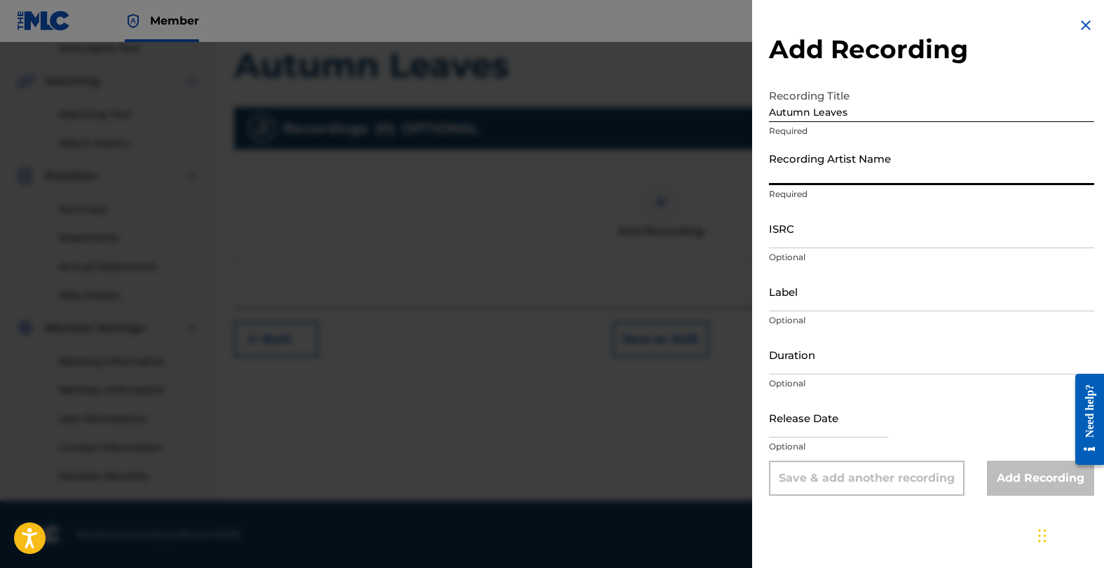
click at [823, 169] on input "Recording Artist Name" at bounding box center [931, 165] width 325 height 40
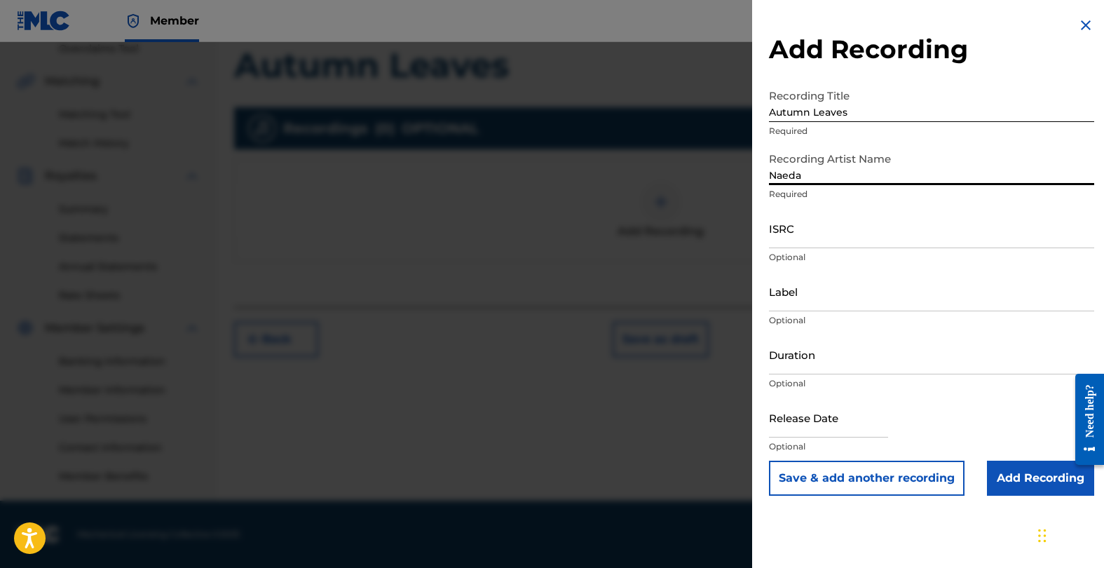
type input "Naeda"
click at [830, 238] on input "ISRC" at bounding box center [931, 228] width 325 height 40
paste input "QZTBB2541259"
type input "QZTBB2541259"
click at [825, 426] on input "text" at bounding box center [828, 417] width 119 height 40
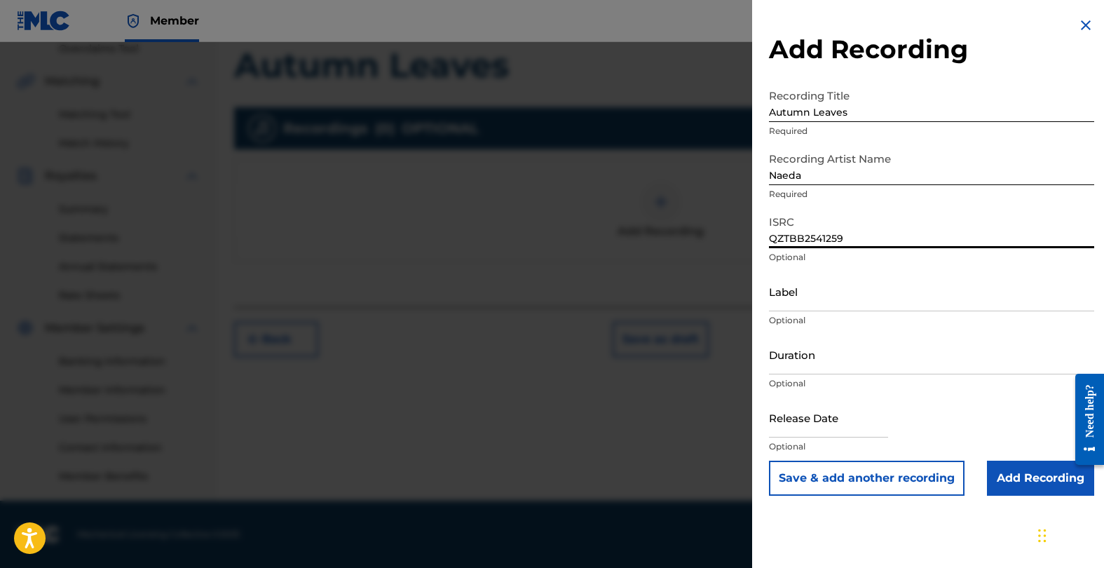
select select "7"
select select "2025"
click at [717, 558] on div at bounding box center [552, 326] width 1104 height 568
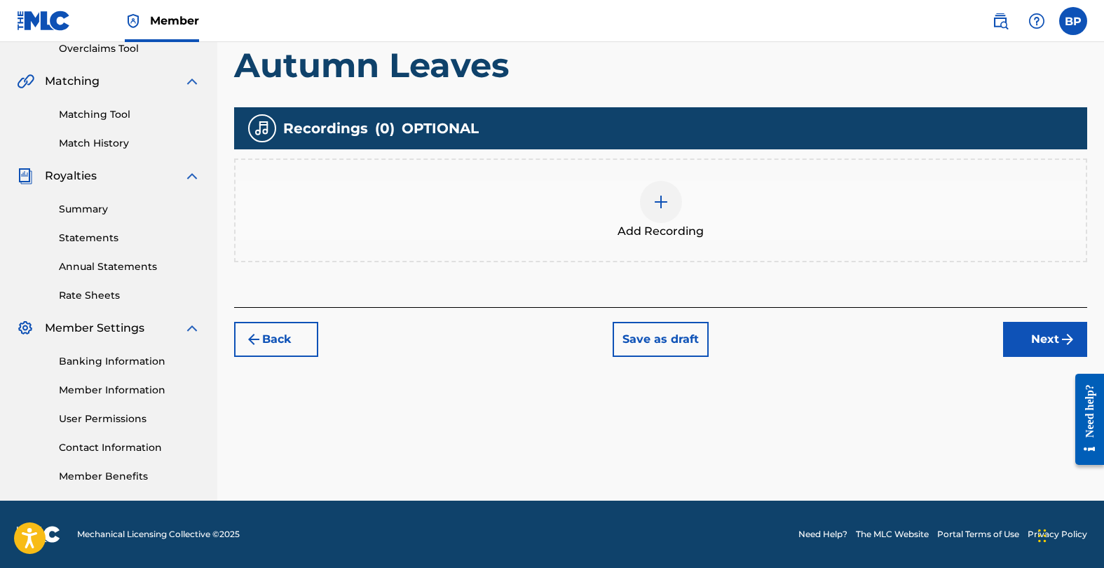
click at [653, 201] on img at bounding box center [661, 201] width 17 height 17
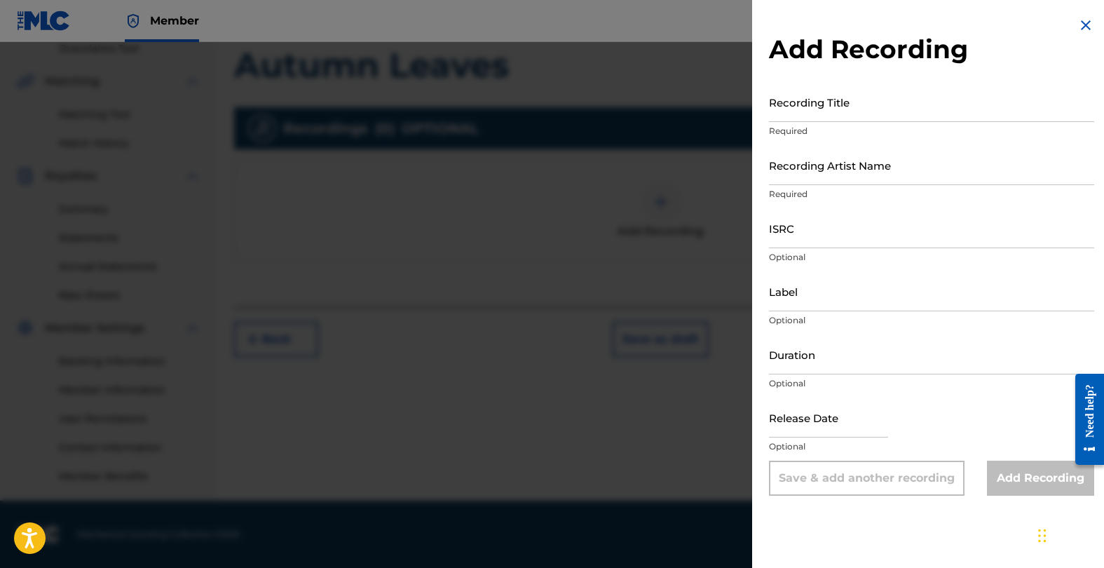
click at [824, 236] on input "ISRC" at bounding box center [931, 228] width 325 height 40
paste input "QZTBB2541259"
type input "QZTBB2541259"
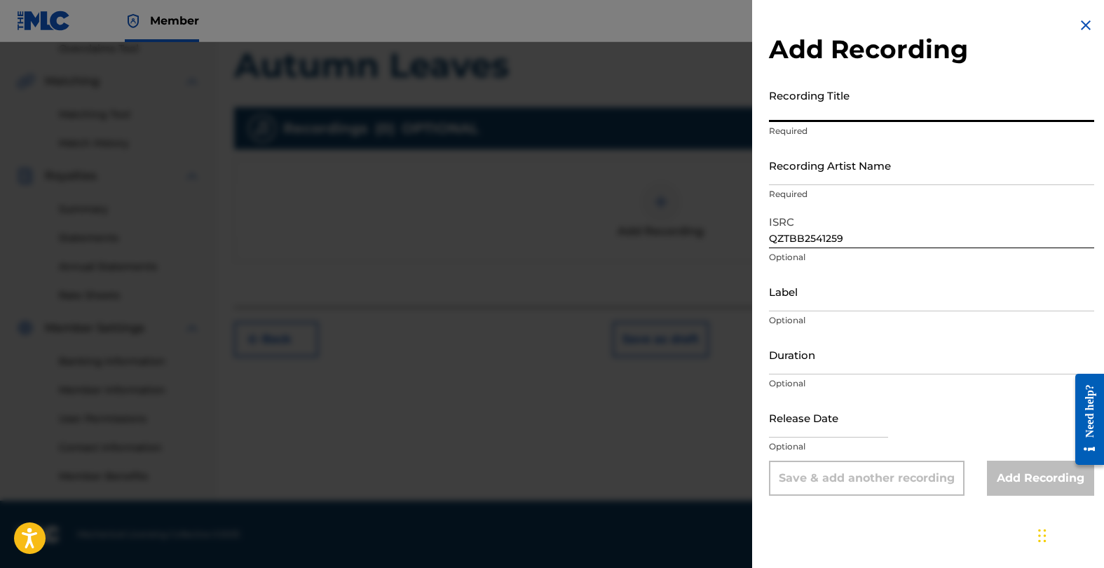
click at [834, 113] on input "Recording Title" at bounding box center [931, 102] width 325 height 40
type input "Autumn Leaves"
click at [835, 185] on div "Recording Artist Name Required" at bounding box center [931, 176] width 325 height 63
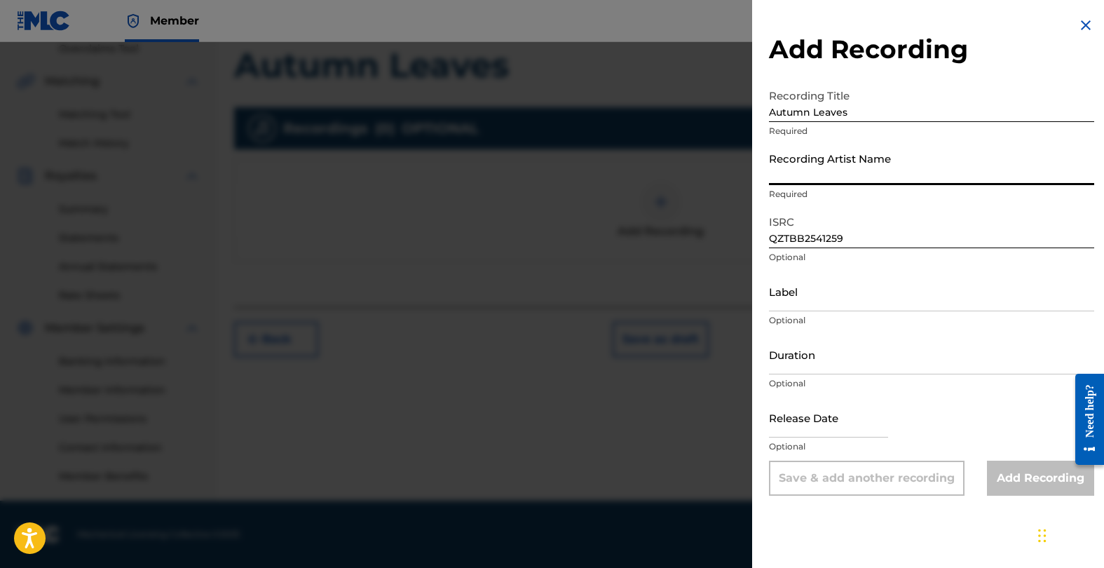
click at [836, 177] on input "Recording Artist Name" at bounding box center [931, 165] width 325 height 40
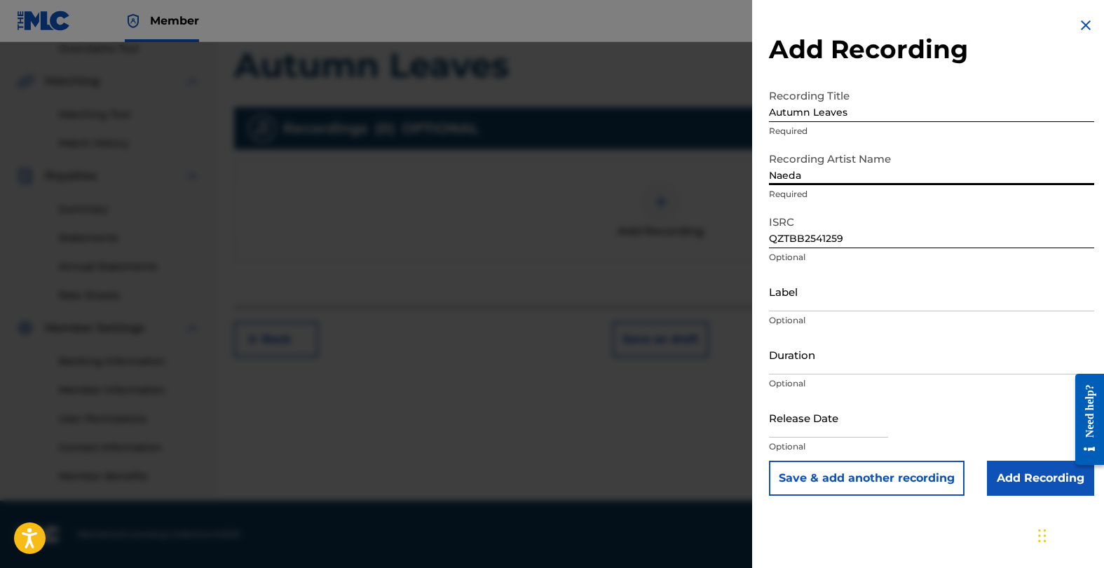
type input "Naeda"
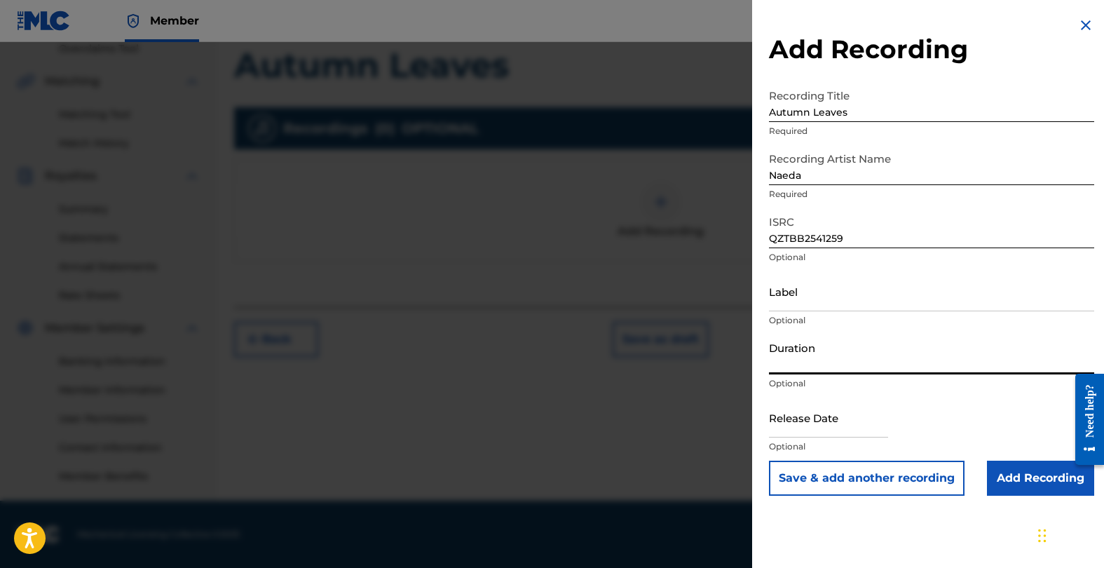
click at [853, 367] on input "Duration" at bounding box center [931, 354] width 325 height 40
click at [837, 428] on input "text" at bounding box center [828, 417] width 119 height 40
select select "7"
select select "2025"
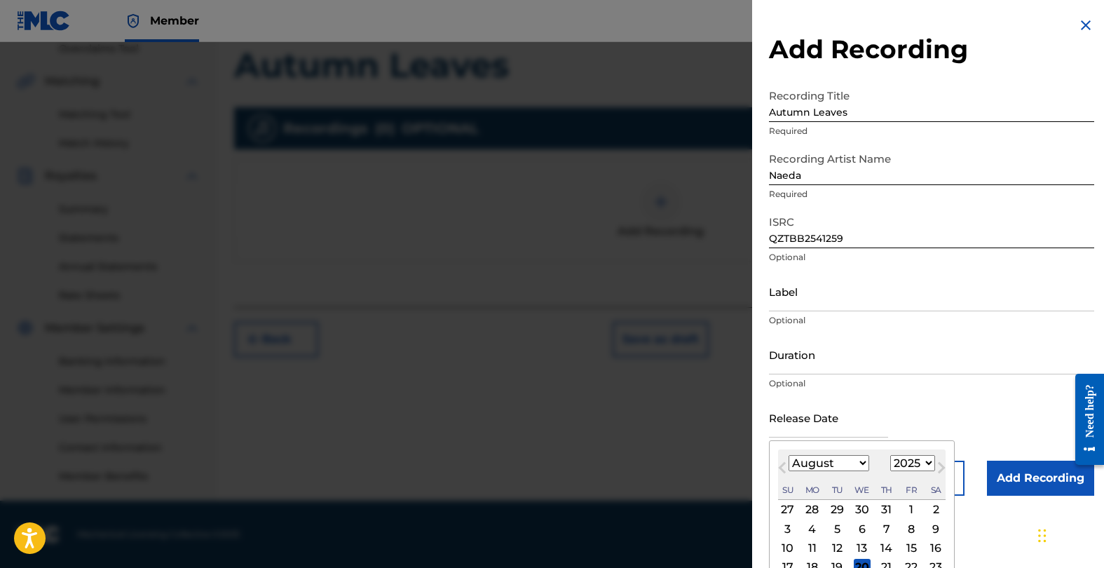
click at [784, 466] on span "Previous Month" at bounding box center [784, 469] width 0 height 21
click at [784, 468] on span "Previous Month" at bounding box center [784, 469] width 0 height 21
select select "5"
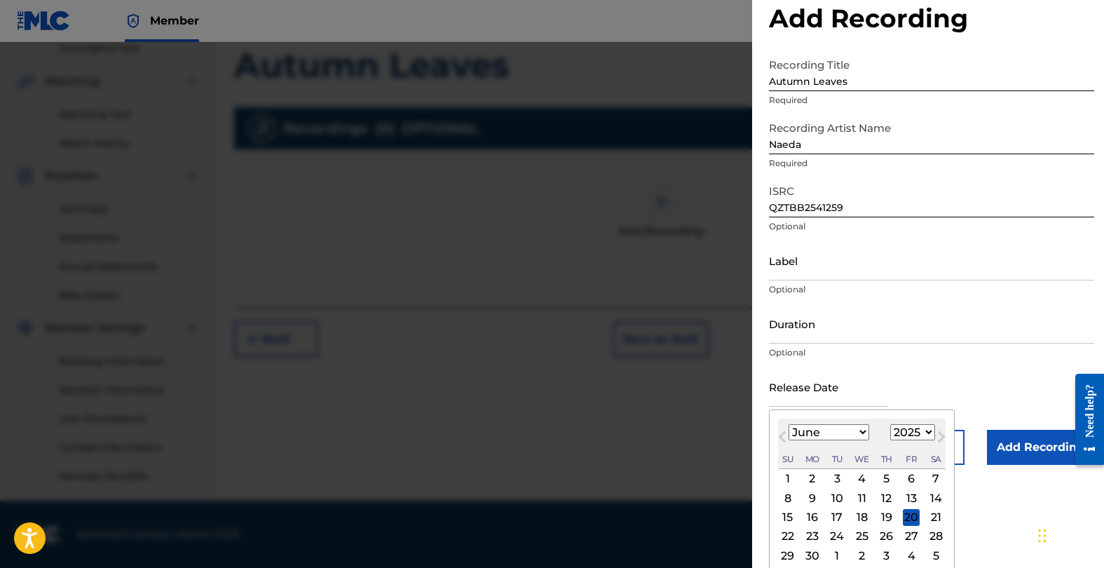
click at [787, 551] on div "29" at bounding box center [787, 555] width 17 height 17
type input "[DATE]"
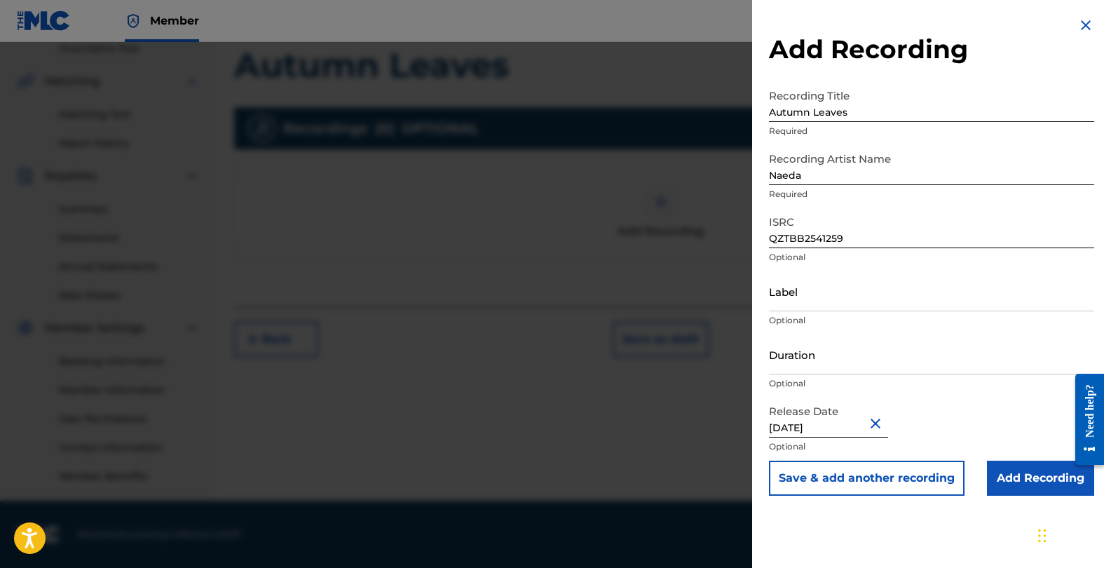
scroll to position [0, 0]
click at [789, 370] on input "Duration" at bounding box center [931, 354] width 325 height 40
paste input "3:40"
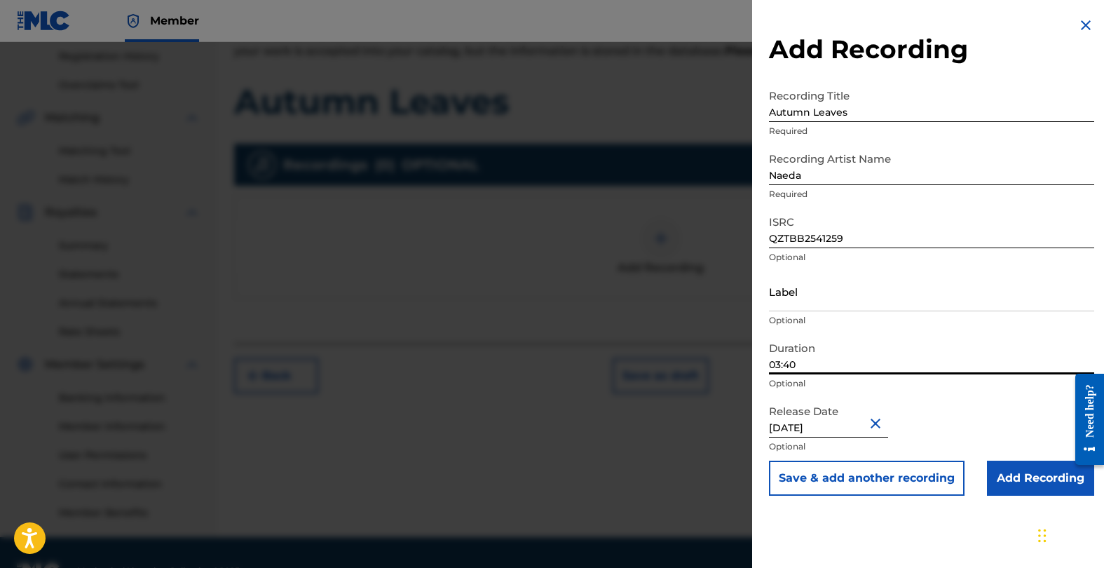
type input "03:40"
click at [1008, 482] on input "Add Recording" at bounding box center [1040, 478] width 107 height 35
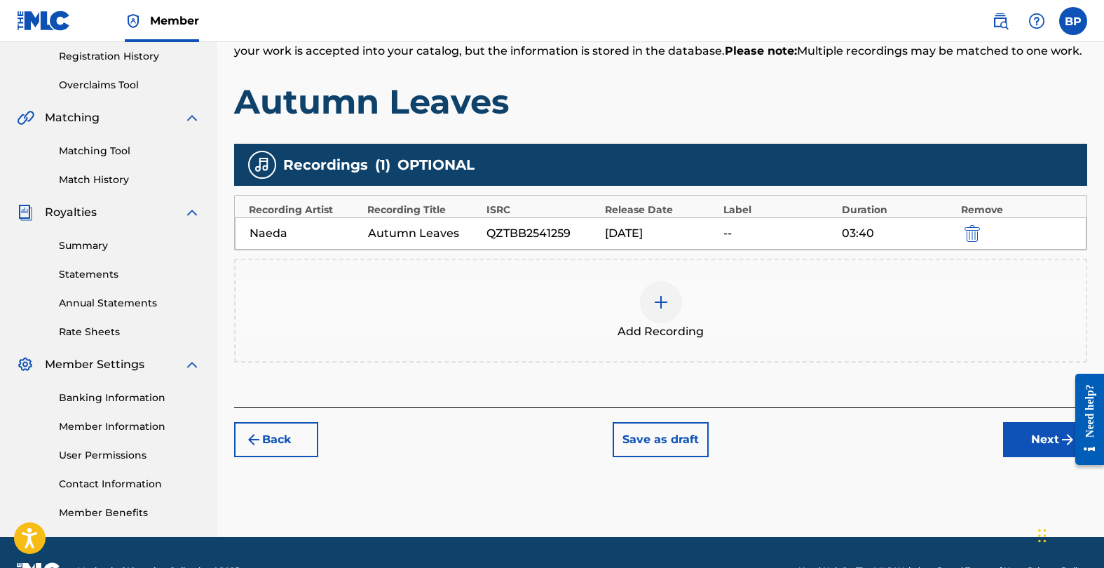
click at [1042, 437] on button "Next" at bounding box center [1045, 439] width 84 height 35
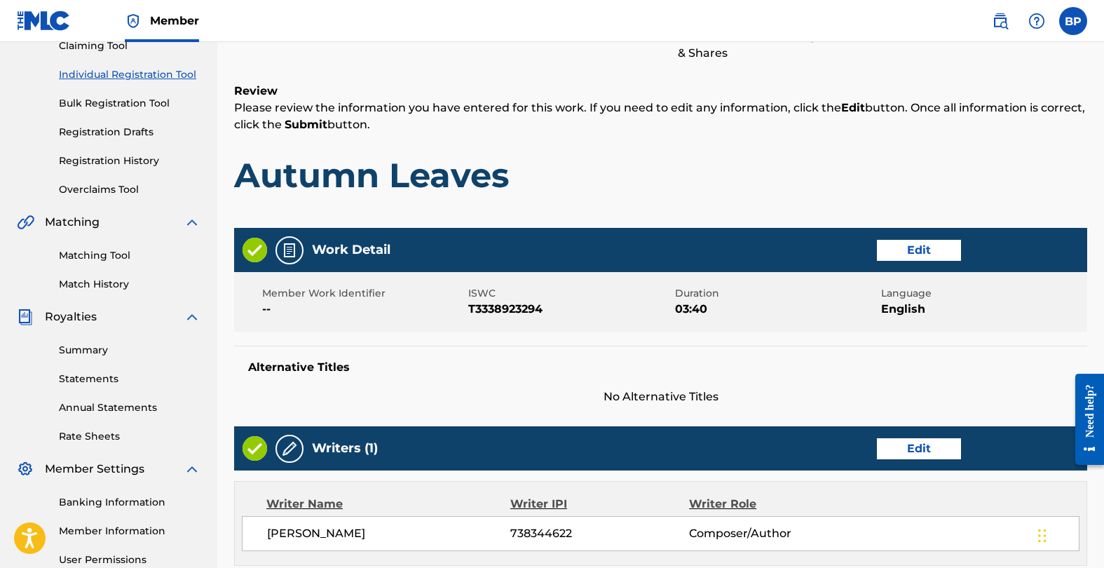
scroll to position [617, 0]
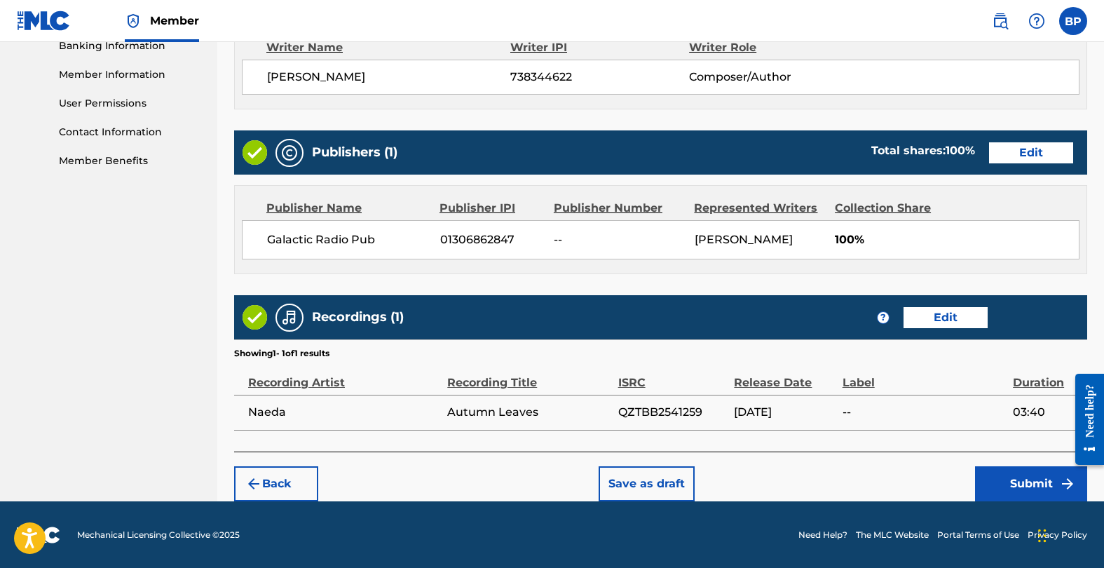
click at [1008, 473] on button "Submit" at bounding box center [1031, 483] width 112 height 35
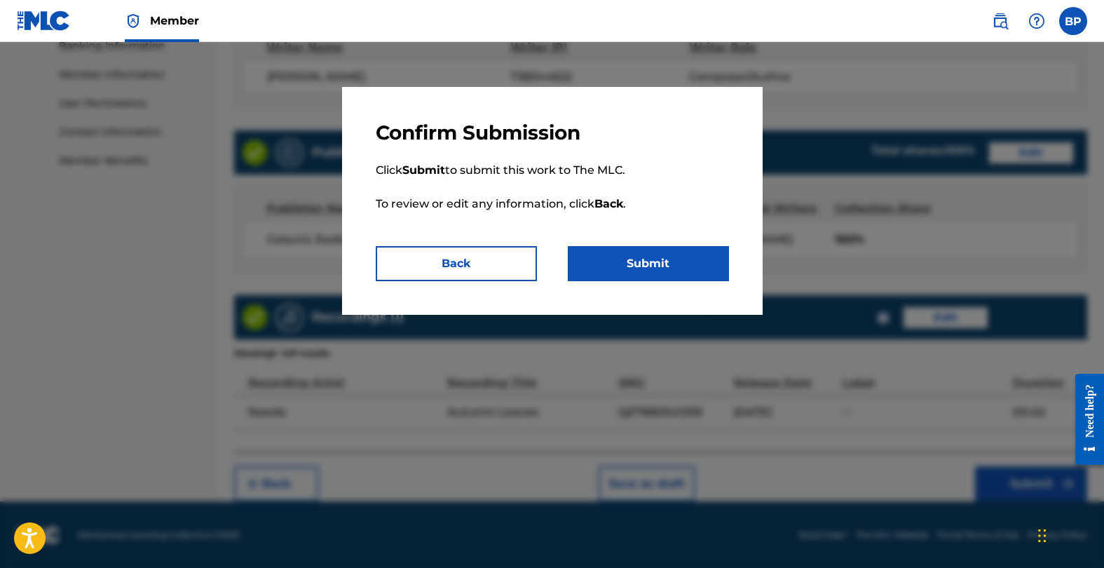
click at [567, 245] on p "Click Submit to submit this work to The MLC. To review or edit any information,…" at bounding box center [552, 195] width 353 height 101
click at [578, 250] on button "Submit" at bounding box center [648, 263] width 161 height 35
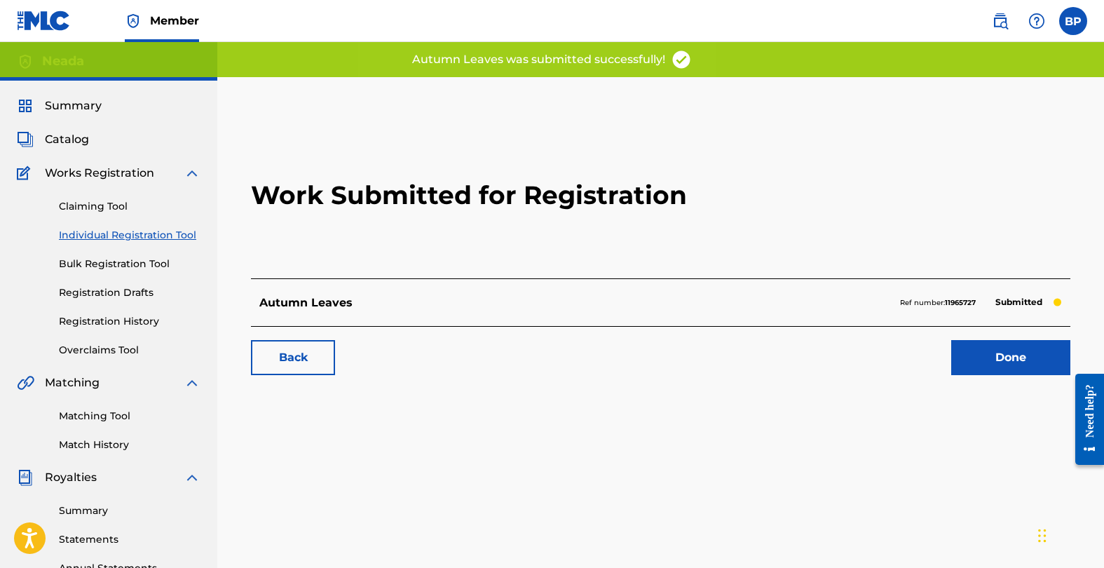
click at [977, 365] on link "Done" at bounding box center [1010, 357] width 119 height 35
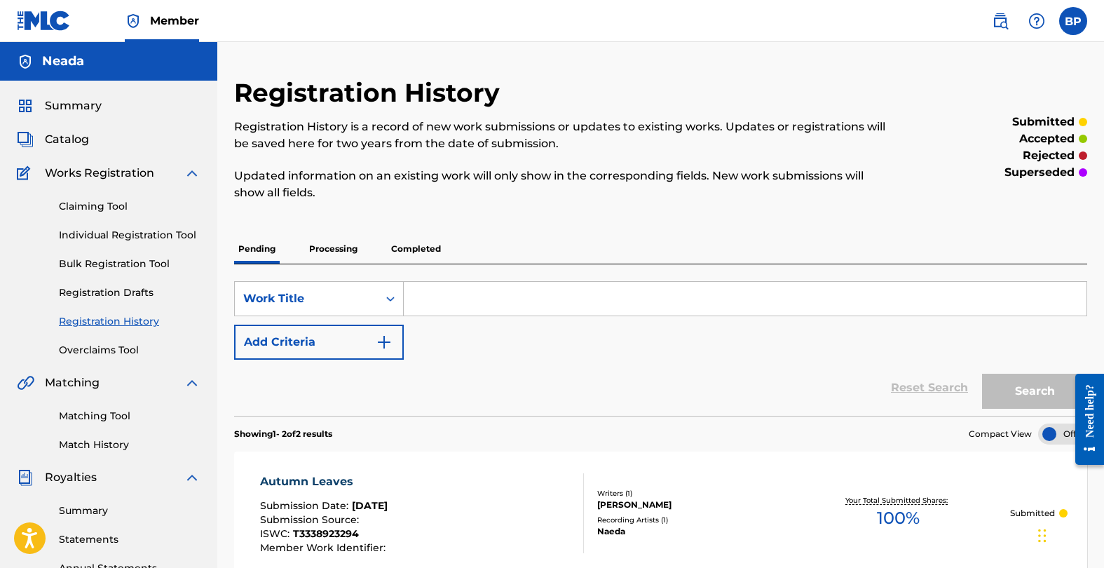
scroll to position [301, 0]
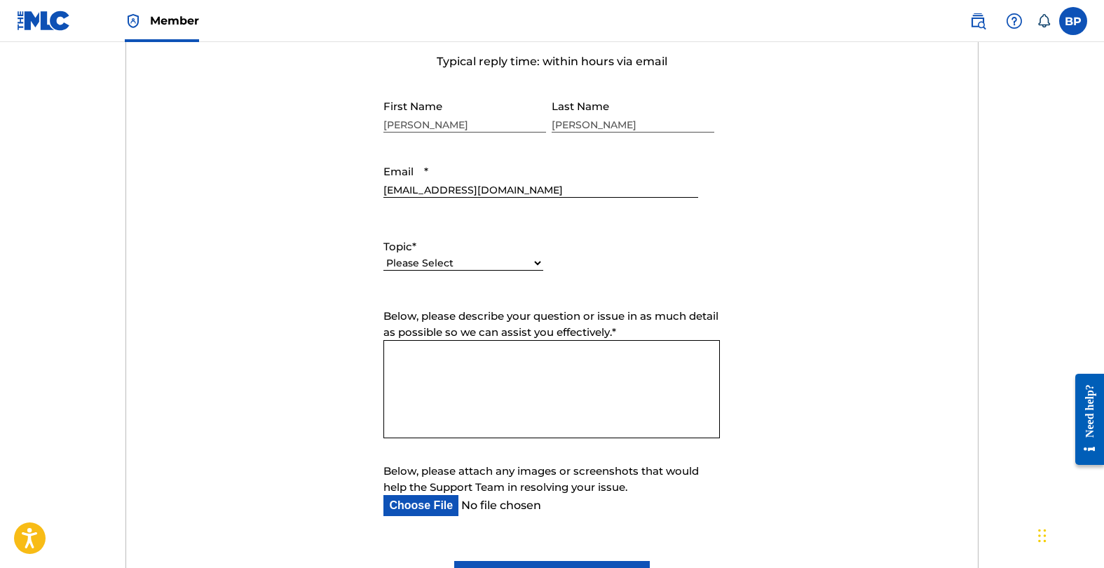
scroll to position [531, 0]
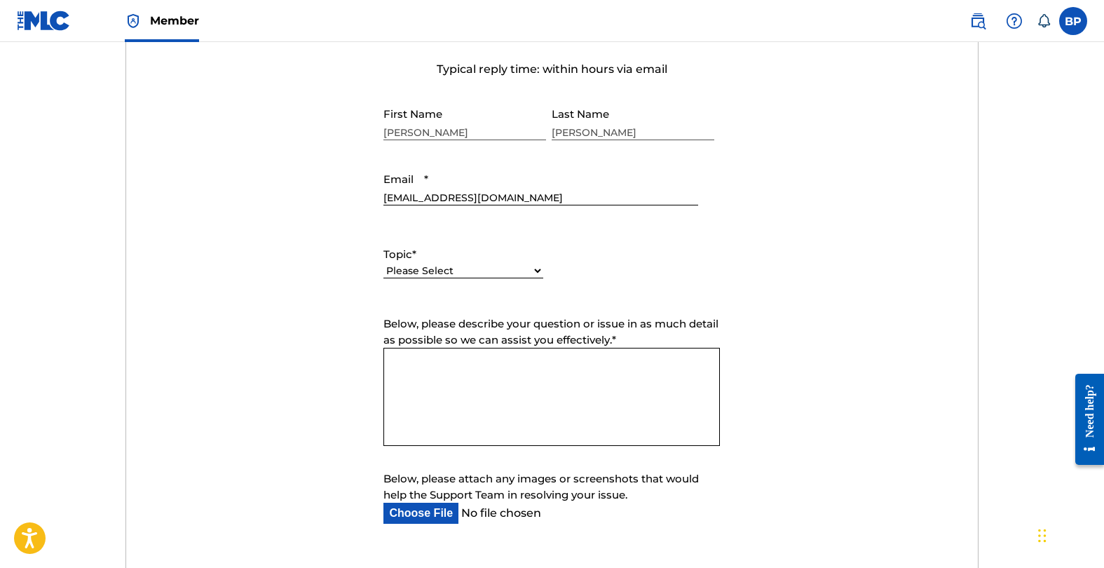
select select "I need help with my account"
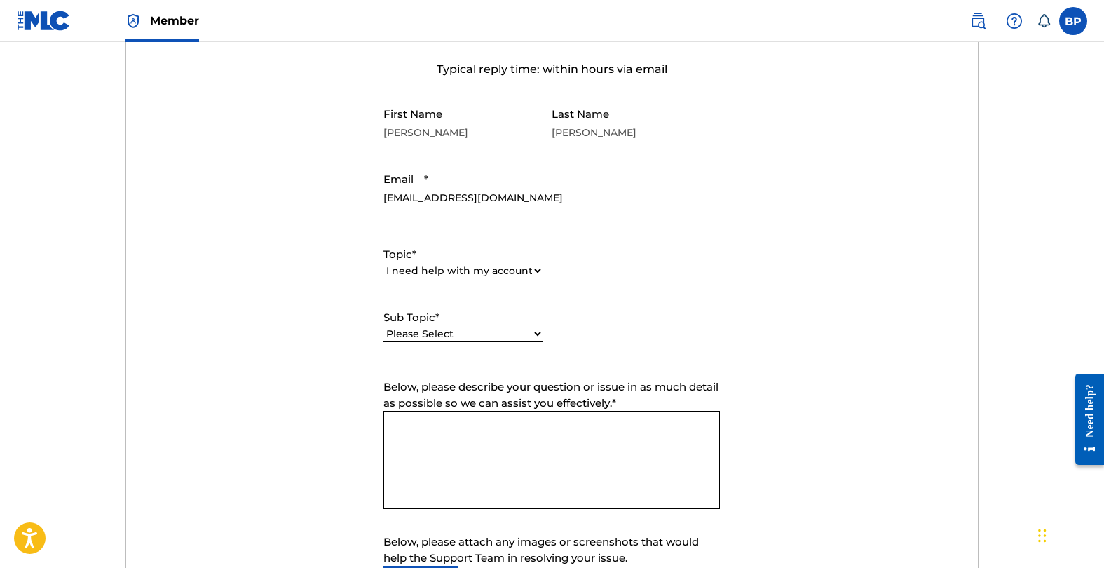
click at [496, 433] on textarea "Below, please describe your question or issue in as much detail as possible so …" at bounding box center [551, 460] width 336 height 98
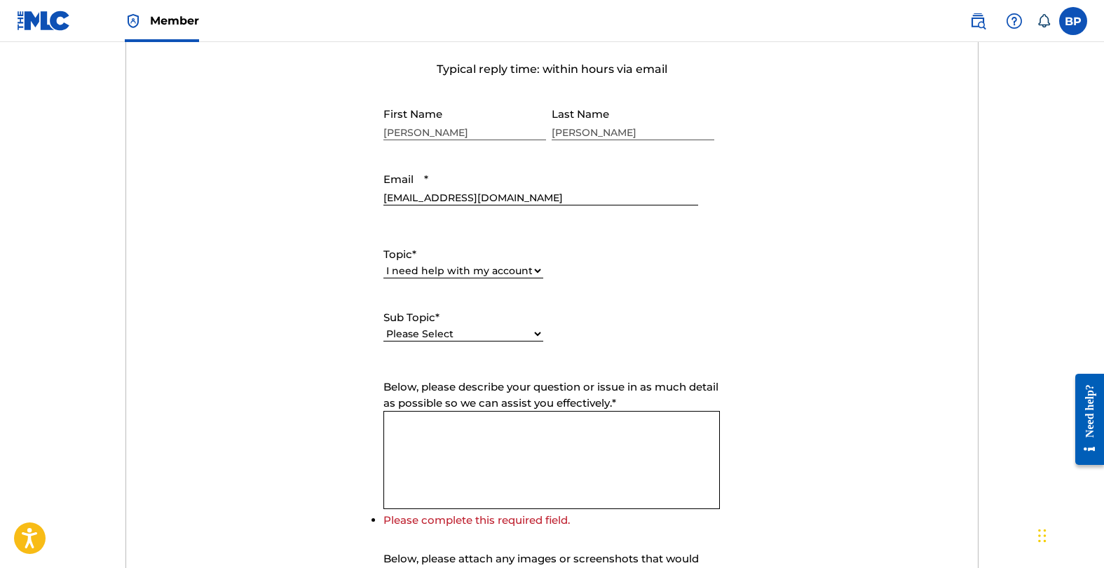
select select "I need help with my Member account"
click at [485, 421] on textarea "Below, please describe your question or issue in as much detail as possible so …" at bounding box center [551, 460] width 336 height 98
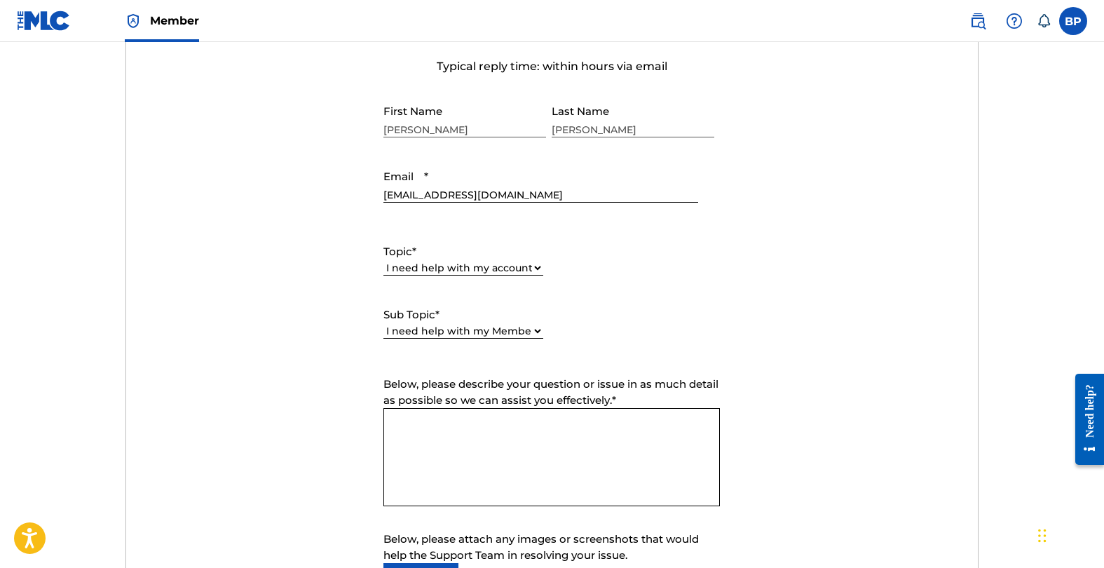
scroll to position [564, 0]
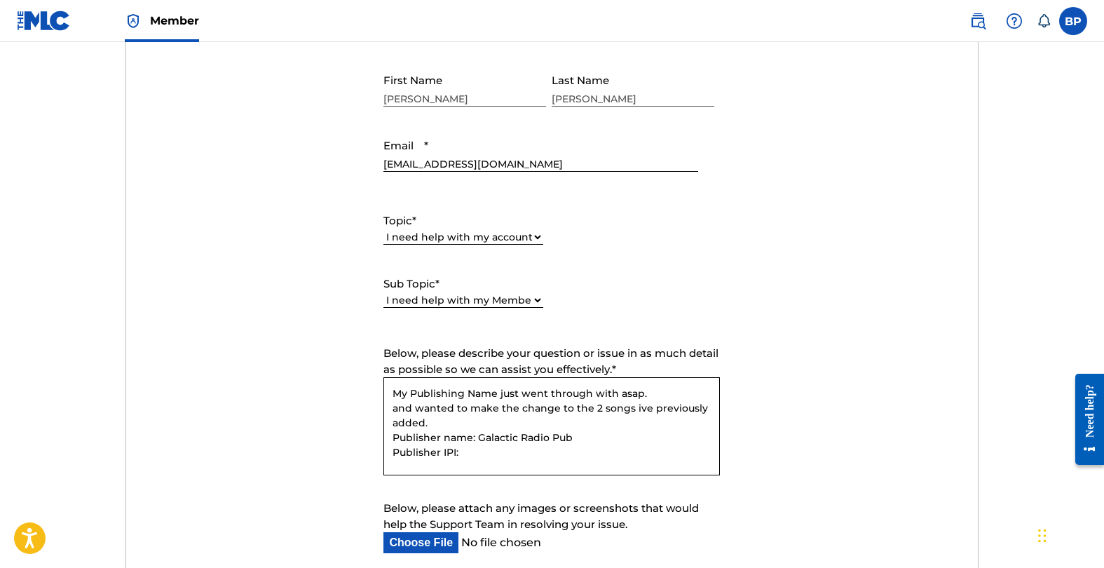
paste textarea "1306862847"
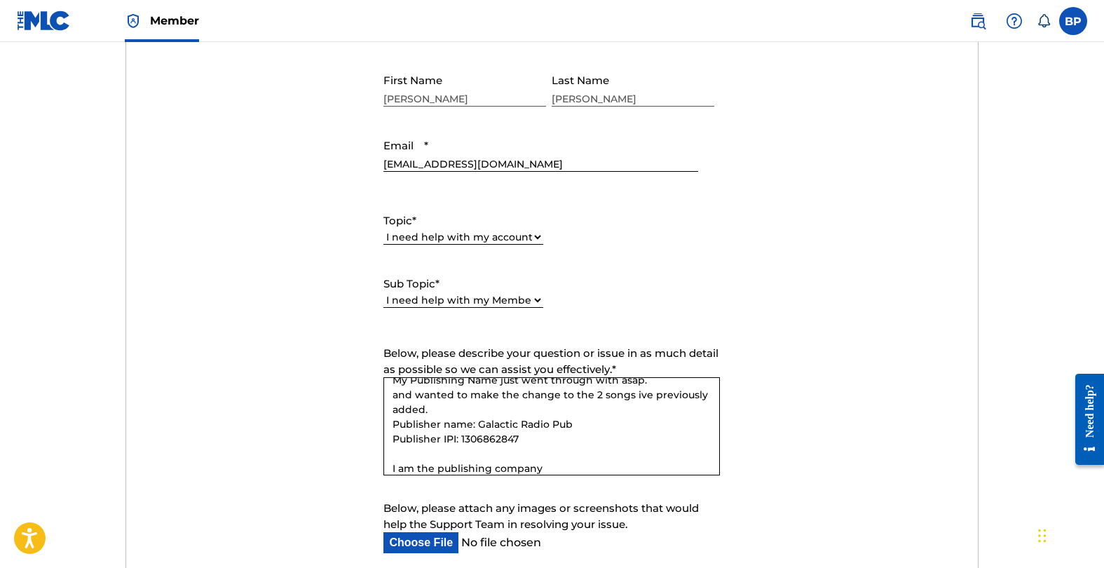
click at [392, 467] on textarea "My Publishing Name just went through with asap. and wanted to make the change t…" at bounding box center [551, 426] width 336 height 98
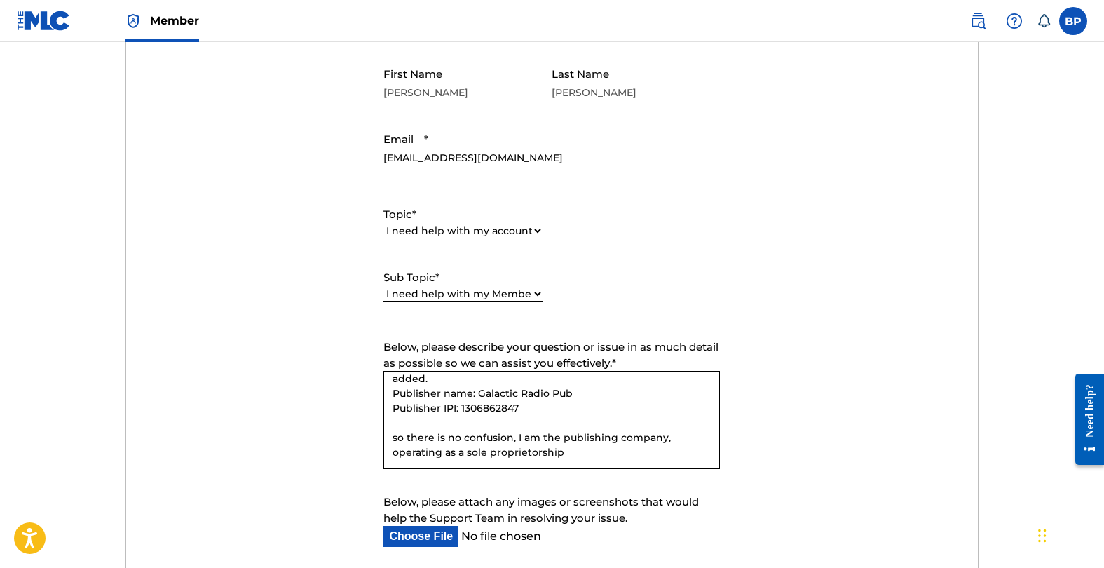
scroll to position [943, 0]
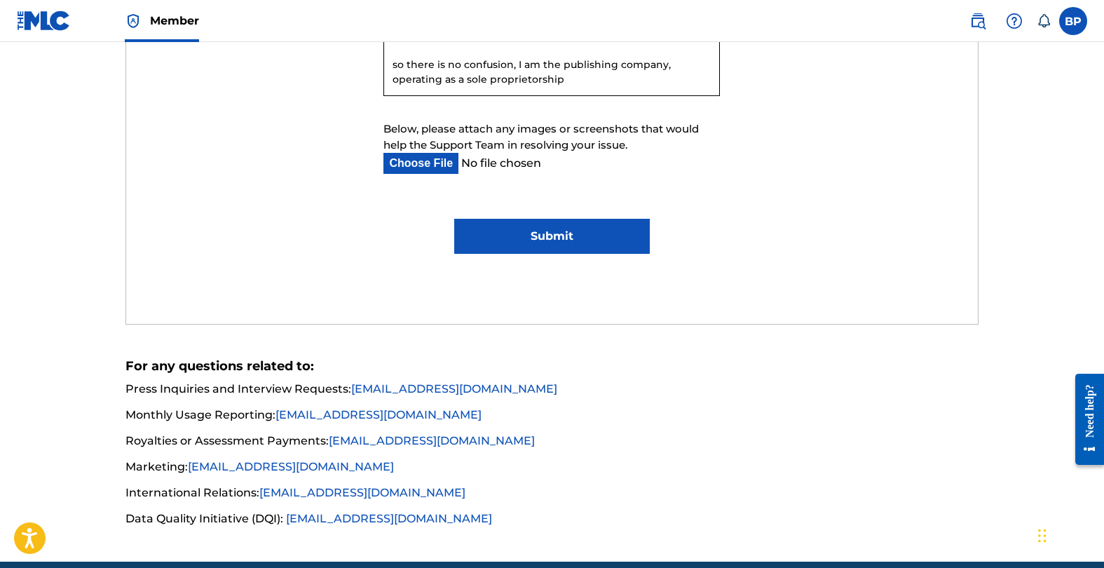
type textarea "My Publishing Name just went through with asap. and wanted to make the change t…"
click at [598, 236] on input "Submit" at bounding box center [552, 236] width 196 height 35
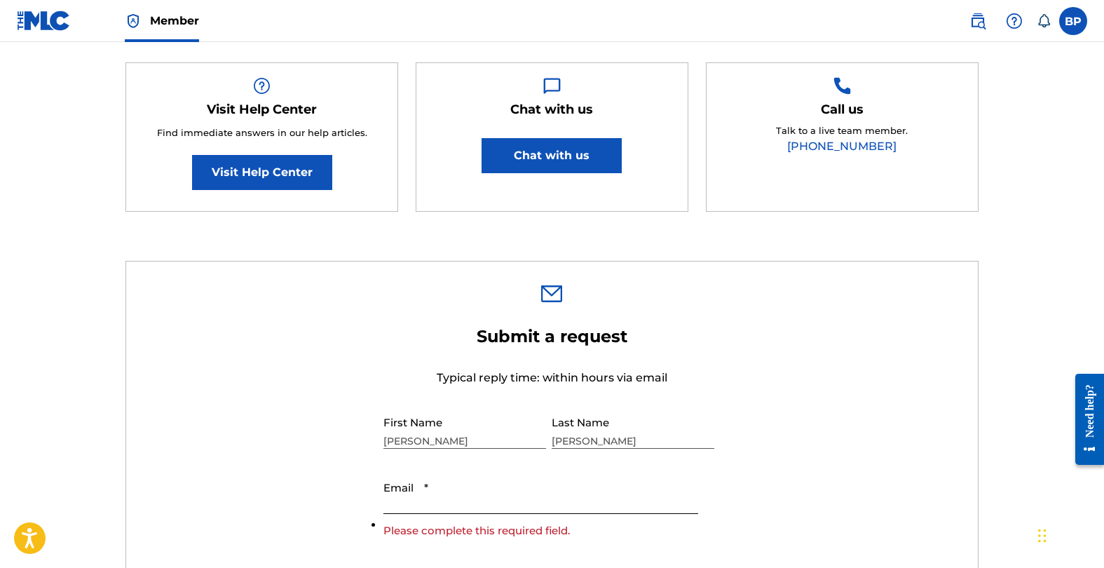
scroll to position [430, 0]
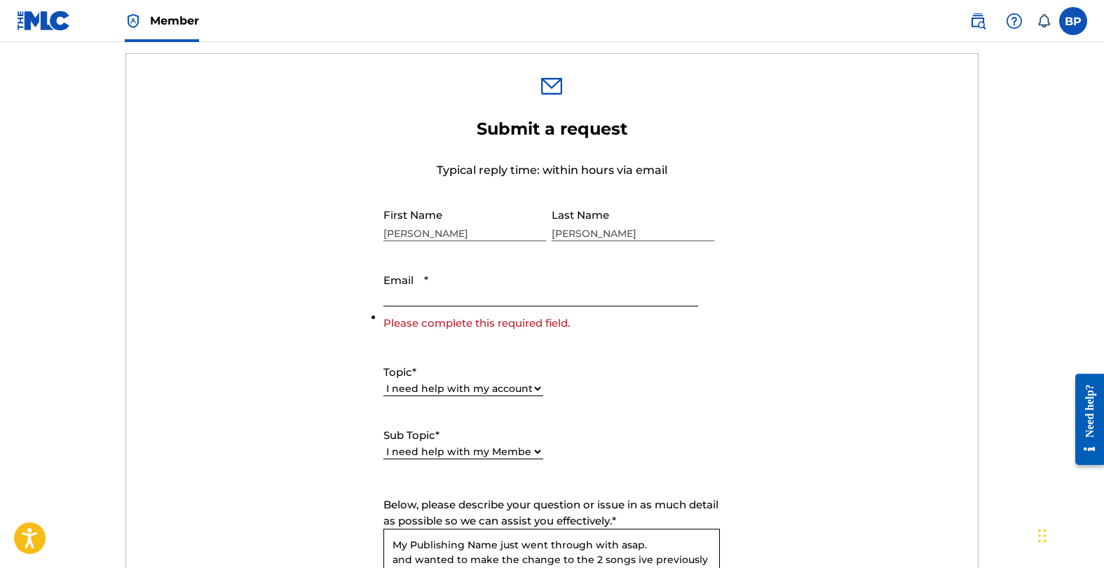
click at [519, 299] on input "Email *" at bounding box center [540, 286] width 314 height 40
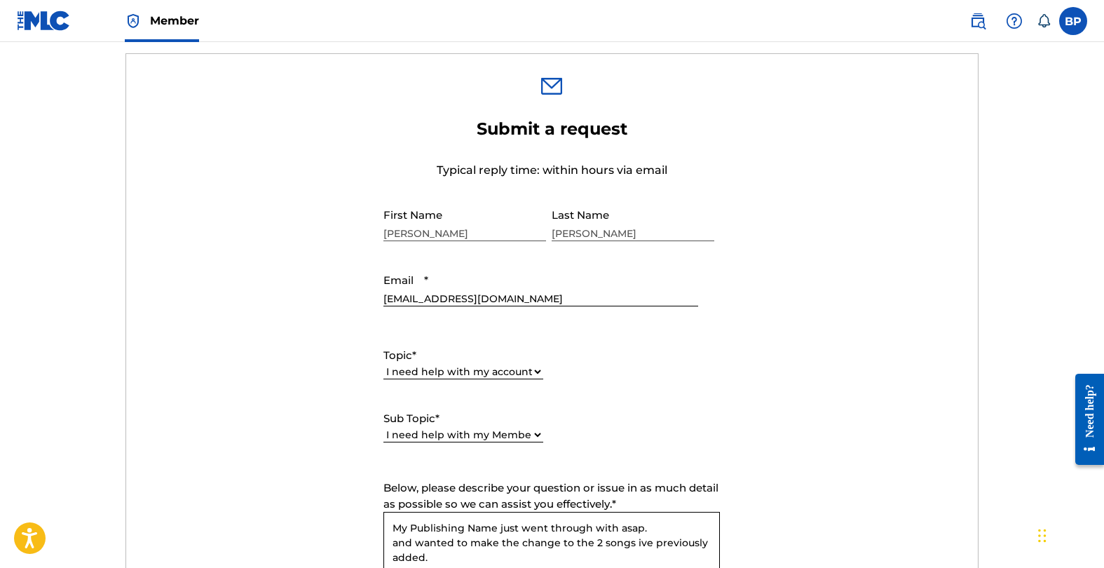
type input "[EMAIL_ADDRESS][DOMAIN_NAME]"
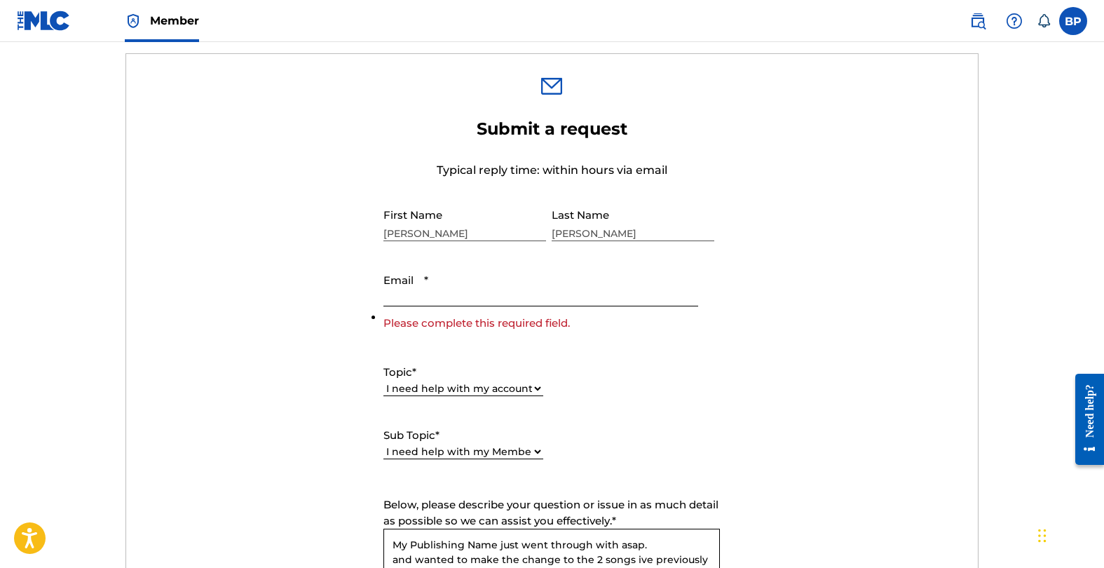
type input "[EMAIL_ADDRESS][DOMAIN_NAME]"
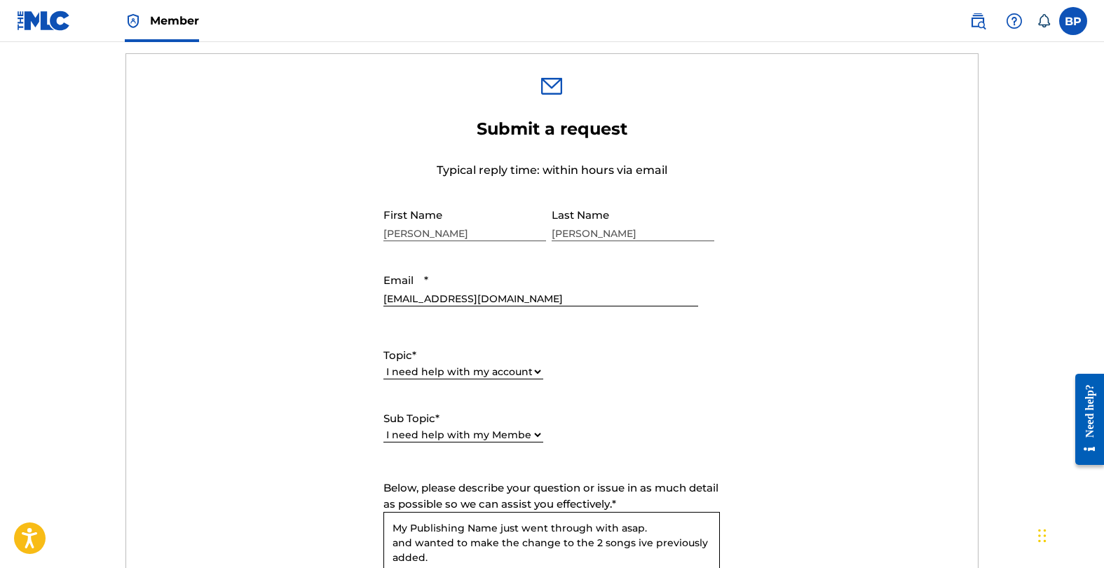
scroll to position [38, 0]
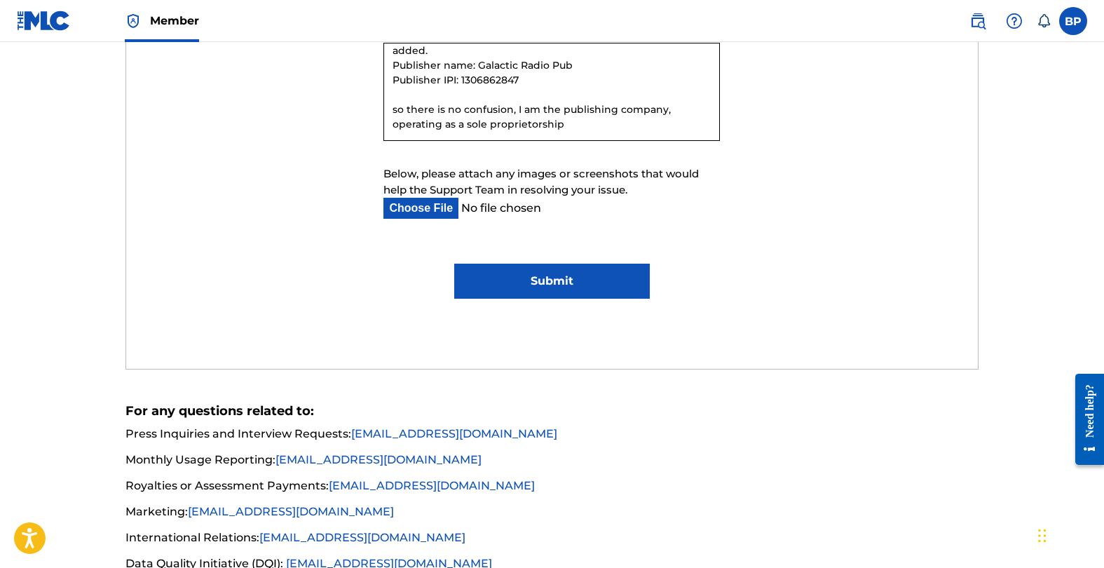
click at [559, 276] on input "Submit" at bounding box center [552, 281] width 196 height 35
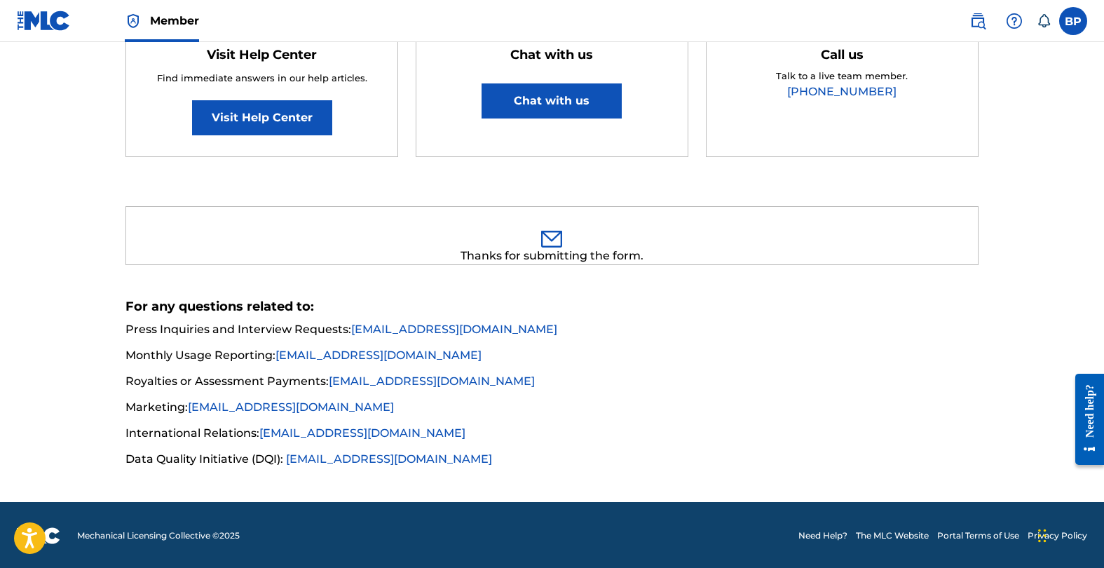
scroll to position [0, 0]
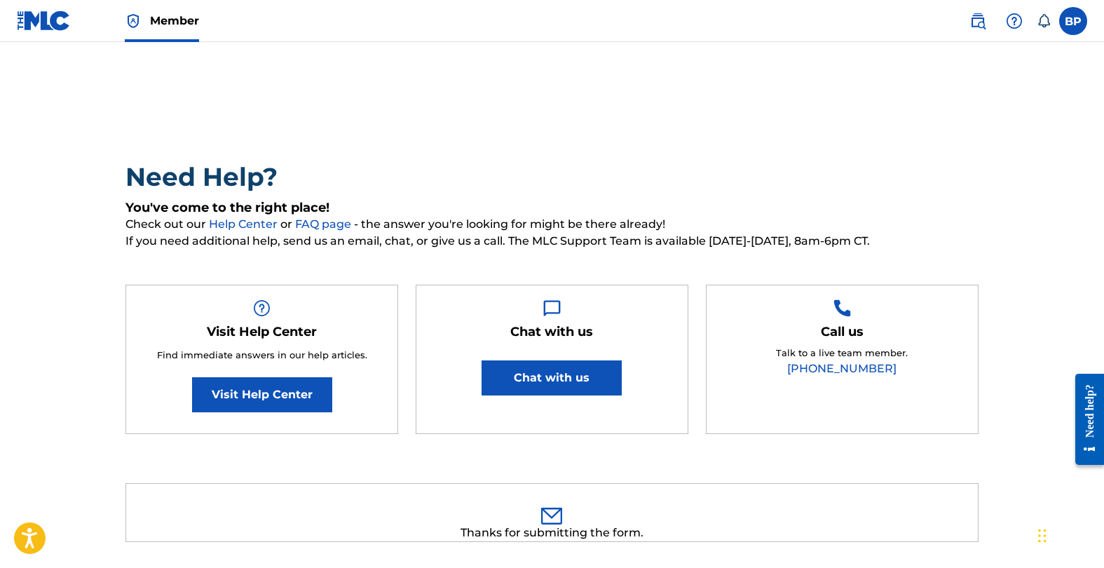
click at [1066, 23] on label at bounding box center [1073, 21] width 28 height 28
click at [1073, 21] on input "BP [PERSON_NAME] [EMAIL_ADDRESS][DOMAIN_NAME] Notification Preferences Profile …" at bounding box center [1073, 21] width 0 height 0
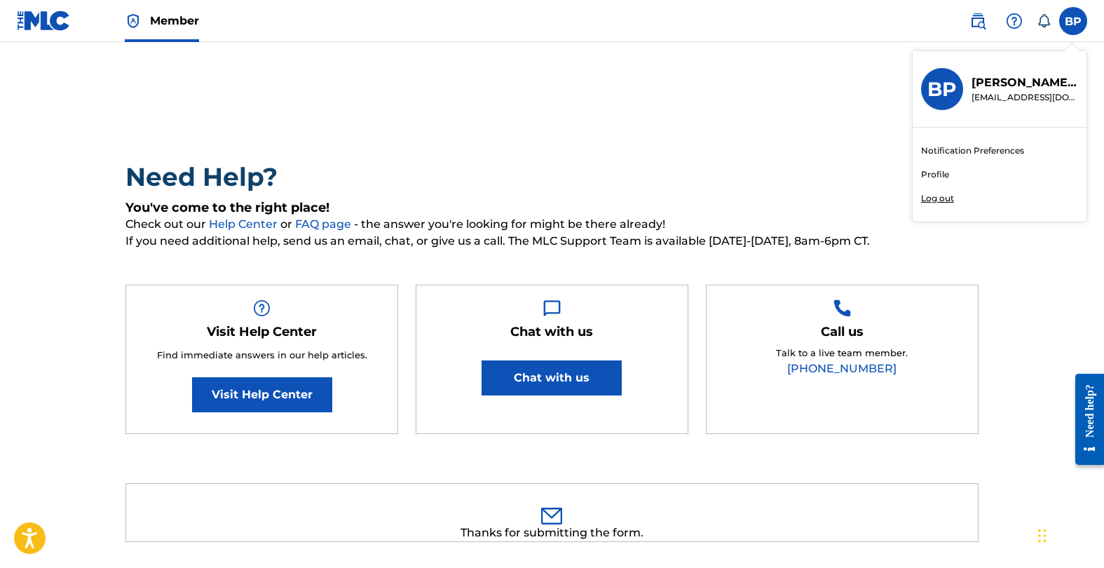
click at [945, 168] on div "Notification Preferences Profile Log out" at bounding box center [1000, 175] width 174 height 94
click at [1073, 21] on input "BP [PERSON_NAME] [EMAIL_ADDRESS][DOMAIN_NAME] Notification Preferences Profile …" at bounding box center [1073, 21] width 0 height 0
click at [945, 171] on link "Profile" at bounding box center [935, 174] width 28 height 13
